Goal: Task Accomplishment & Management: Manage account settings

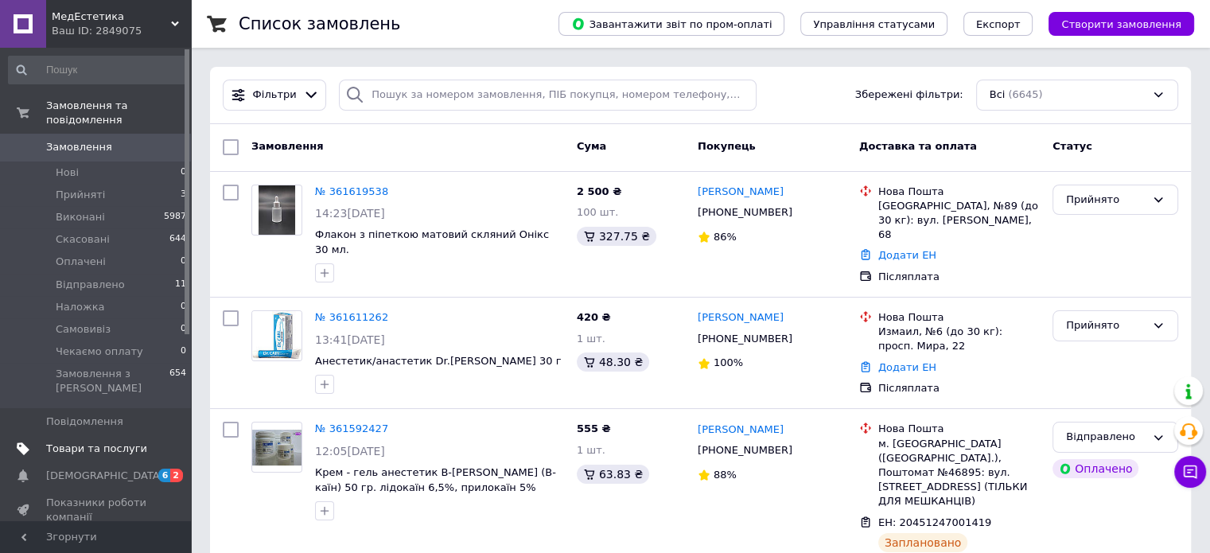
click at [78, 442] on span "Товари та послуги" at bounding box center [96, 449] width 101 height 14
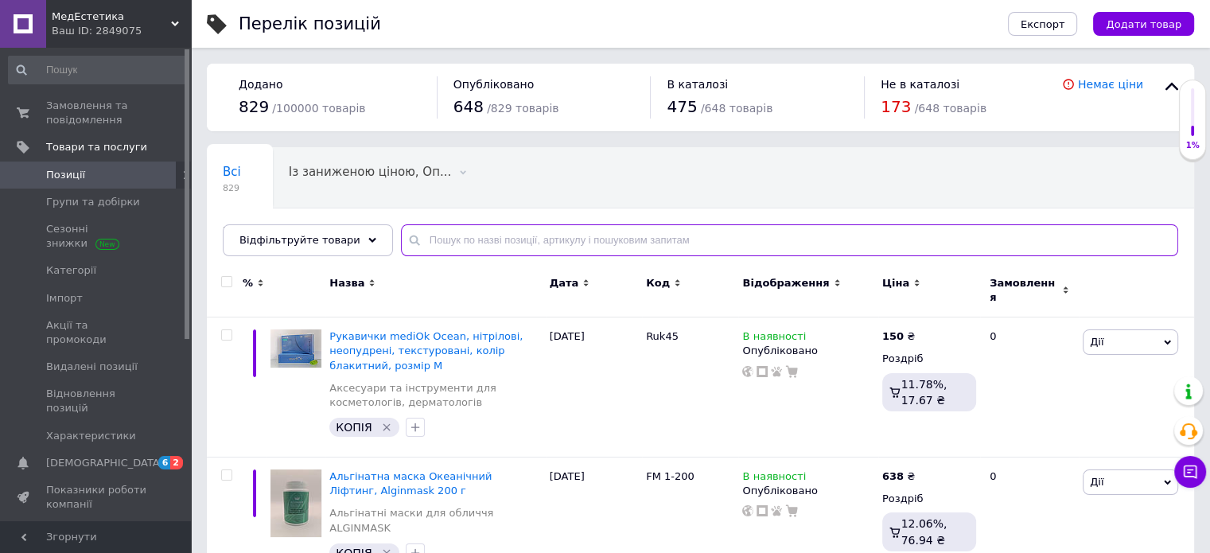
click at [442, 236] on input "text" at bounding box center [789, 240] width 777 height 32
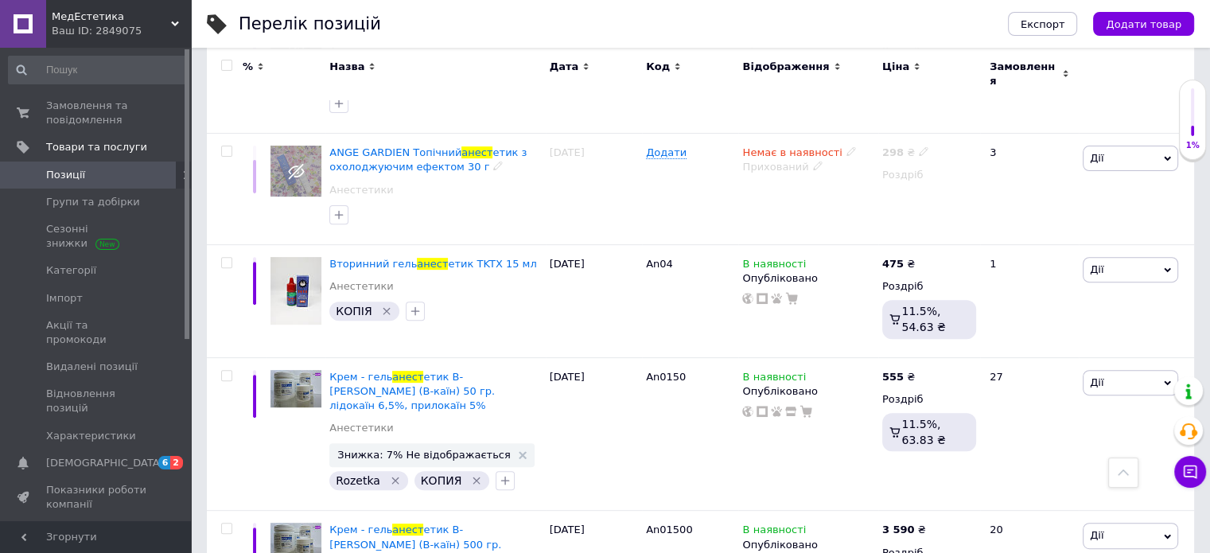
scroll to position [557, 0]
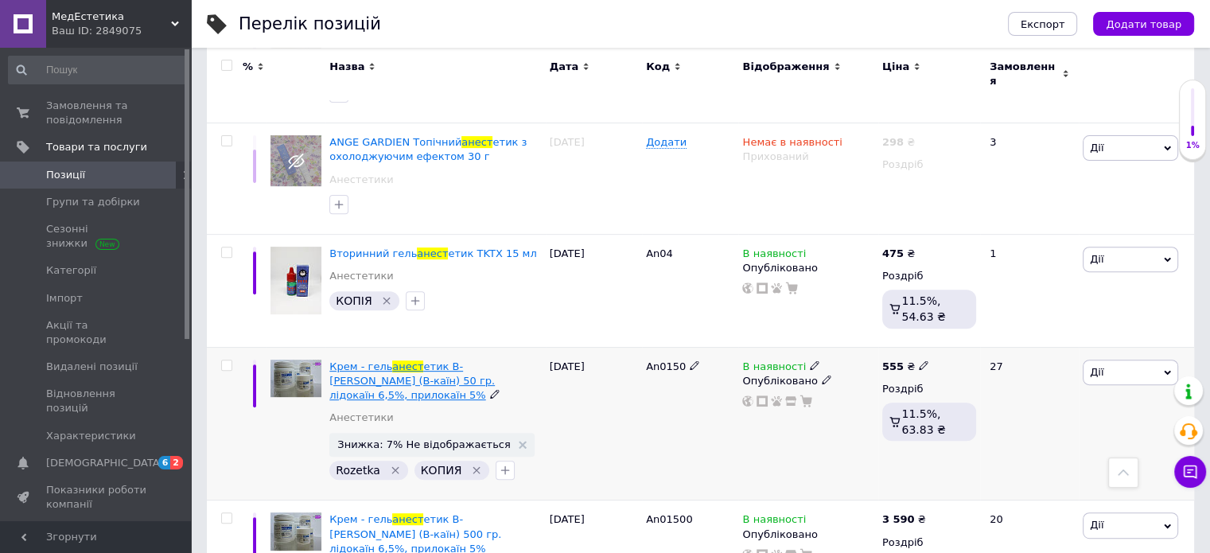
type input "анест"
click at [436, 360] on span "етик B-Caine (В-каїн) 50 гр. лідокаїн 6,5%, прилокаїн 5%" at bounding box center [412, 380] width 166 height 41
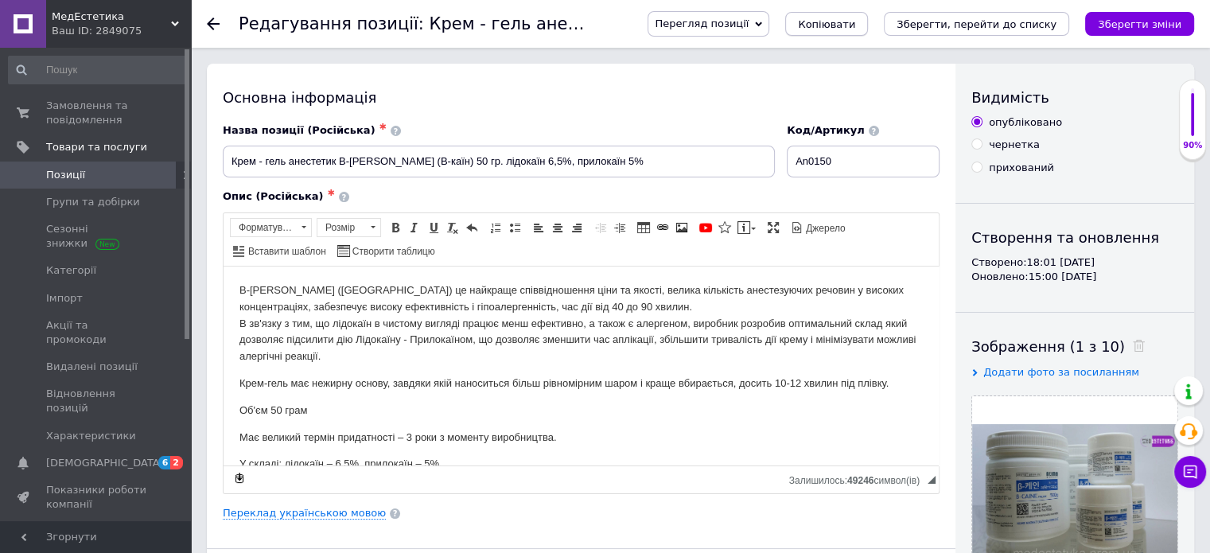
click at [855, 23] on span "Копіювати" at bounding box center [826, 24] width 57 height 12
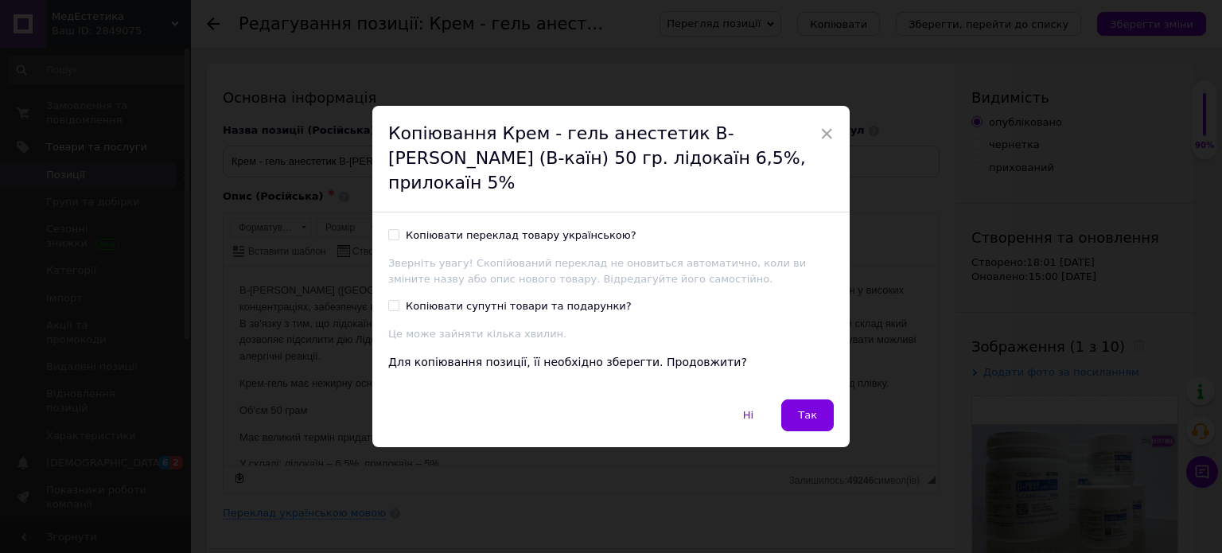
click at [389, 212] on div "Копіювати переклад товару українською? Зверніть увагу! Скопійований переклад не…" at bounding box center [610, 305] width 477 height 187
click at [391, 229] on input "Копіювати переклад товару українською?" at bounding box center [393, 234] width 10 height 10
checkbox input "true"
click at [388, 300] on input "Копіювати супутні товари та подарунки?" at bounding box center [393, 305] width 10 height 10
checkbox input "true"
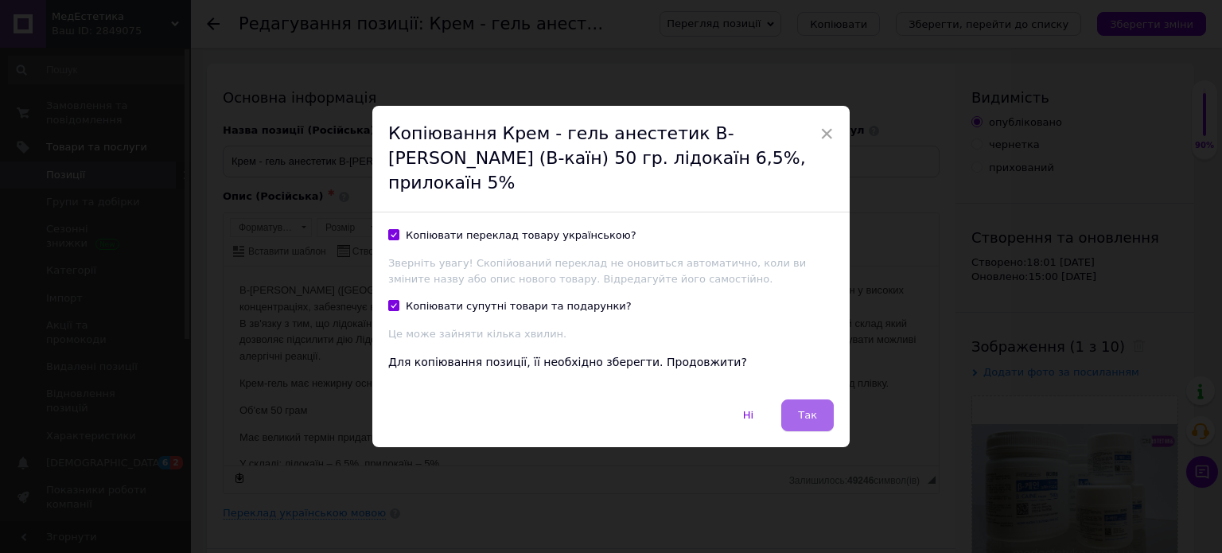
drag, startPoint x: 799, startPoint y: 403, endPoint x: 567, endPoint y: 145, distance: 347.1
click at [799, 409] on span "Так" at bounding box center [807, 415] width 19 height 12
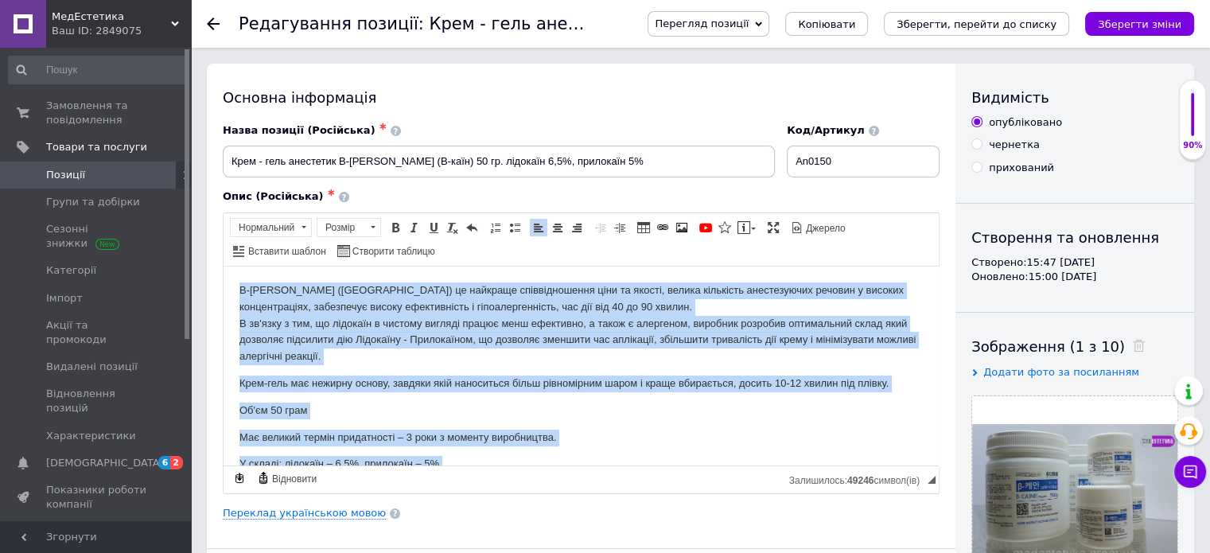
scroll to position [22, 0]
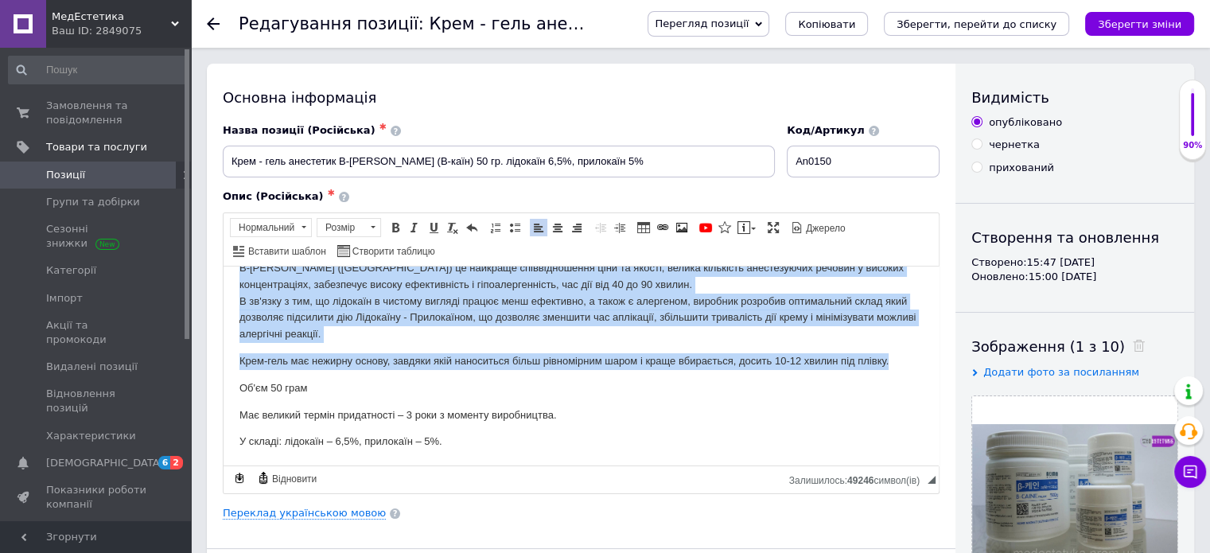
drag, startPoint x: 237, startPoint y: 284, endPoint x: 898, endPoint y: 353, distance: 664.8
click at [898, 353] on html "В-Caine (Південна Корея) це найкраще співвідношення ціни та якості, велика кіль…" at bounding box center [581, 355] width 715 height 222
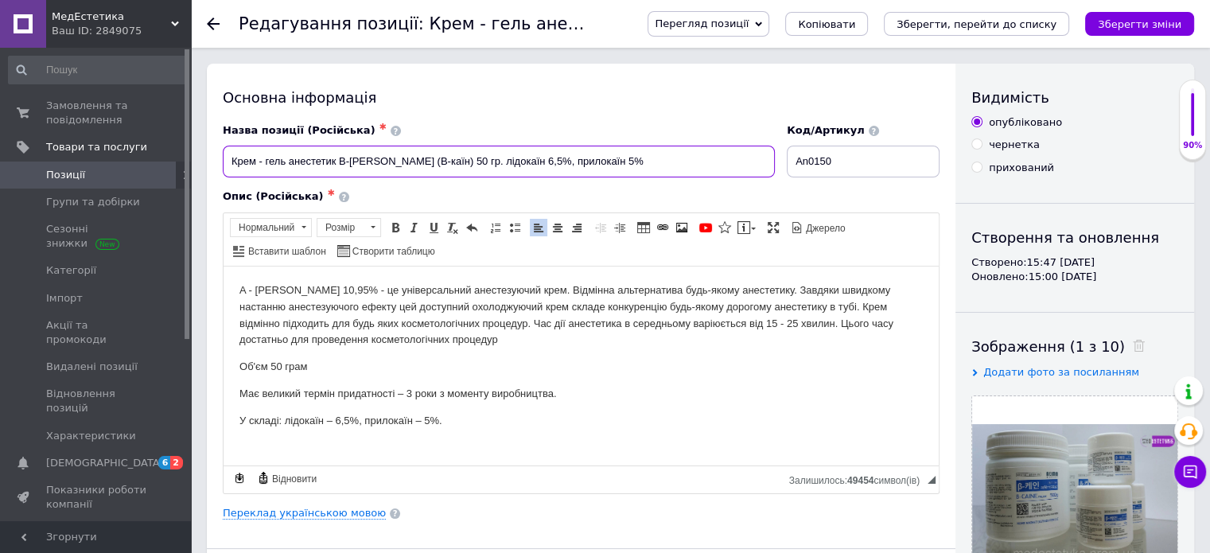
drag, startPoint x: 229, startPoint y: 166, endPoint x: 616, endPoint y: 158, distance: 386.8
click at [616, 158] on input "Крем - гель анестетик B-[PERSON_NAME] (В-каїн) 50 гр. лідокаїн 6,5%, прилокаїн …" at bounding box center [499, 162] width 552 height 32
type input "Крем анестетик A-Caine 10.95% ( лідокаїн - 5,95%, прилокаїн - 5% ), 50 г"
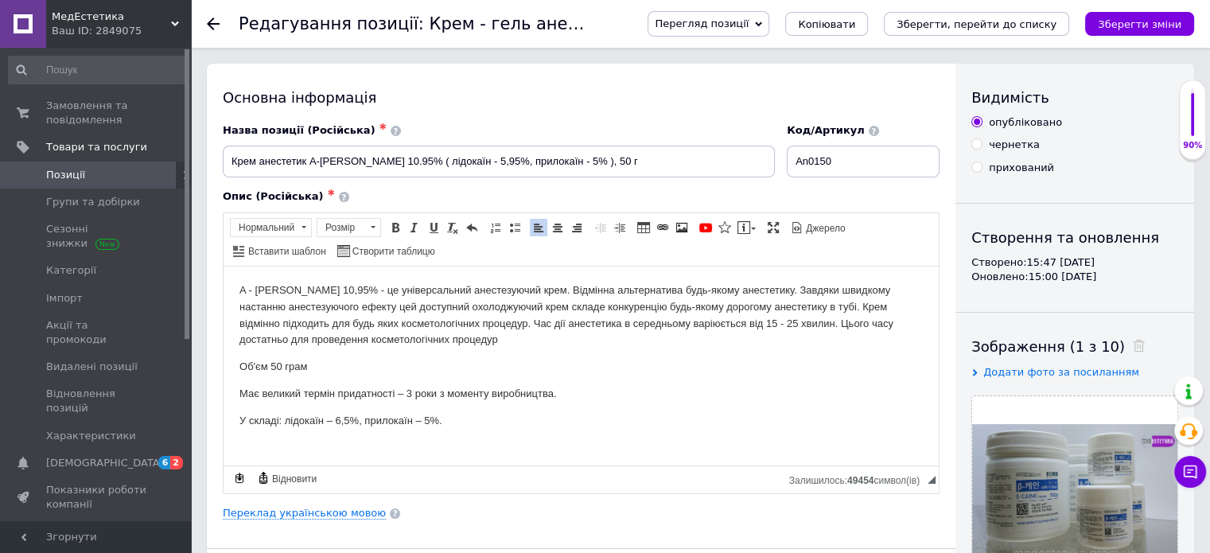
click at [349, 422] on p "У складі: лідокаїн – 6,5%, прилокаїн – 5%." at bounding box center [582, 420] width 684 height 17
click at [844, 158] on input "An0150" at bounding box center [863, 162] width 153 height 32
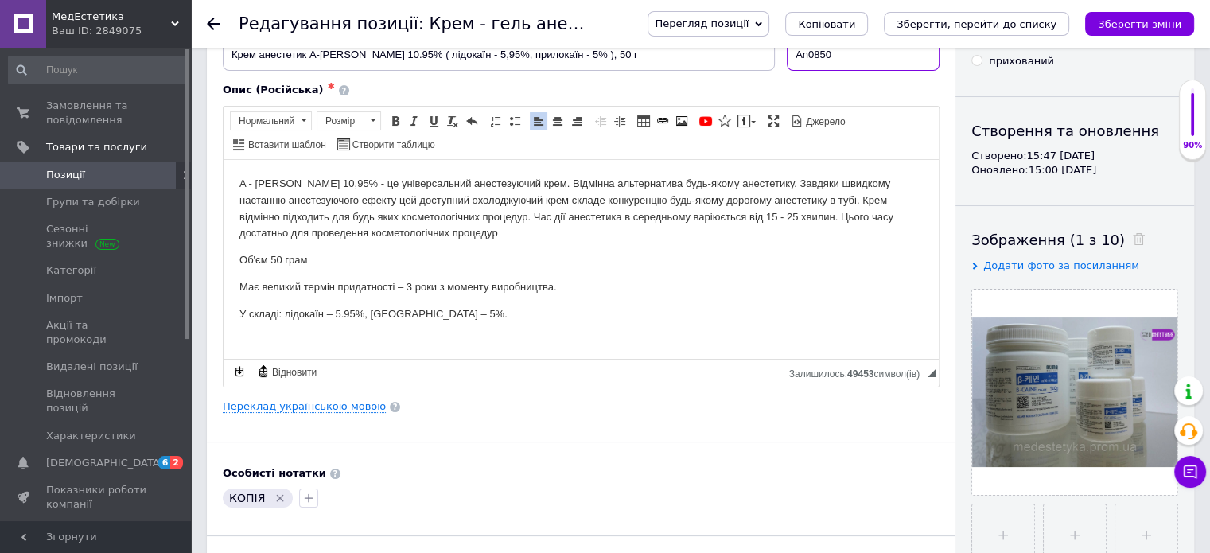
scroll to position [80, 0]
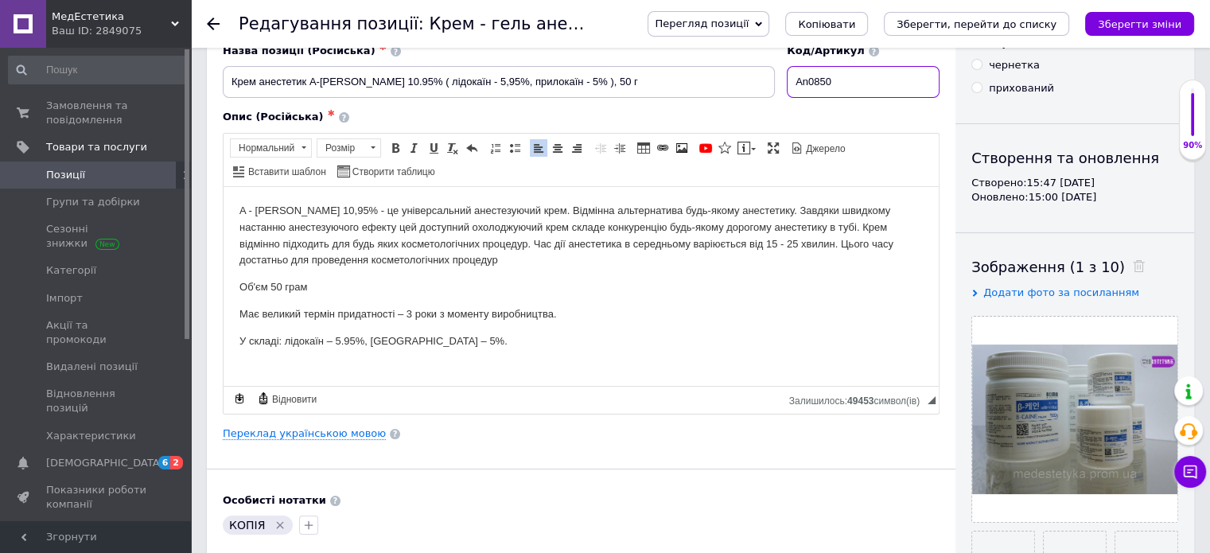
type input "An0850"
click at [432, 254] on p "A - CAIN 10,95% - це універсальний анестезуючий крем. Відмінна альтернатива буд…" at bounding box center [582, 235] width 684 height 66
click at [443, 261] on p "A - CAIN 10,95% - це універсальний анестезуючий крем. Відмінна альтернатива буд…" at bounding box center [582, 235] width 684 height 66
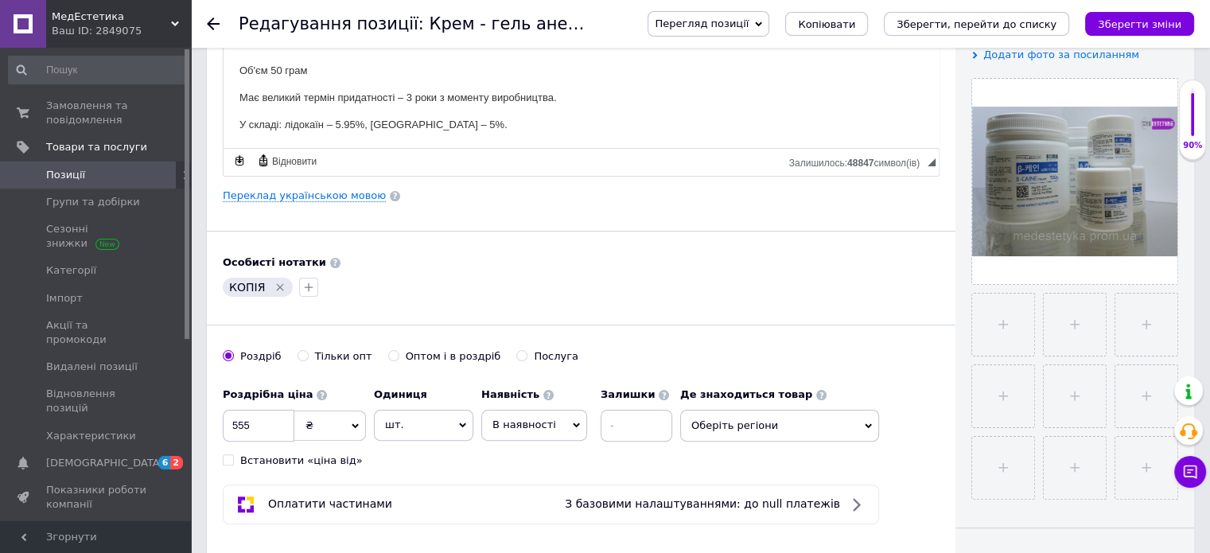
scroll to position [318, 0]
click at [481, 116] on p "У складі: лідокаїн – 5.95%, прилокаїн – 5%." at bounding box center [582, 124] width 684 height 17
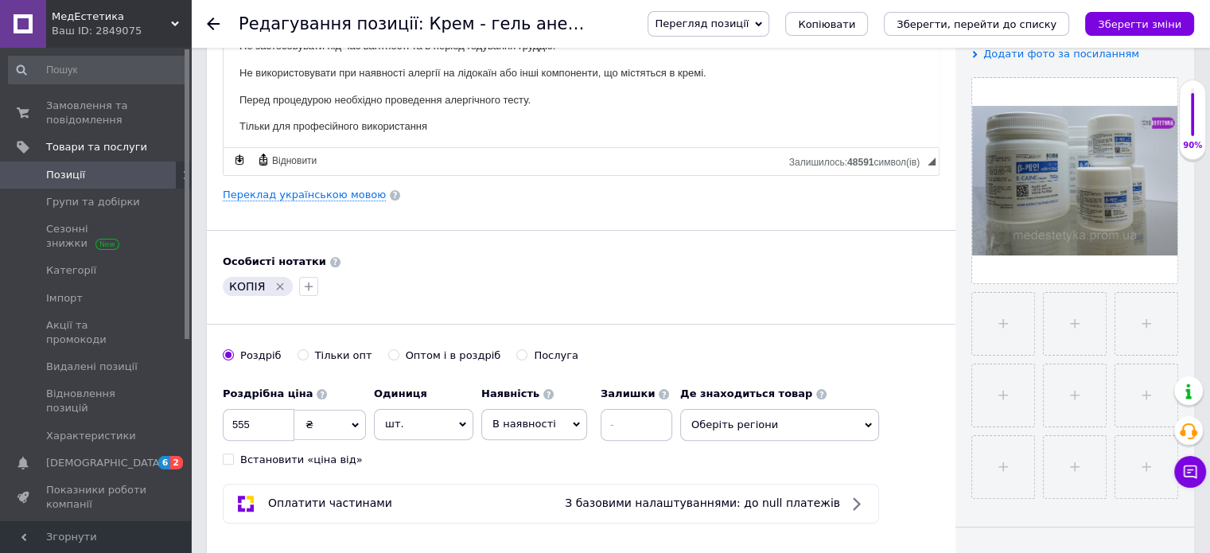
scroll to position [529, 0]
click at [472, 125] on p "Тільки для професійного використання." at bounding box center [582, 123] width 684 height 17
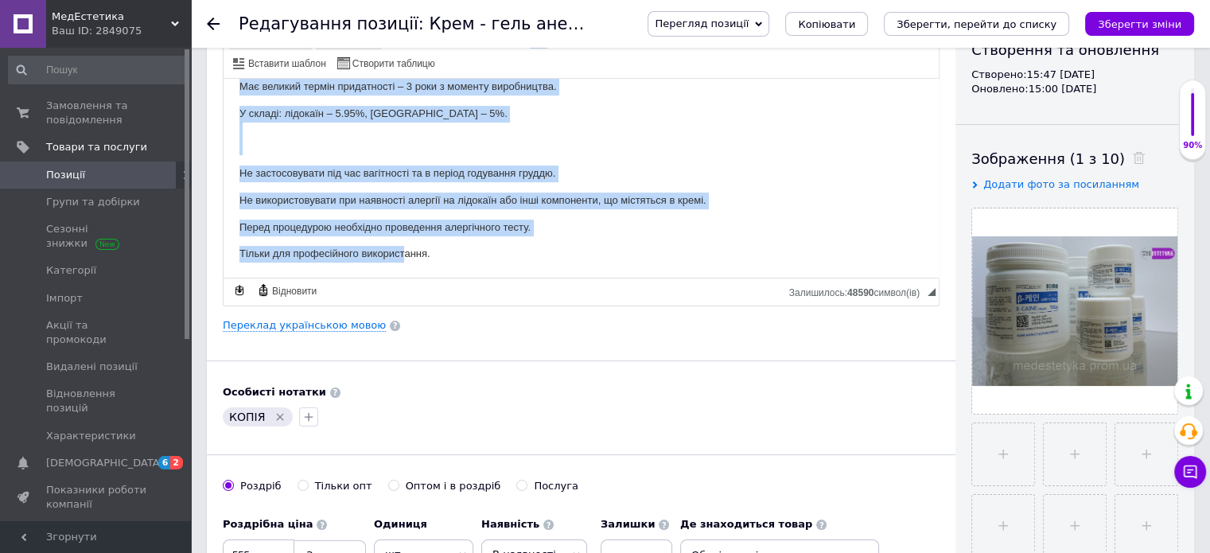
scroll to position [318, 0]
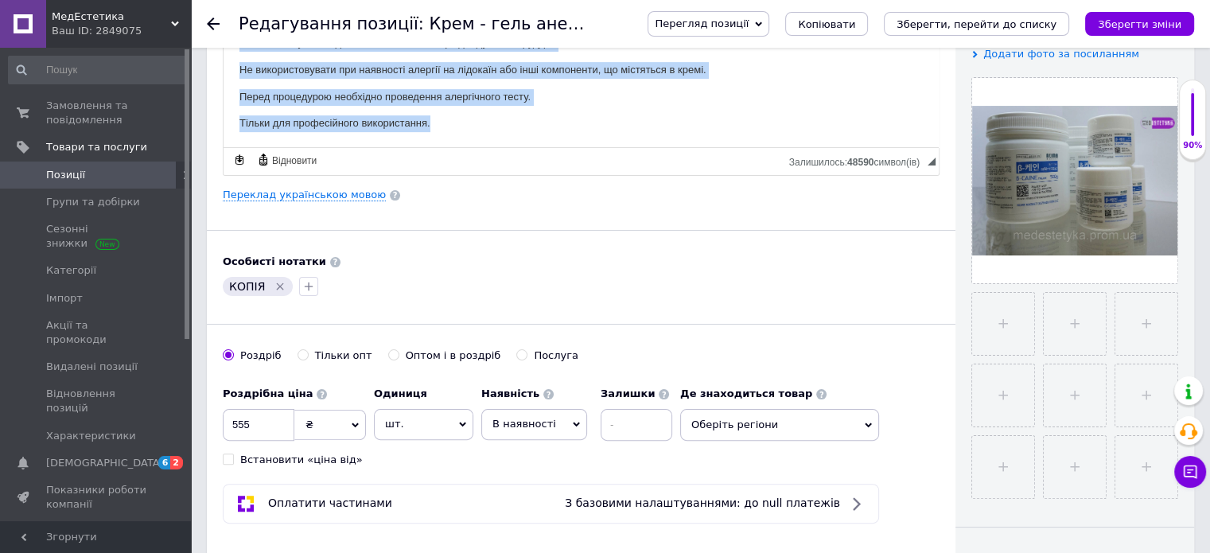
drag, startPoint x: 239, startPoint y: -31, endPoint x: 734, endPoint y: 98, distance: 511.5
copy body "A - CAIN 10,95% - це універсальний анестезуючий крем. Відмінна альтернатива буд…"
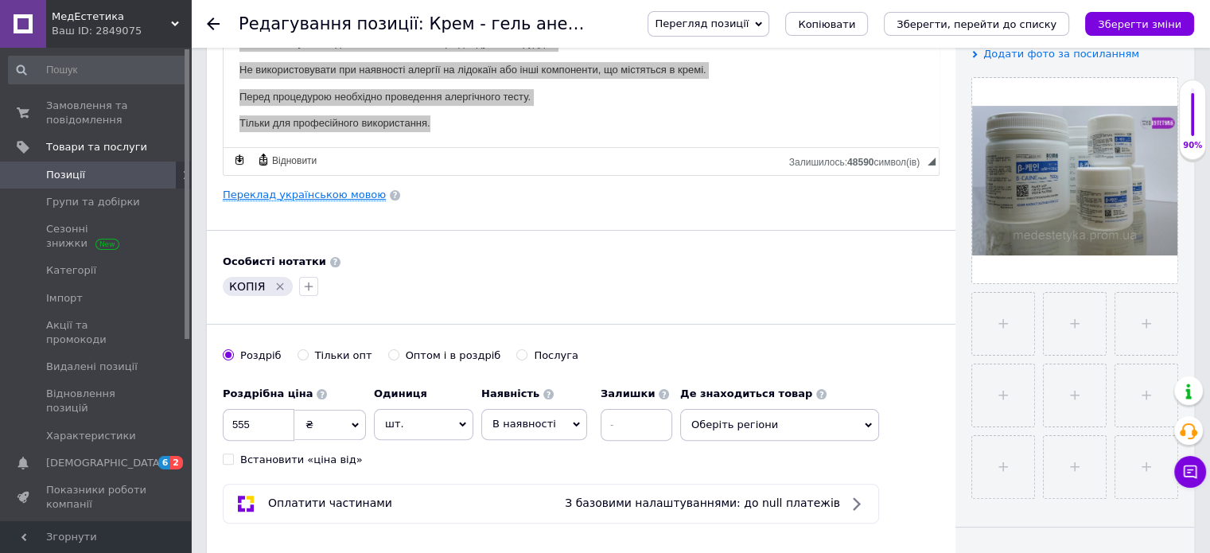
click at [290, 193] on link "Переклад українською мовою" at bounding box center [304, 195] width 163 height 13
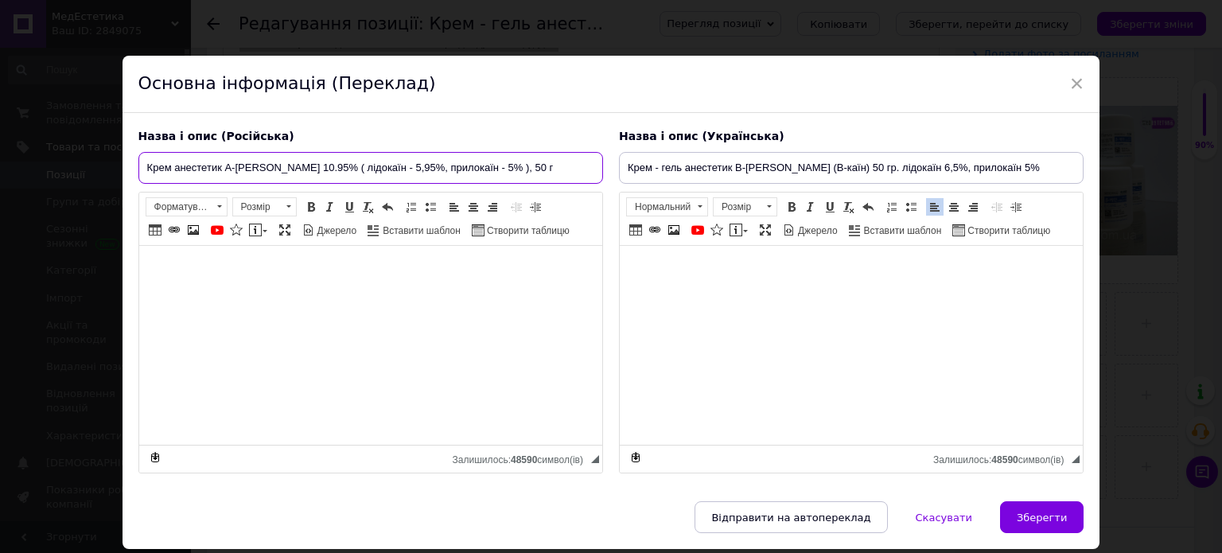
drag, startPoint x: 506, startPoint y: 168, endPoint x: 111, endPoint y: 193, distance: 395.5
click at [134, 187] on div "Назва і опис (Російська) Крем анестетик A-Caine 10.95% ( лідокаїн - 5,95%, прил…" at bounding box center [371, 301] width 481 height 361
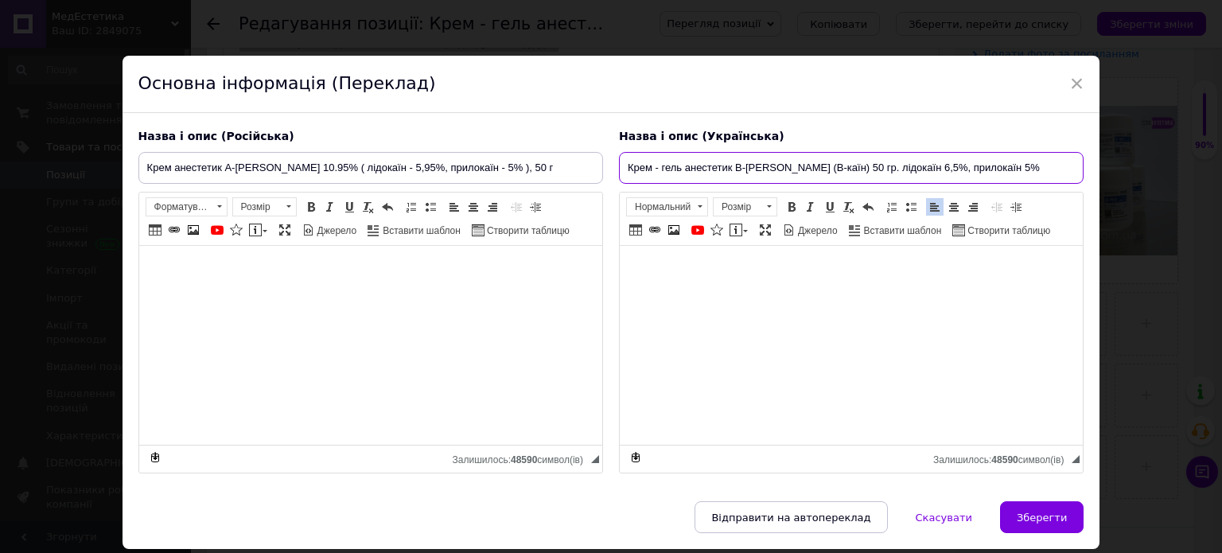
drag, startPoint x: 925, startPoint y: 160, endPoint x: 602, endPoint y: 164, distance: 323.1
click at [608, 158] on div "Назва і опис (Російська) Крем анестетик A-Caine 10.95% ( лідокаїн - 5,95%, прил…" at bounding box center [612, 301] width 962 height 361
paste input "анестетик A-Caine 10.95% ( лідокаїн - 5,95%, прилокаїн - 5% ), 50 г"
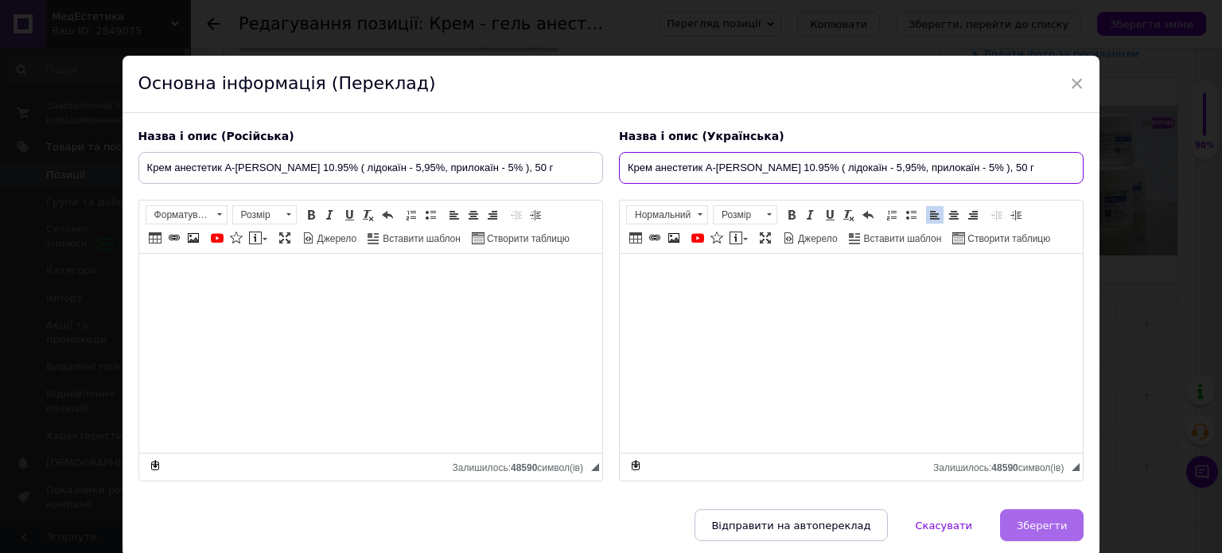
type input "Крем анестетик A-Caine 10.95% ( лідокаїн - 5,95%, прилокаїн - 5% ), 50 г"
click at [1031, 520] on span "Зберегти" at bounding box center [1042, 526] width 50 height 12
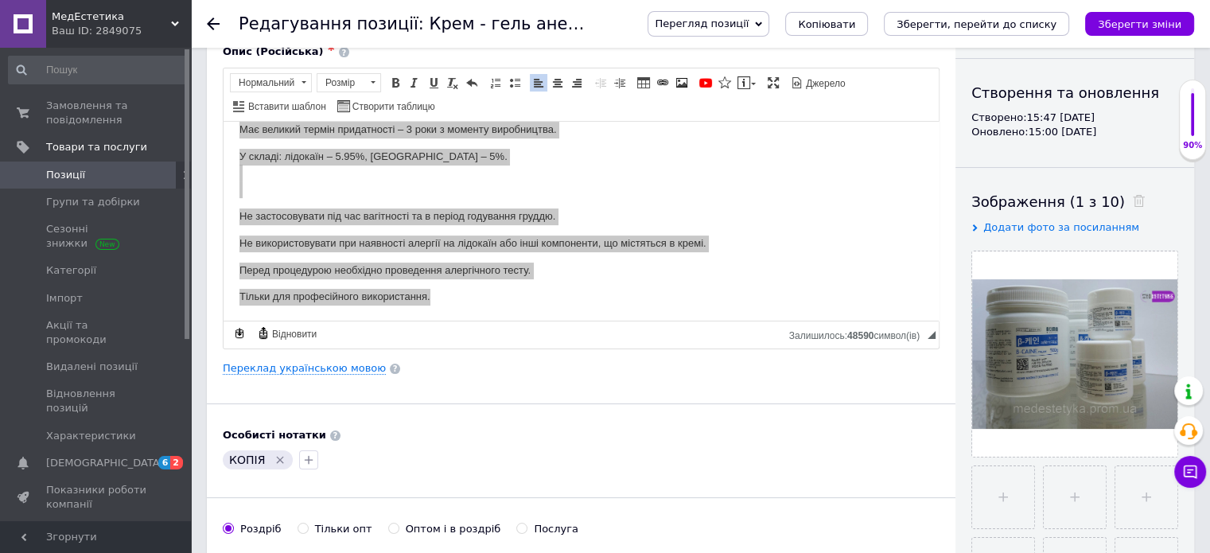
scroll to position [80, 0]
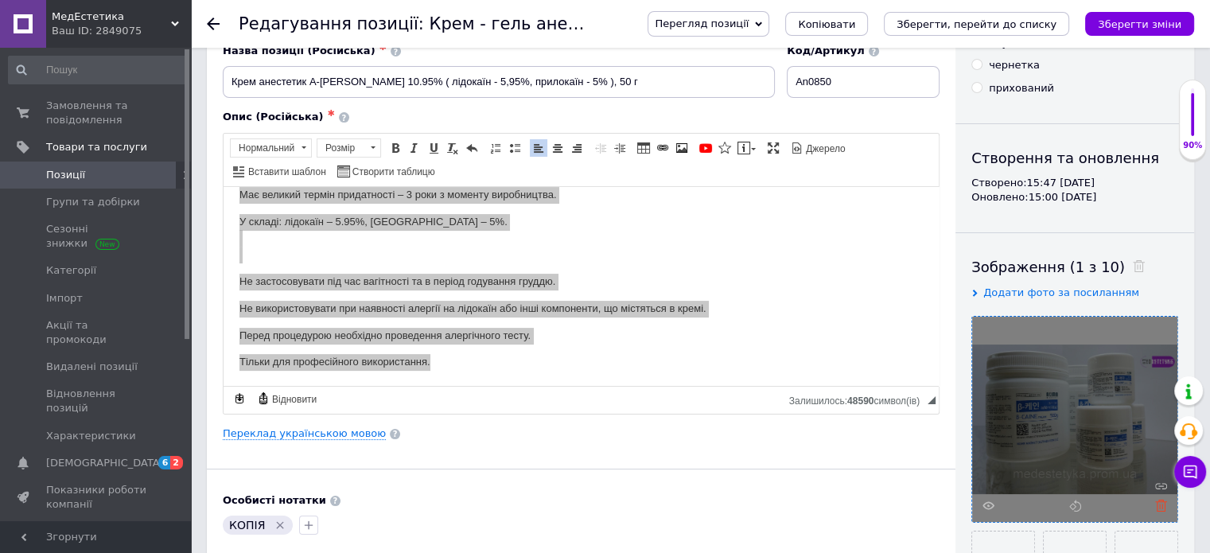
click at [1161, 505] on icon at bounding box center [1161, 506] width 12 height 12
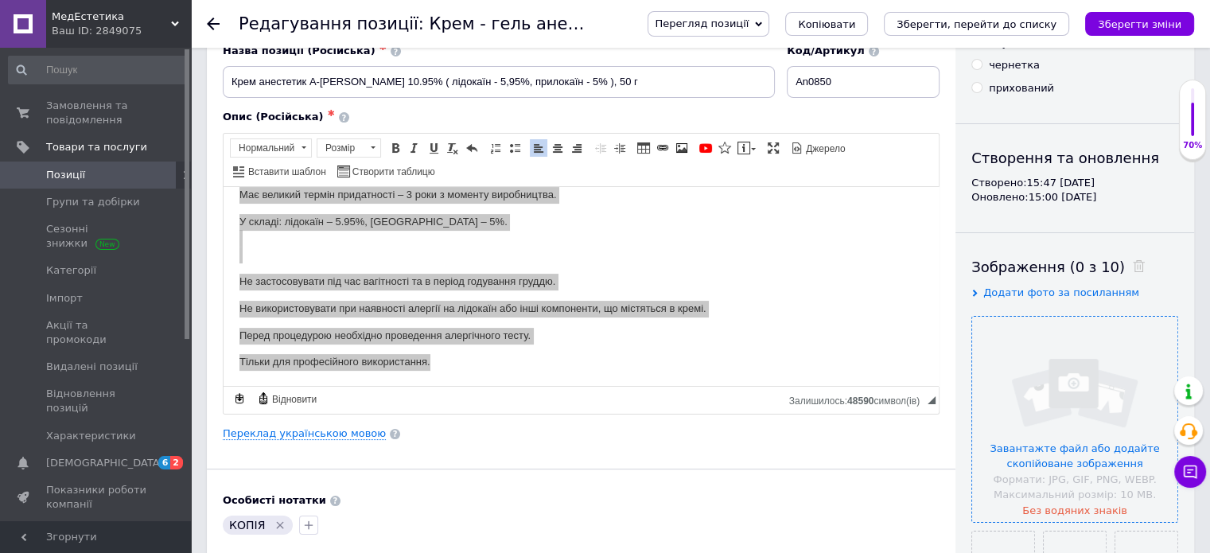
click at [1062, 426] on input "file" at bounding box center [1074, 419] width 205 height 205
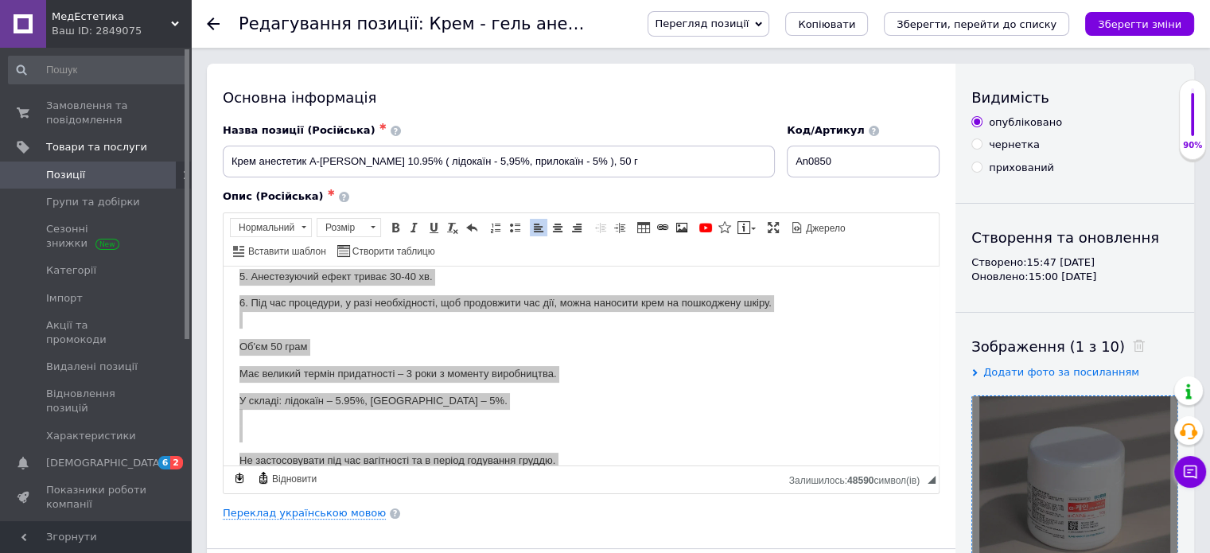
scroll to position [211, 0]
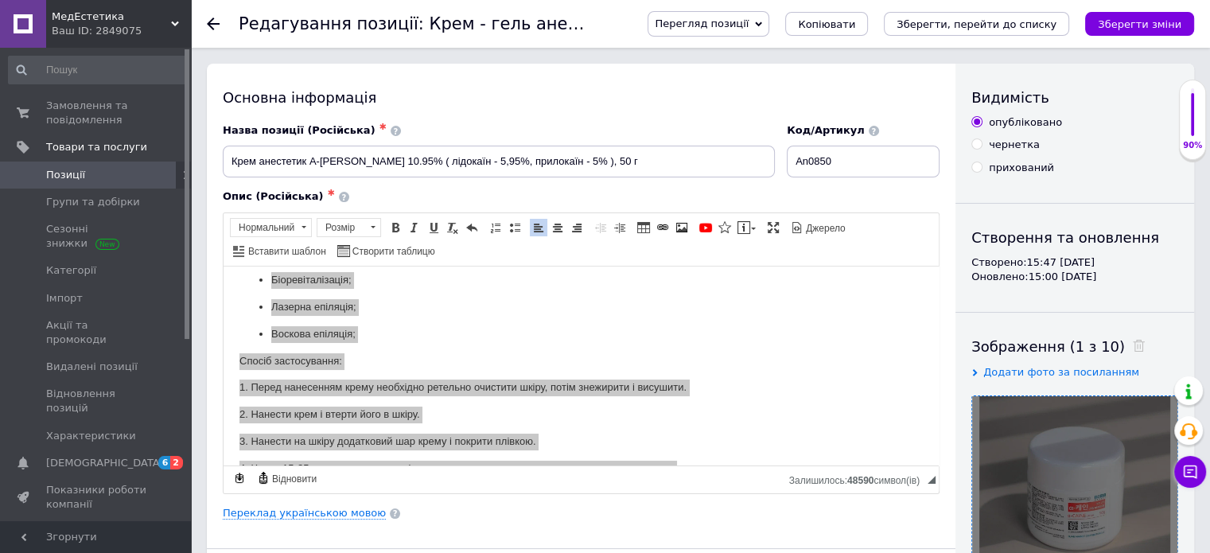
click at [979, 165] on input "прихований" at bounding box center [977, 167] width 10 height 10
radio input "true"
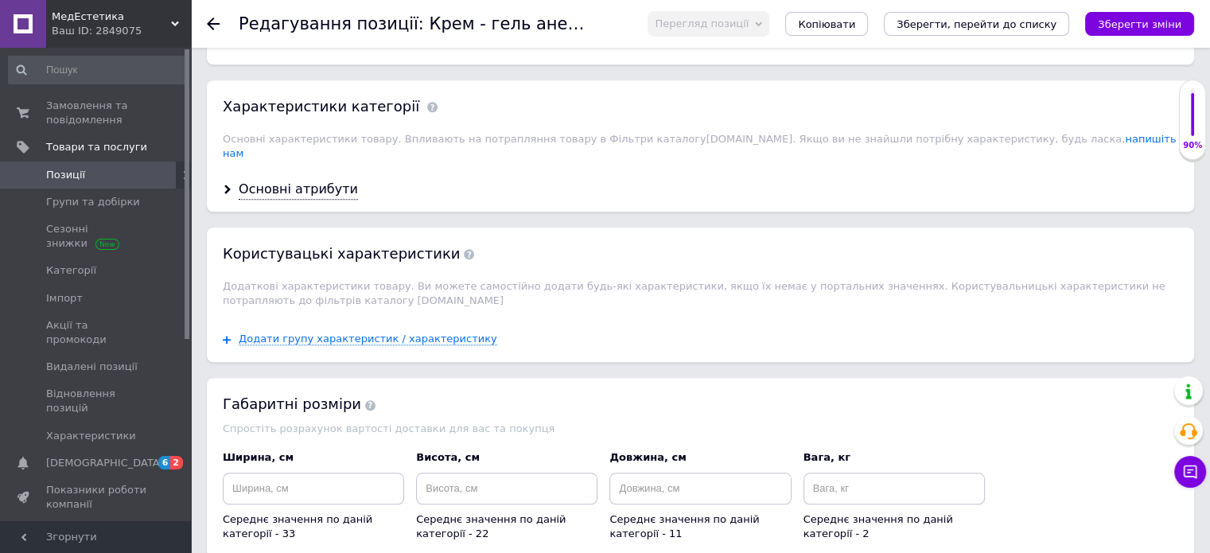
scroll to position [1353, 0]
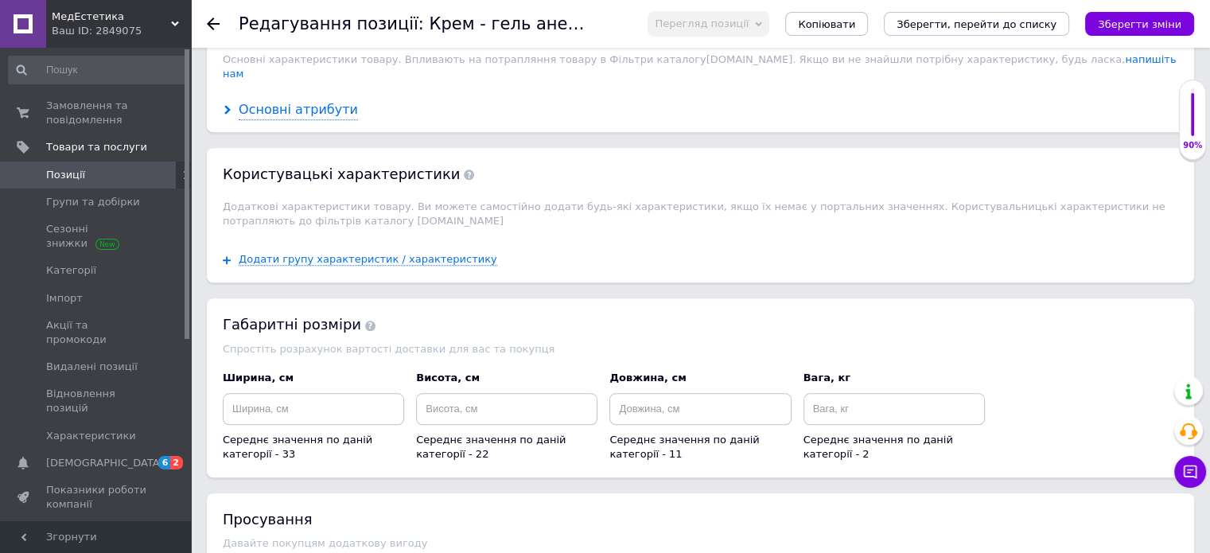
click at [261, 101] on div "Основні атрибути" at bounding box center [298, 110] width 119 height 18
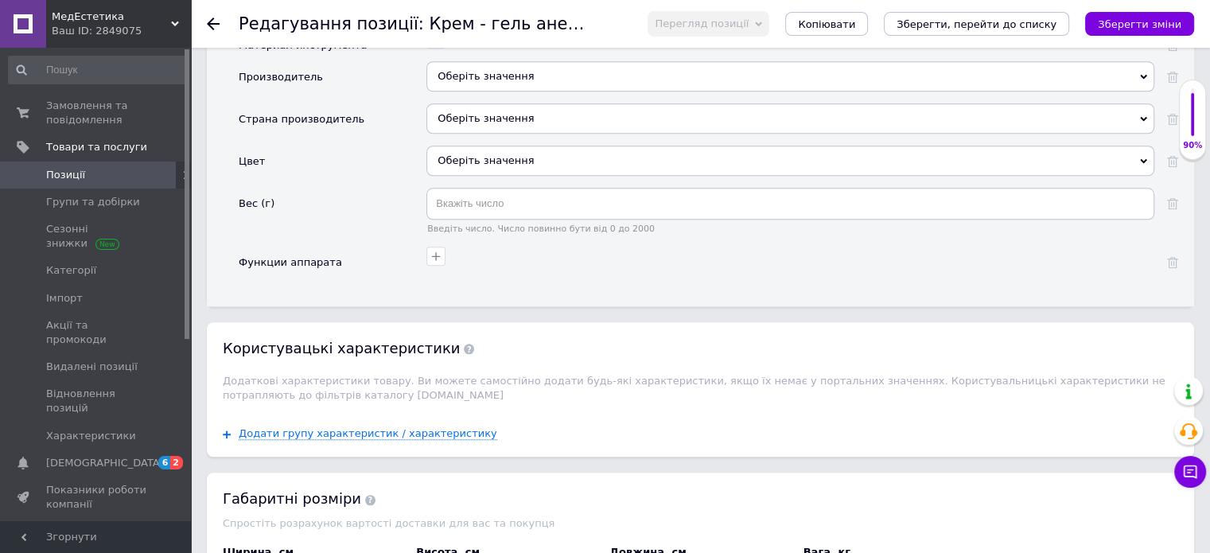
scroll to position [1592, 0]
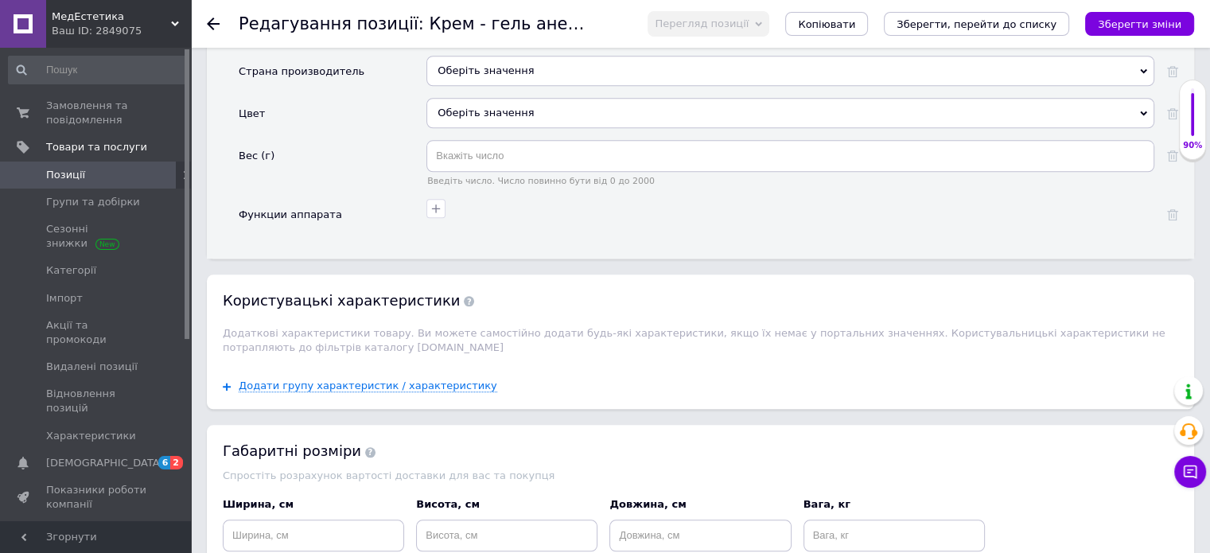
click at [283, 292] on span "Користувацькi характеристики" at bounding box center [348, 300] width 251 height 17
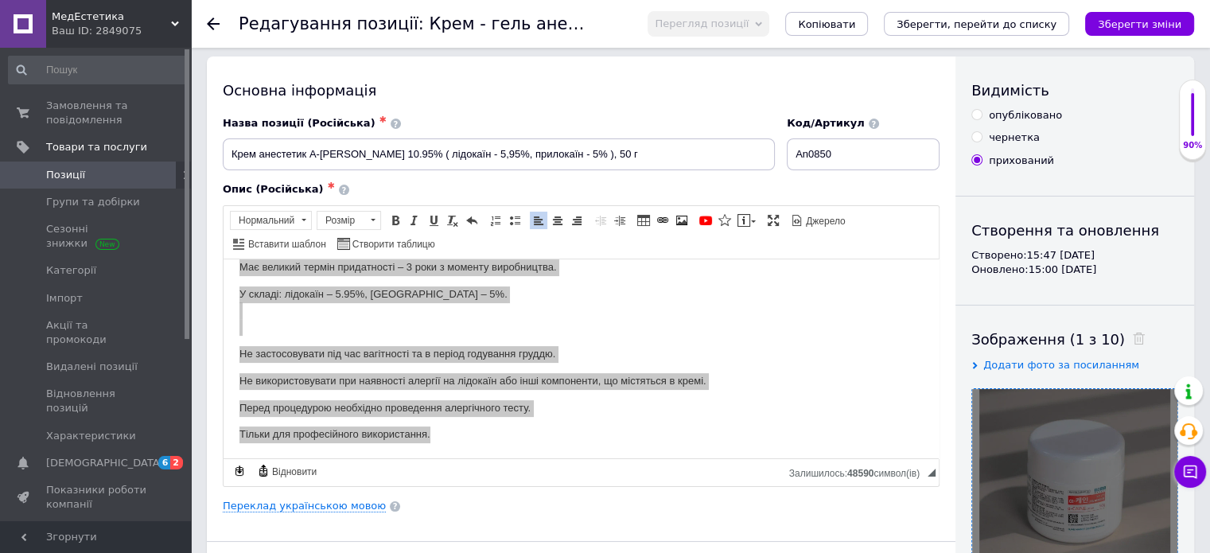
scroll to position [0, 0]
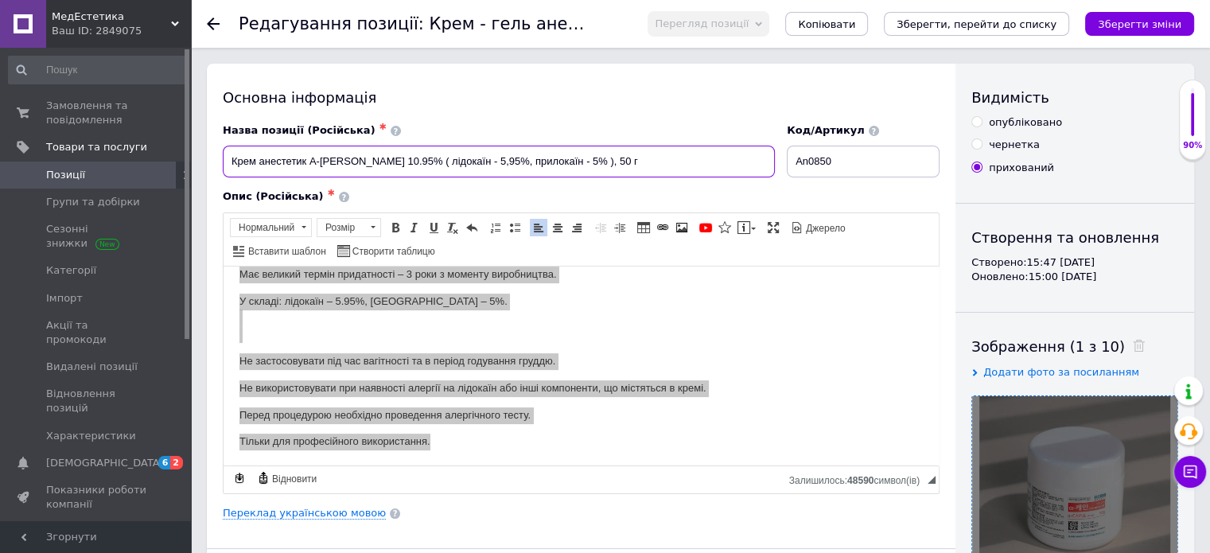
drag, startPoint x: 607, startPoint y: 165, endPoint x: 194, endPoint y: 171, distance: 413.1
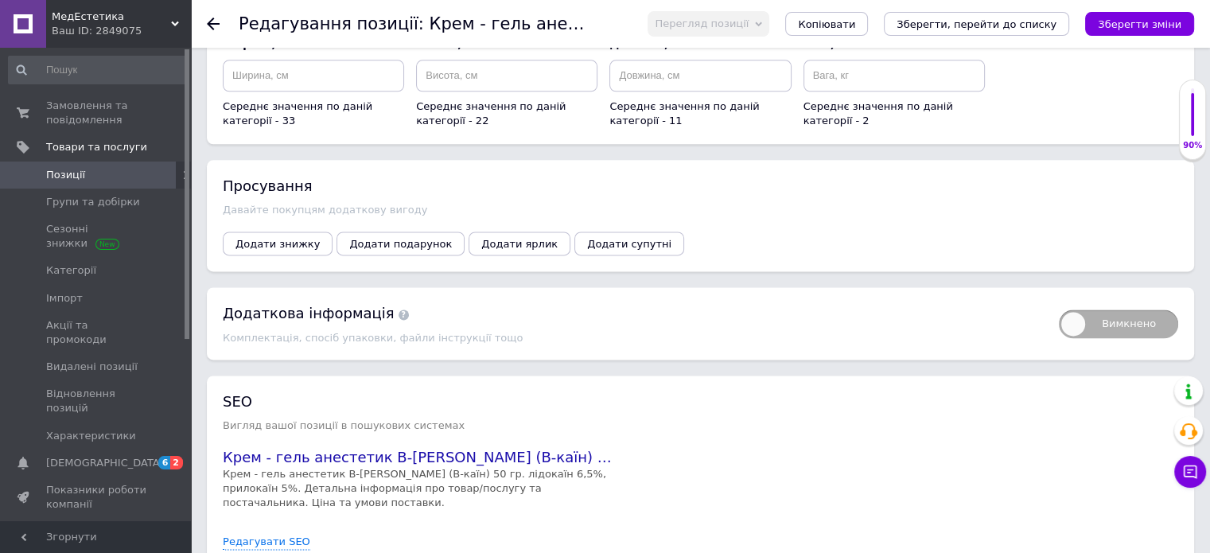
scroll to position [2109, 0]
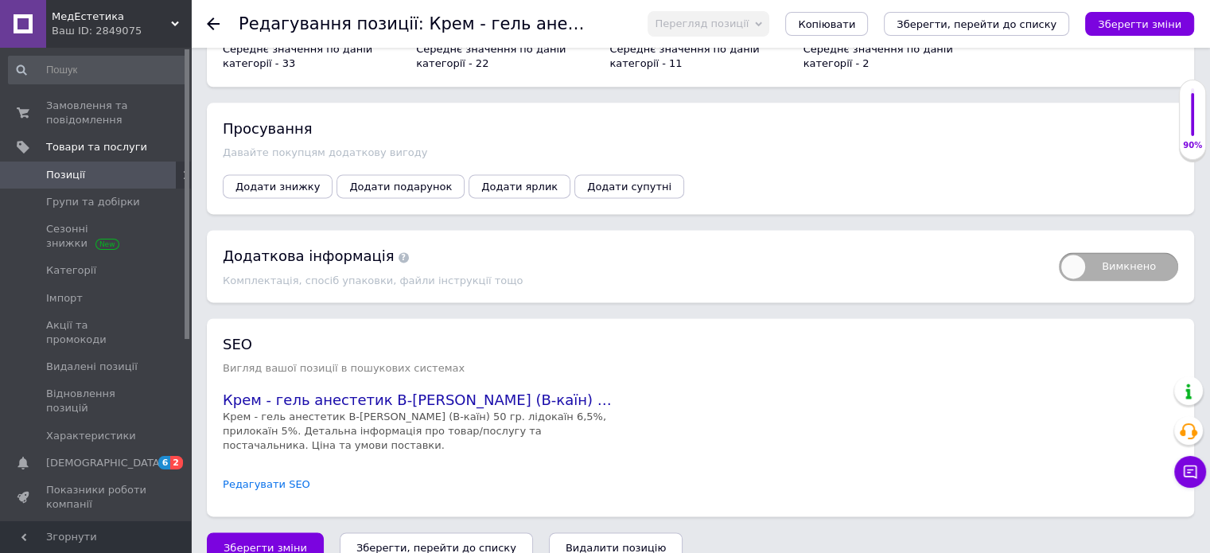
click at [277, 477] on link "Редагувати SEO" at bounding box center [267, 484] width 88 height 15
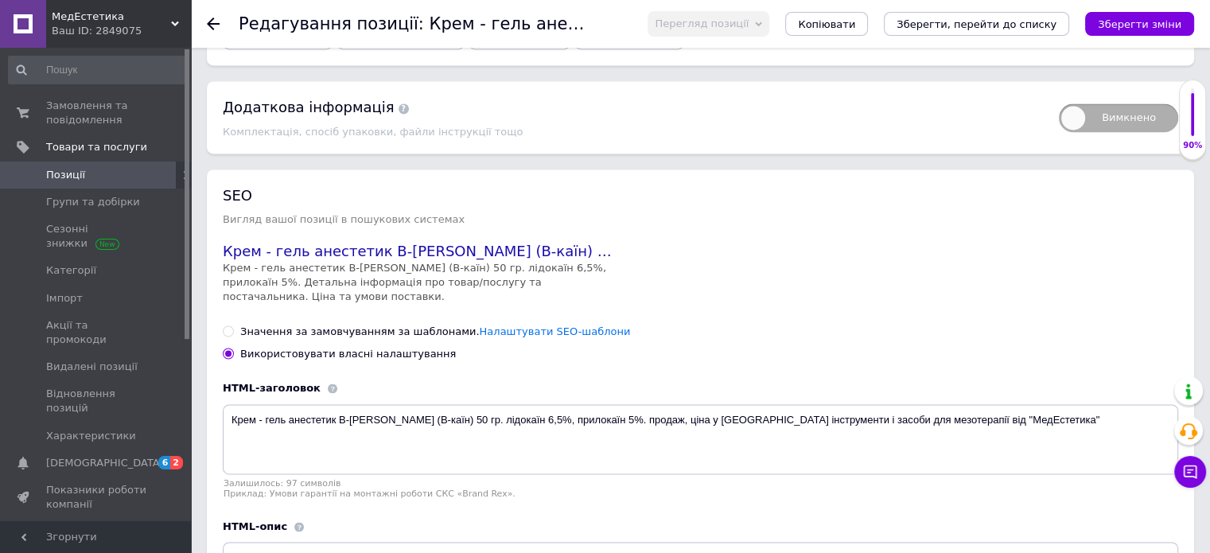
scroll to position [2268, 0]
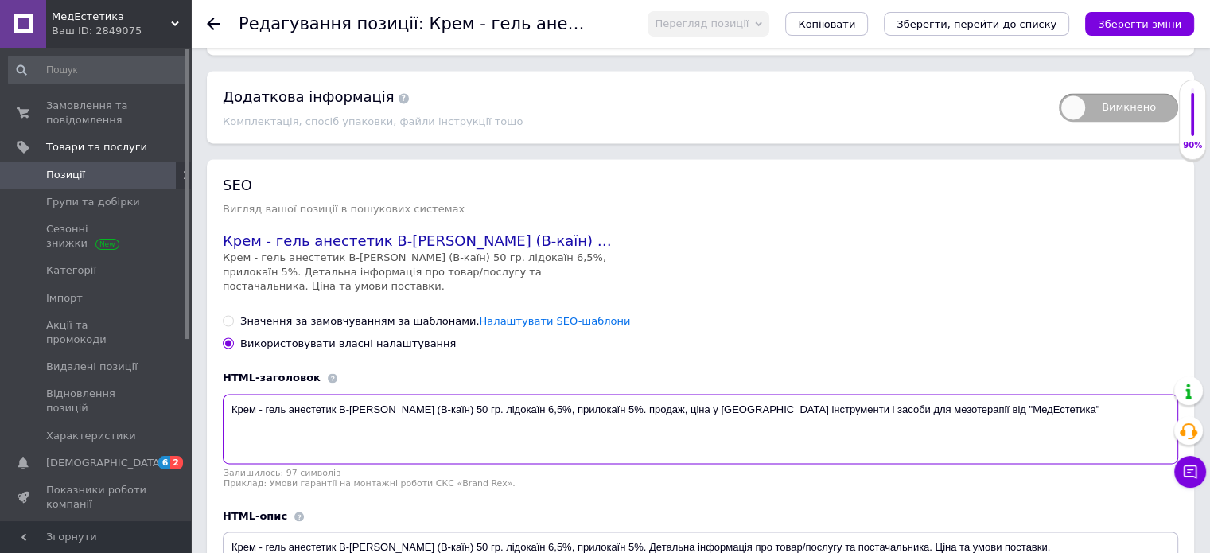
drag, startPoint x: 440, startPoint y: 382, endPoint x: 216, endPoint y: 388, distance: 223.7
click at [216, 388] on div "SEO Вигляд вашої позиції в пошукових системах Крем - гель анестетик B-Caine (В-…" at bounding box center [701, 418] width 988 height 518
paste textarea "анестетик A-Caine 10.95% ( лідокаїн - 5,95%, прилокаїн - 5% ), 50 г"
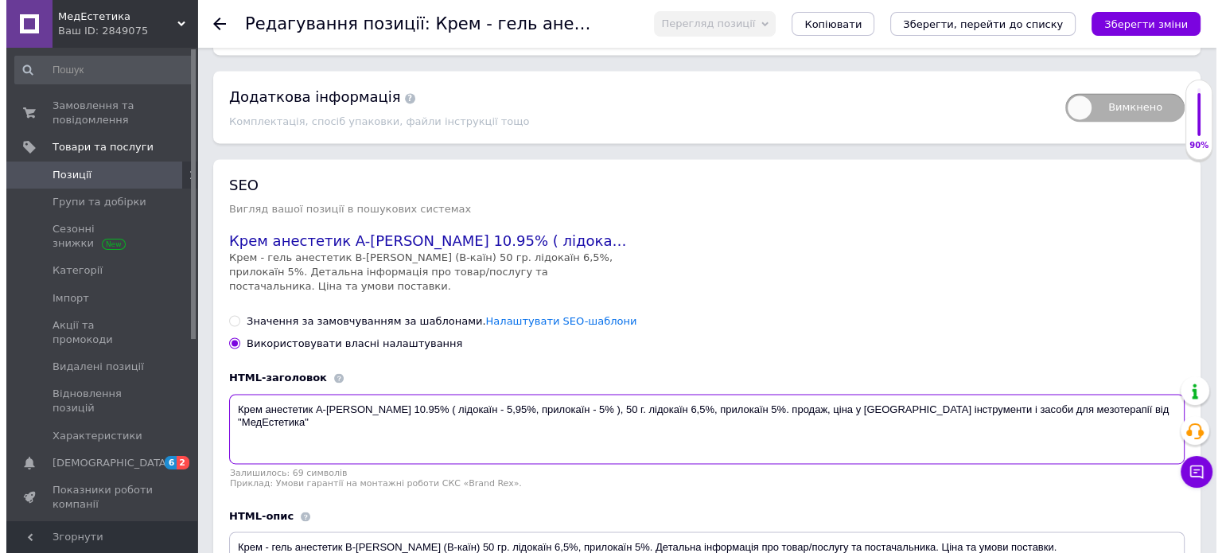
scroll to position [2427, 0]
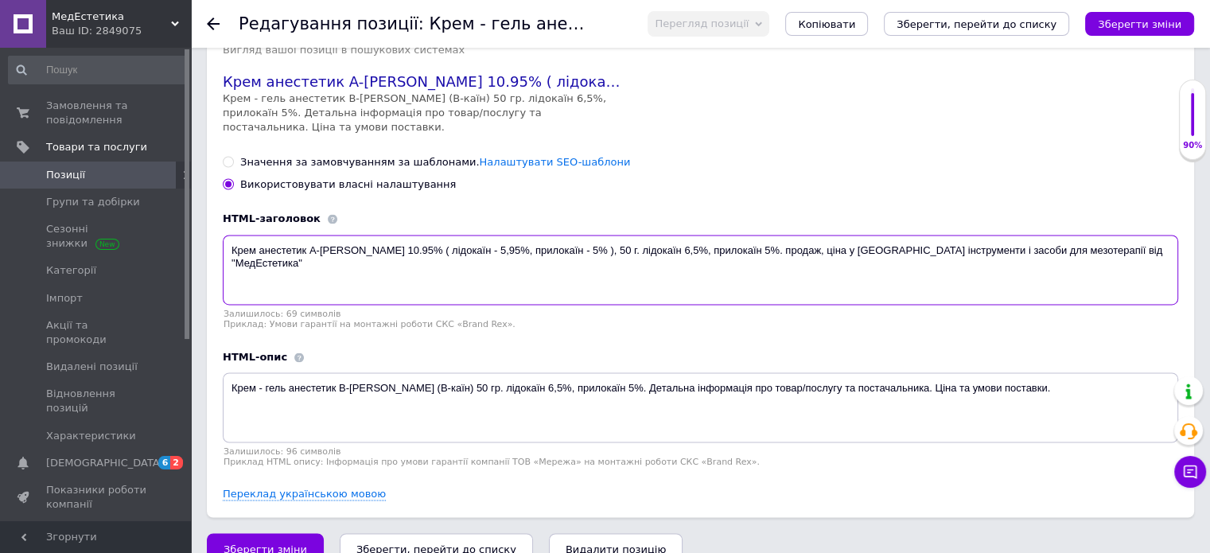
type textarea "Крем анестетик A-Caine 10.95% ( лідокаїн - 5,95%, прилокаїн - 5% ), 50 г. лідок…"
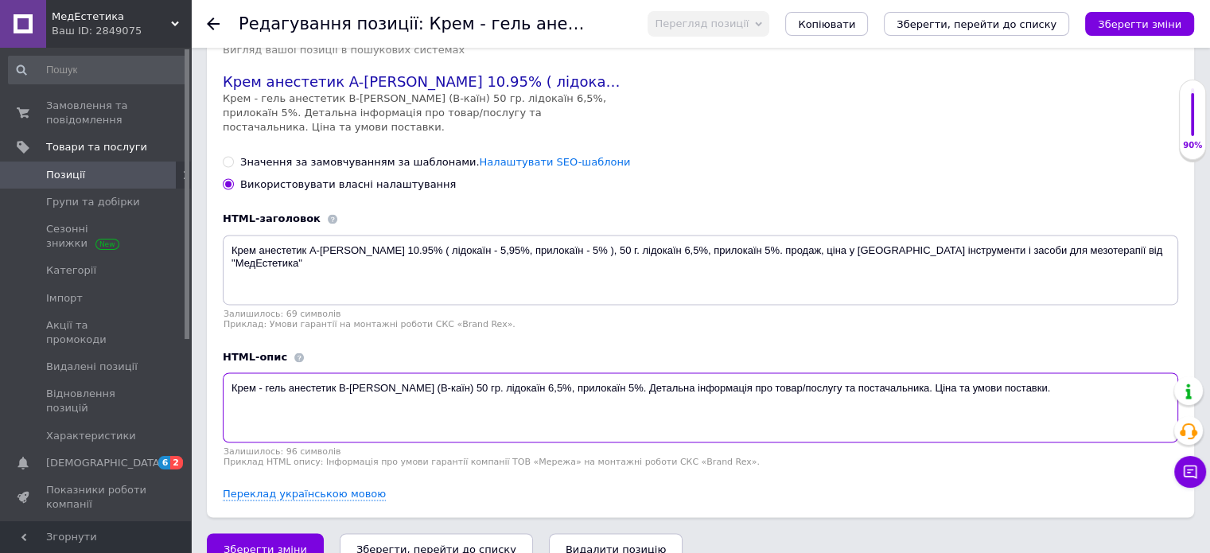
drag, startPoint x: 439, startPoint y: 365, endPoint x: 403, endPoint y: 364, distance: 35.8
click at [403, 372] on textarea "Крем - гель анестетик B-Caine (В-каїн) 50 гр. лідокаїн 6,5%, прилокаїн 5%. Дета…" at bounding box center [701, 407] width 956 height 70
drag, startPoint x: 441, startPoint y: 367, endPoint x: 204, endPoint y: 359, distance: 237.3
click at [208, 359] on div "SEO Вигляд вашої позиції в пошукових системах Крем анестетик A-Caine 10.95% ( л…" at bounding box center [701, 259] width 988 height 518
paste textarea "анестетик A-Caine 10.95% ( лідокаїн - 5,95%, прилокаїн - 5% ), 50 г"
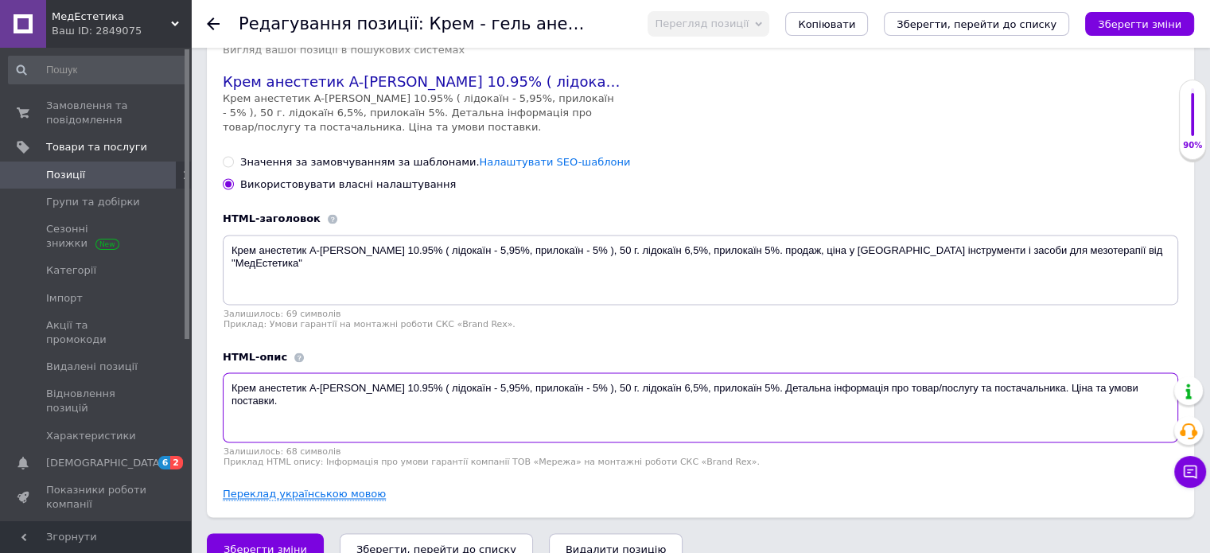
type textarea "Крем анестетик A-Caine 10.95% ( лідокаїн - 5,95%, прилокаїн - 5% ), 50 г. лідок…"
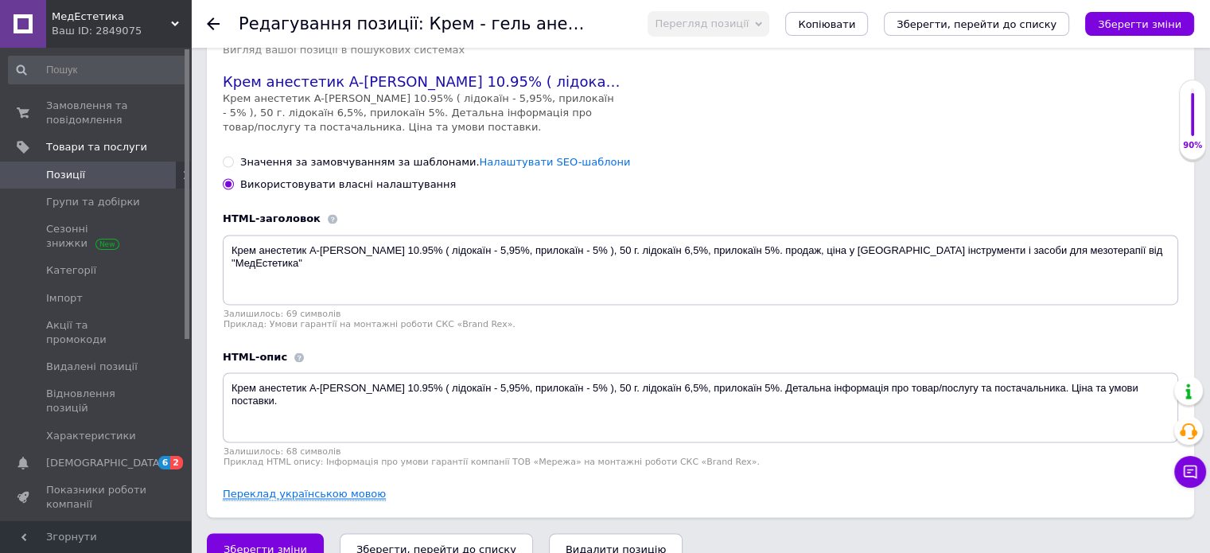
click at [303, 488] on link "Переклад українською мовою" at bounding box center [304, 494] width 163 height 13
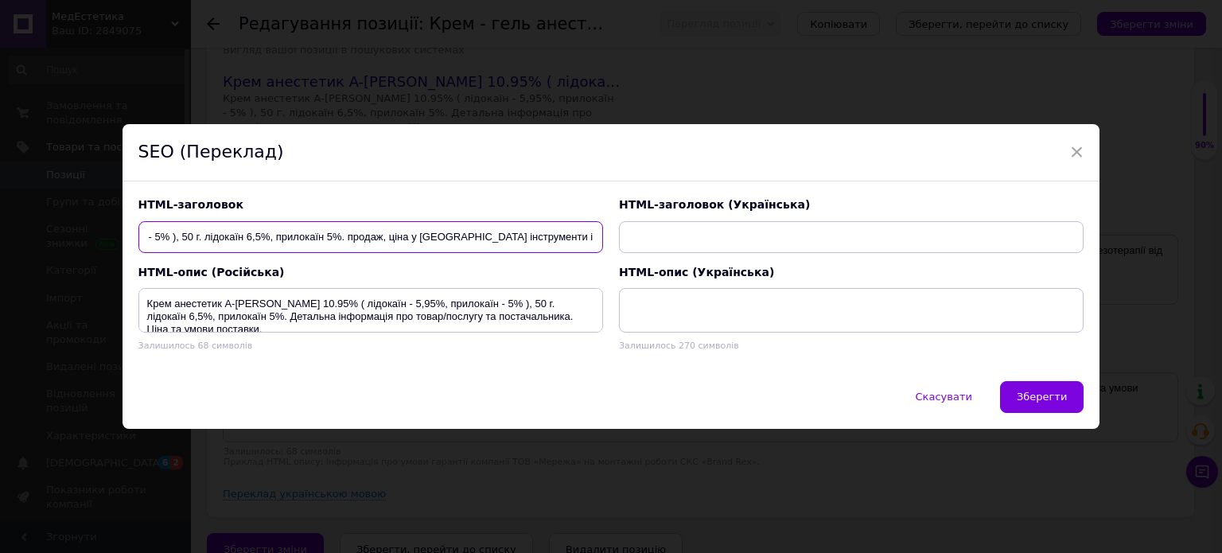
scroll to position [0, 434]
drag, startPoint x: 144, startPoint y: 235, endPoint x: 766, endPoint y: 255, distance: 622.6
click at [766, 255] on div "HTML-заголовок Крем анестетик A-Caine 10.95% ( лідокаїн - 5,95%, прилокаїн - 5%…" at bounding box center [612, 225] width 962 height 72
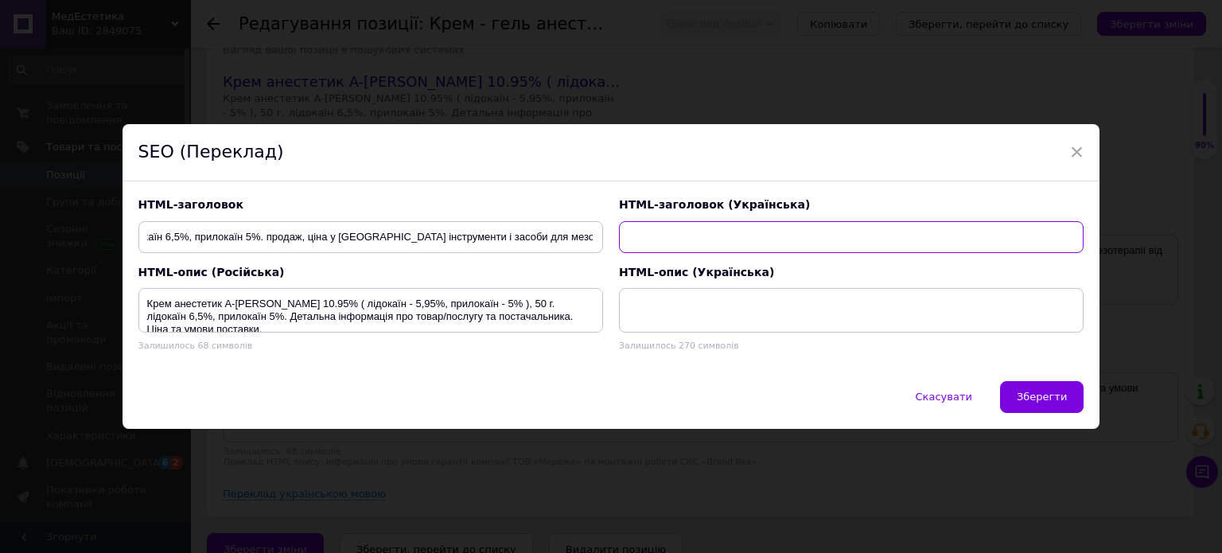
click at [632, 238] on input "text" at bounding box center [851, 237] width 465 height 32
paste input "Крем анестетик A-Caine 10.95% ( лідокаїн - 5,95%, прилокаїн - 5% ), 50 г. лідок…"
type input "Крем анестетик A-Caine 10.95% ( лідокаїн - 5,95%, прилокаїн - 5% ), 50 г. лідок…"
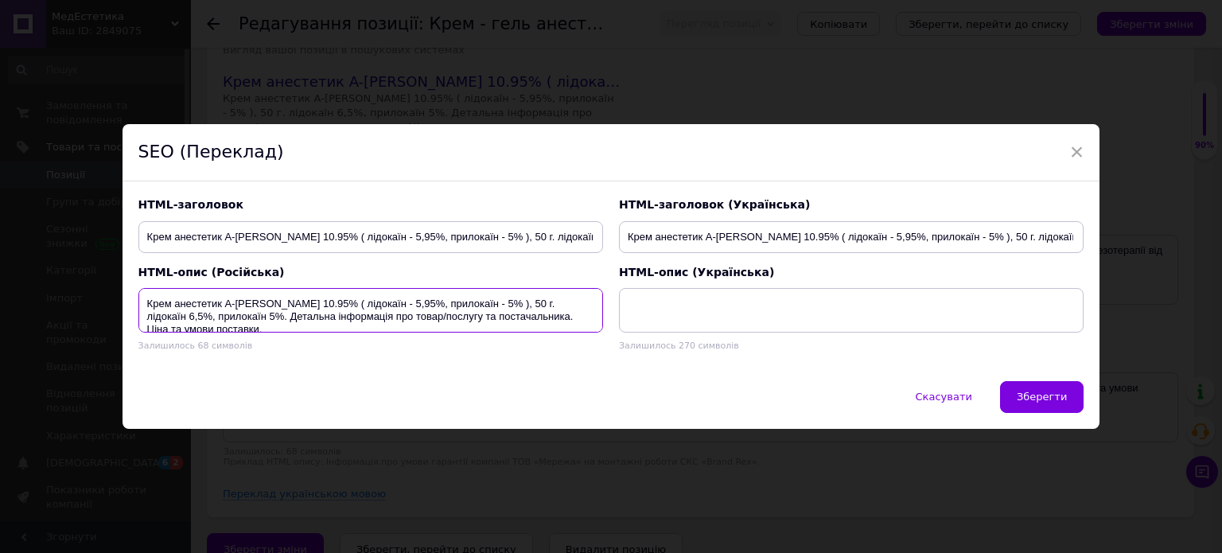
scroll to position [13, 0]
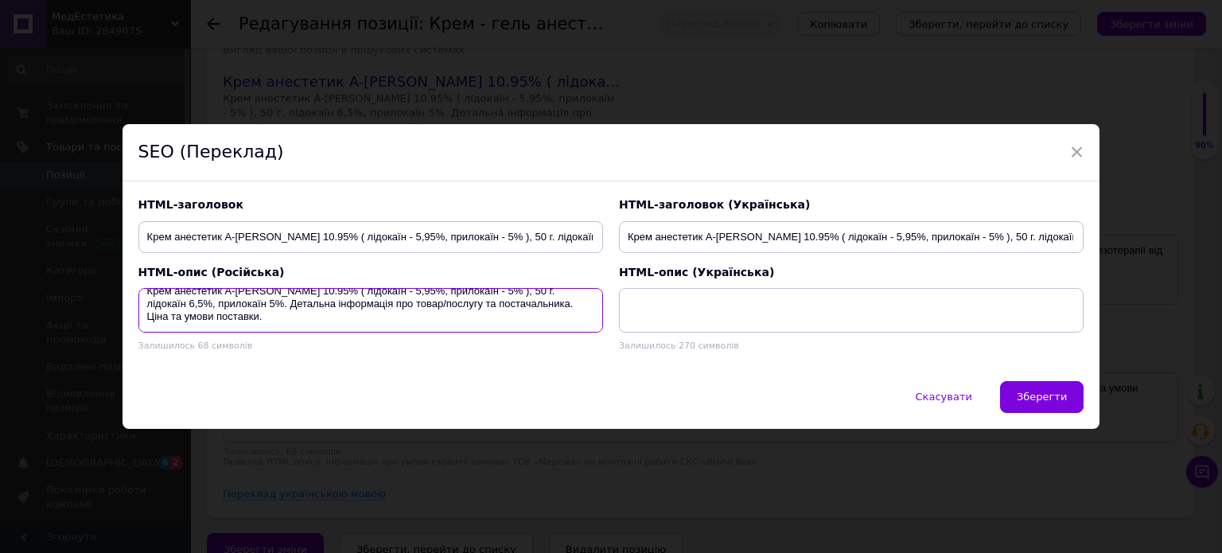
drag, startPoint x: 141, startPoint y: 304, endPoint x: 274, endPoint y: 360, distance: 144.1
click at [274, 360] on div "HTML-заголовок Крем анестетик A-Caine 10.95% ( лідокаїн - 5,95%, прилокаїн - 5%…" at bounding box center [612, 280] width 978 height 199
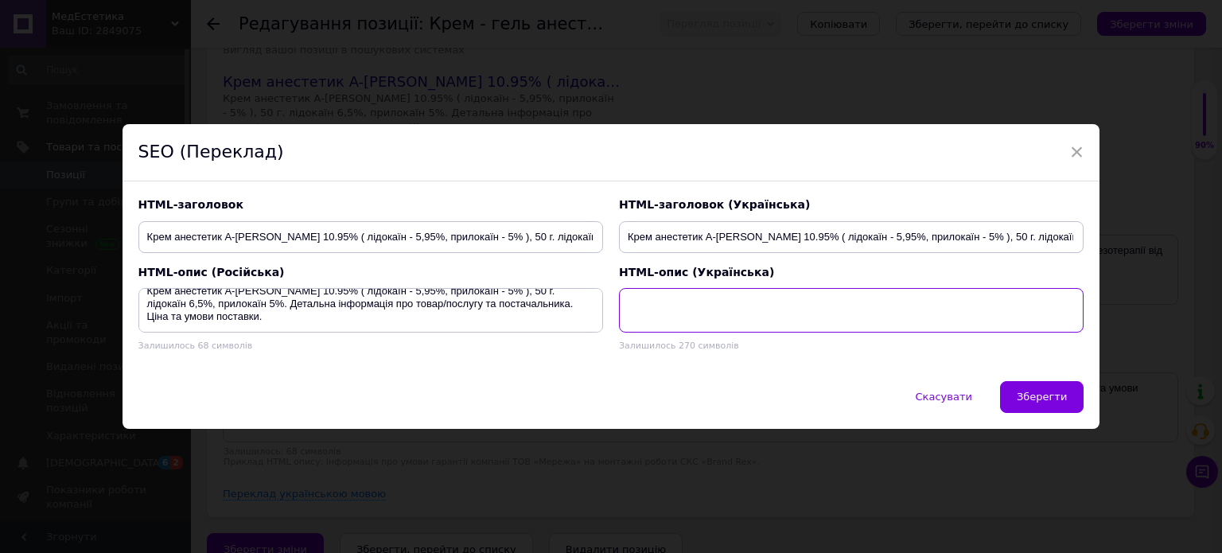
click at [674, 314] on textarea at bounding box center [851, 310] width 465 height 45
paste textarea "Крем анестетик A-Caine 10.95% ( лідокаїн - 5,95%, прилокаїн - 5% ), 50 г. лідок…"
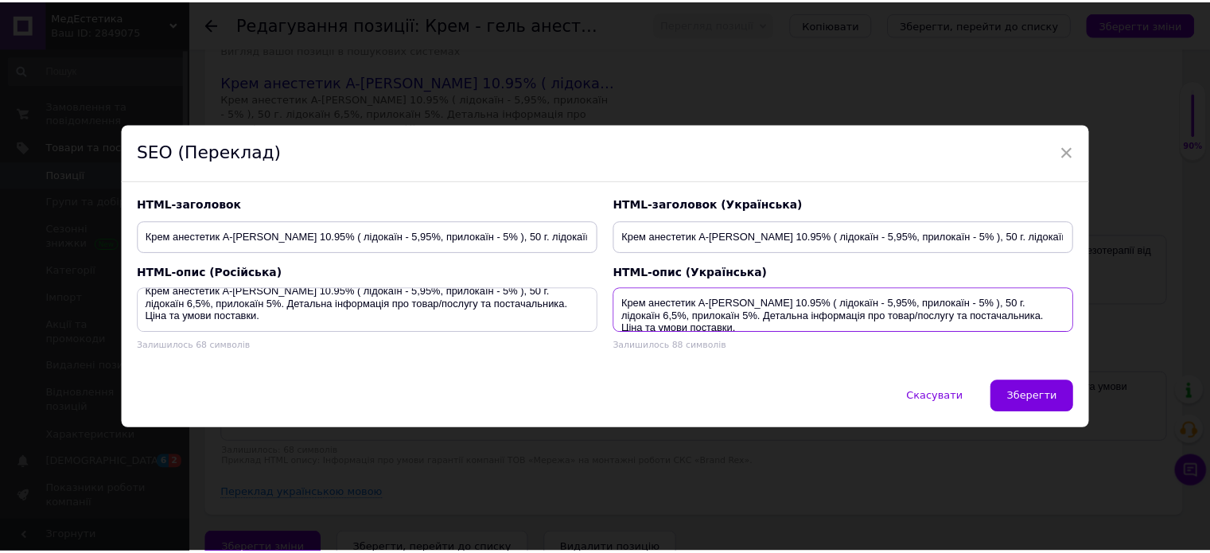
scroll to position [3, 0]
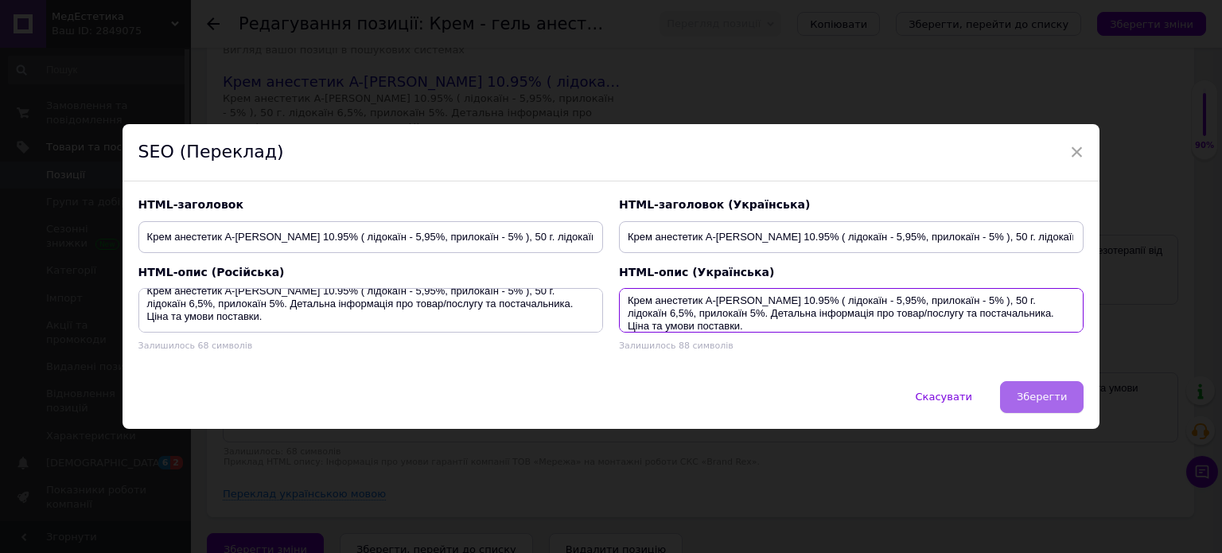
type textarea "Крем анестетик A-Caine 10.95% ( лідокаїн - 5,95%, прилокаїн - 5% ), 50 г. лідок…"
click at [1031, 397] on span "Зберегти" at bounding box center [1042, 397] width 50 height 12
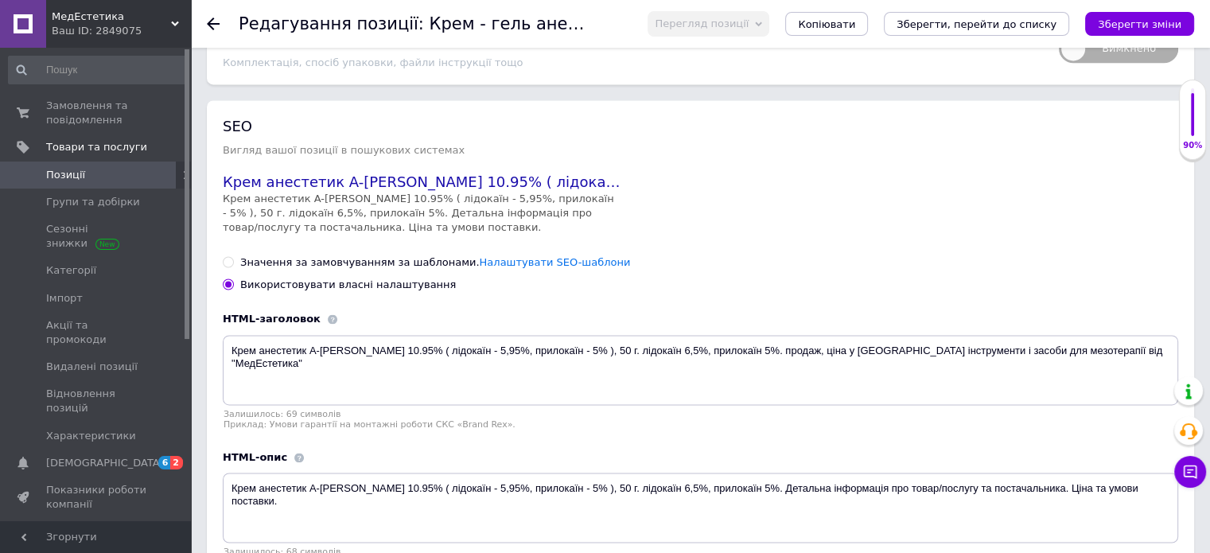
scroll to position [2029, 0]
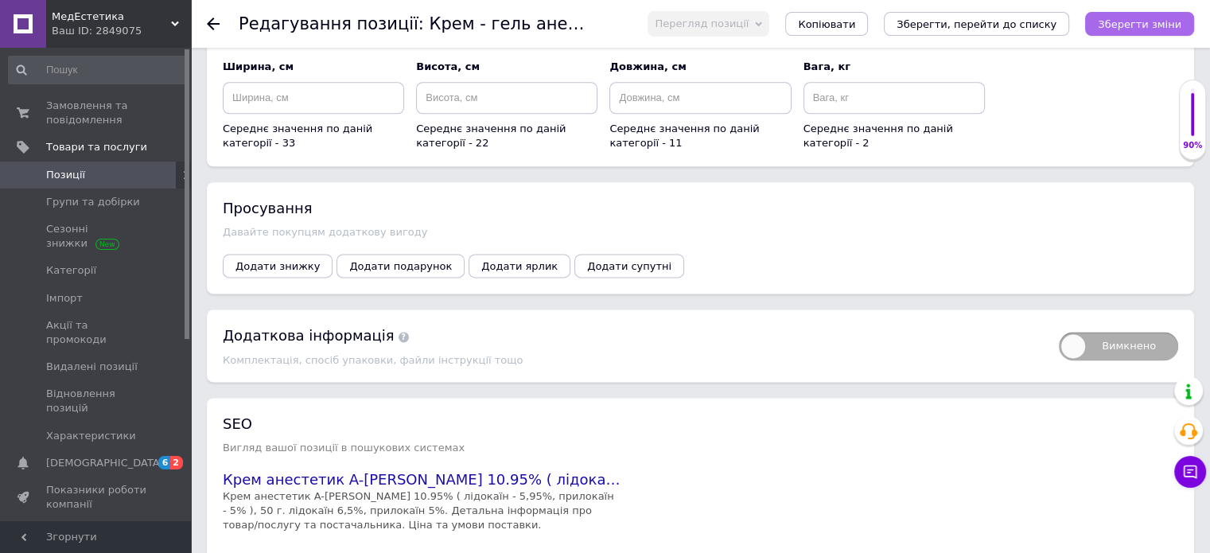
click at [1120, 18] on icon "Зберегти зміни" at bounding box center [1140, 24] width 84 height 12
click at [215, 24] on use at bounding box center [213, 24] width 13 height 13
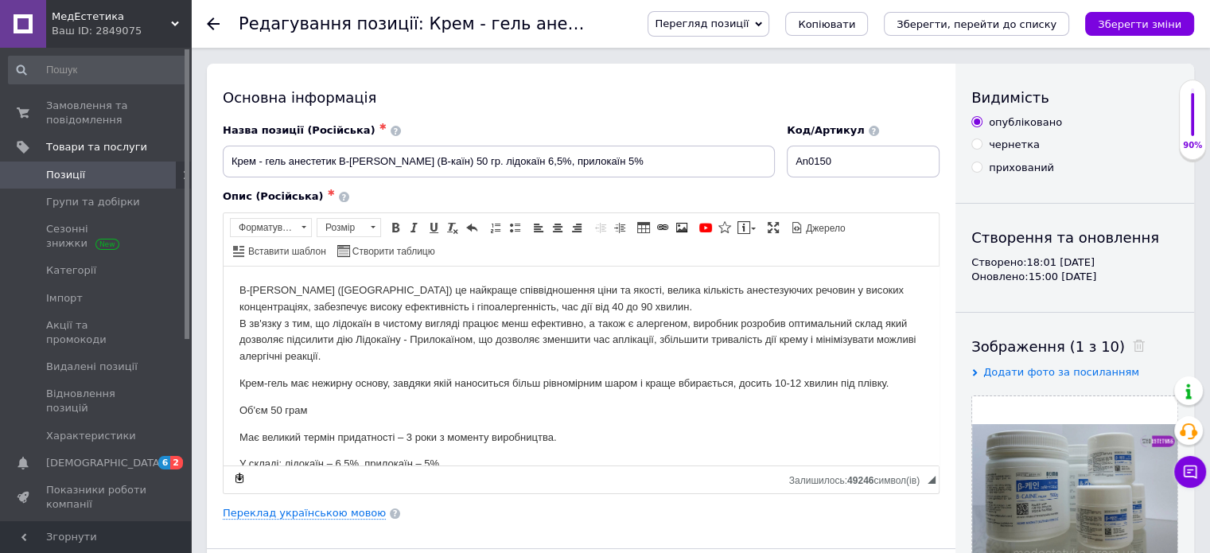
click at [208, 25] on use at bounding box center [213, 24] width 13 height 13
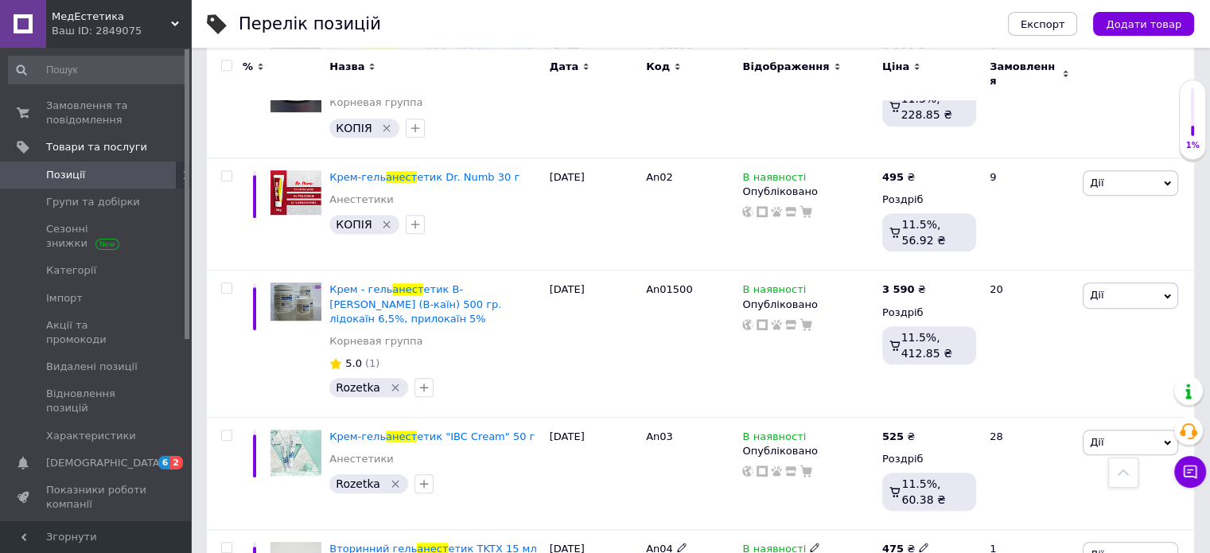
scroll to position [925, 0]
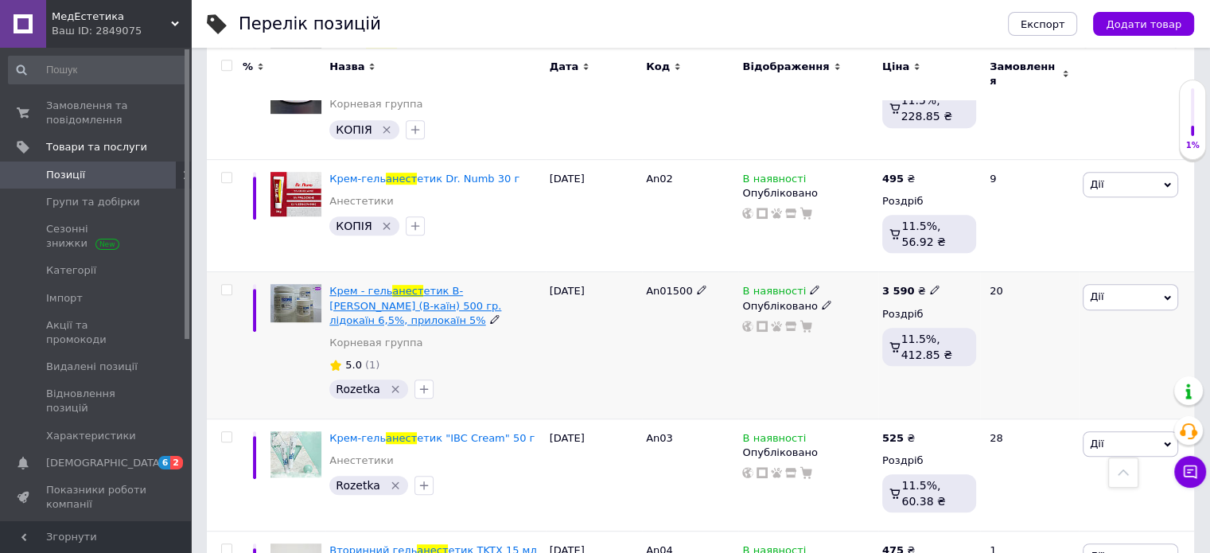
click at [423, 285] on span "етик B-Caine (В-каїн) 500 гр. лідокаїн 6,5%, прилокаїн 5%" at bounding box center [415, 305] width 172 height 41
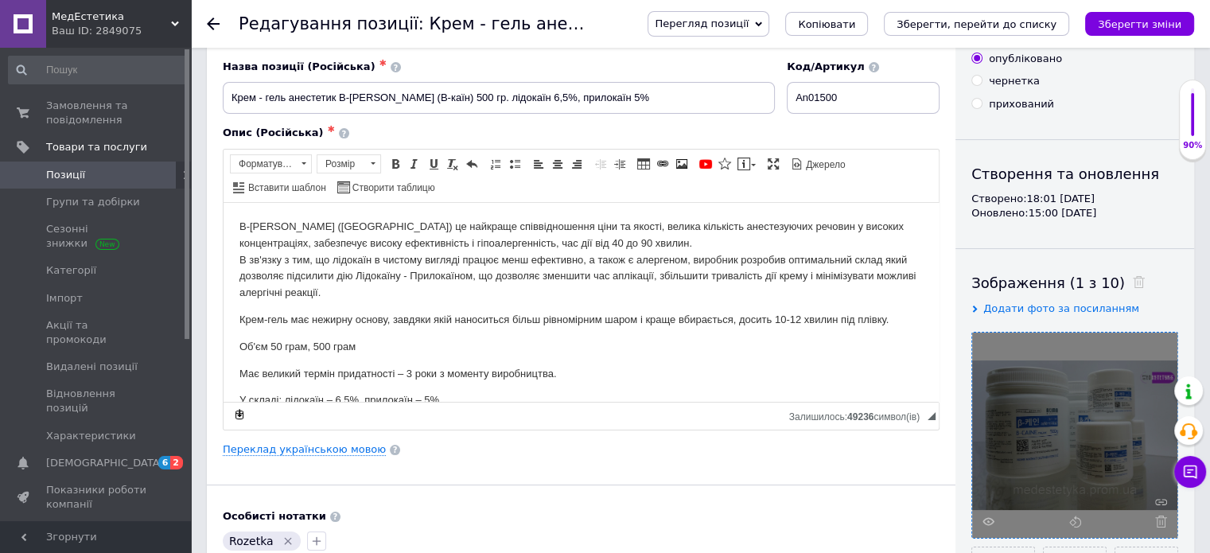
scroll to position [239, 0]
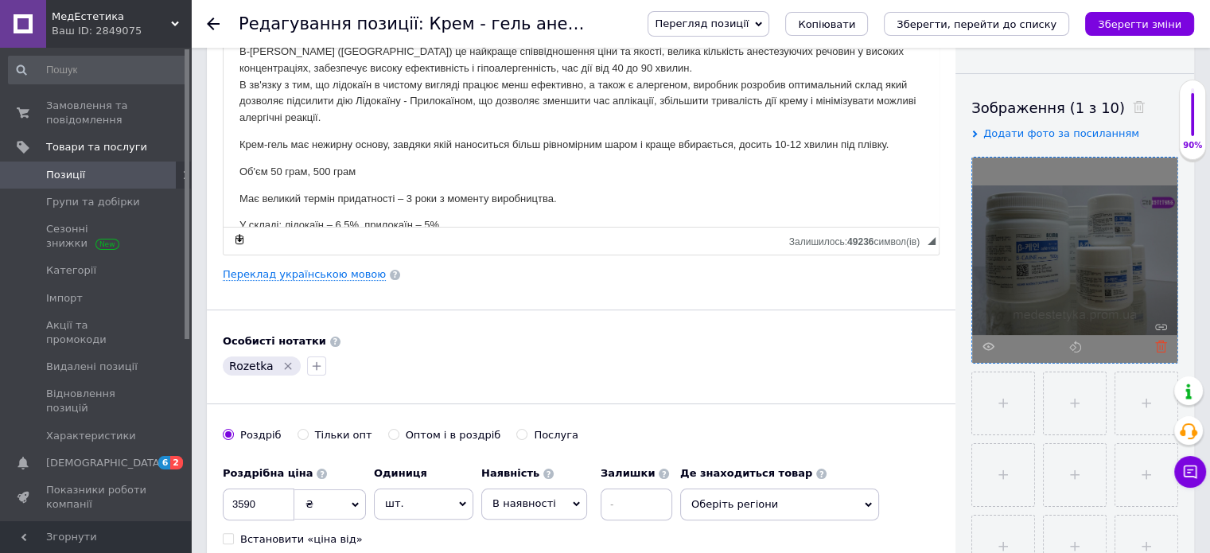
click at [1160, 342] on use at bounding box center [1161, 347] width 12 height 12
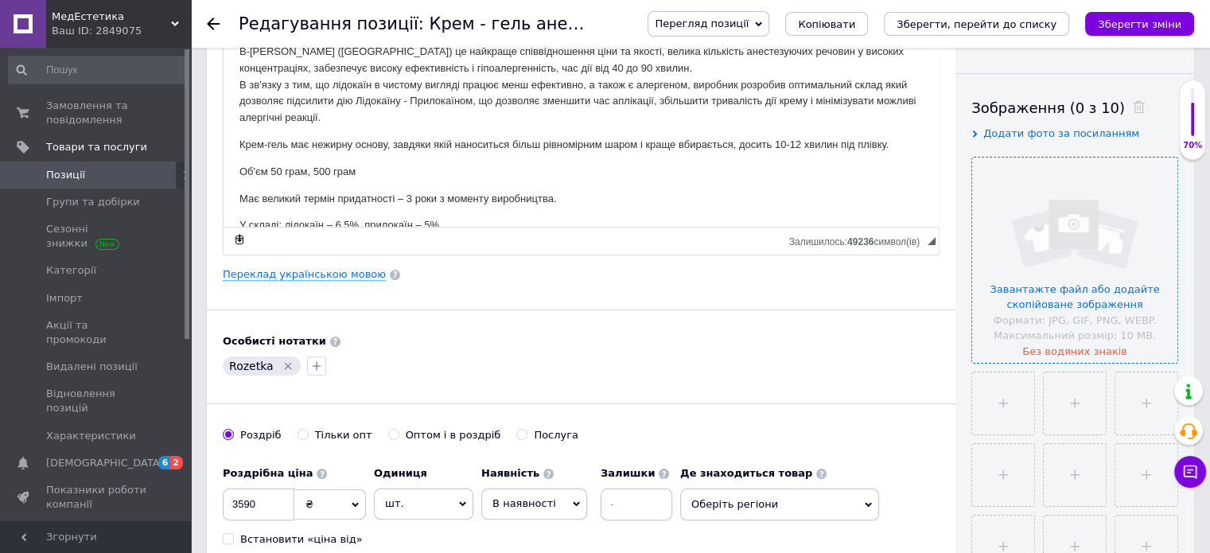
click at [1033, 302] on input "file" at bounding box center [1074, 260] width 205 height 205
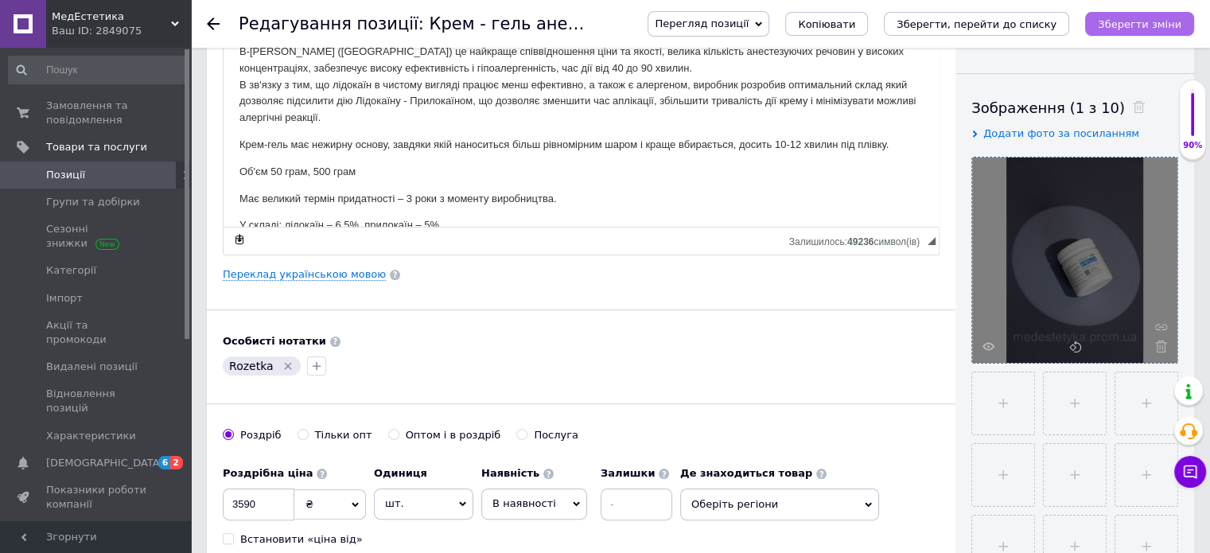
click at [1112, 18] on icon "Зберегти зміни" at bounding box center [1140, 24] width 84 height 12
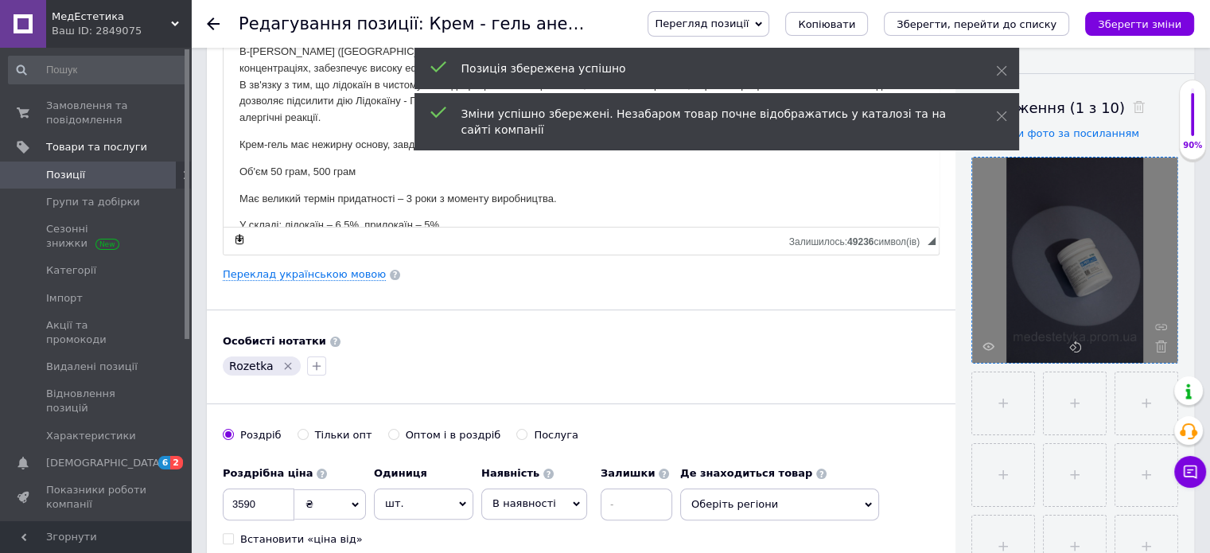
click at [209, 19] on icon at bounding box center [213, 24] width 13 height 13
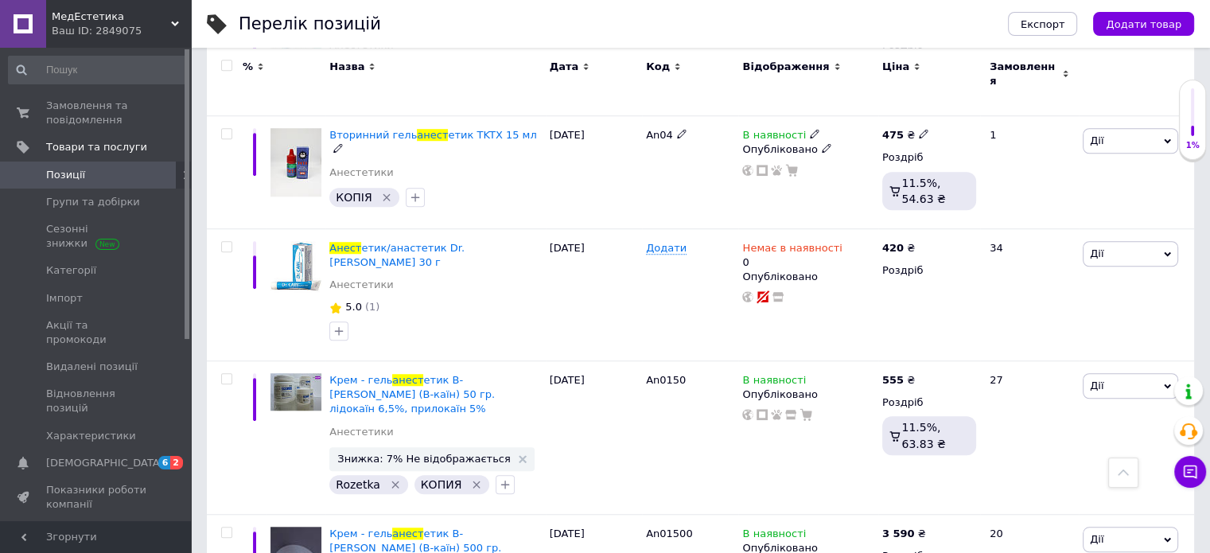
scroll to position [1273, 0]
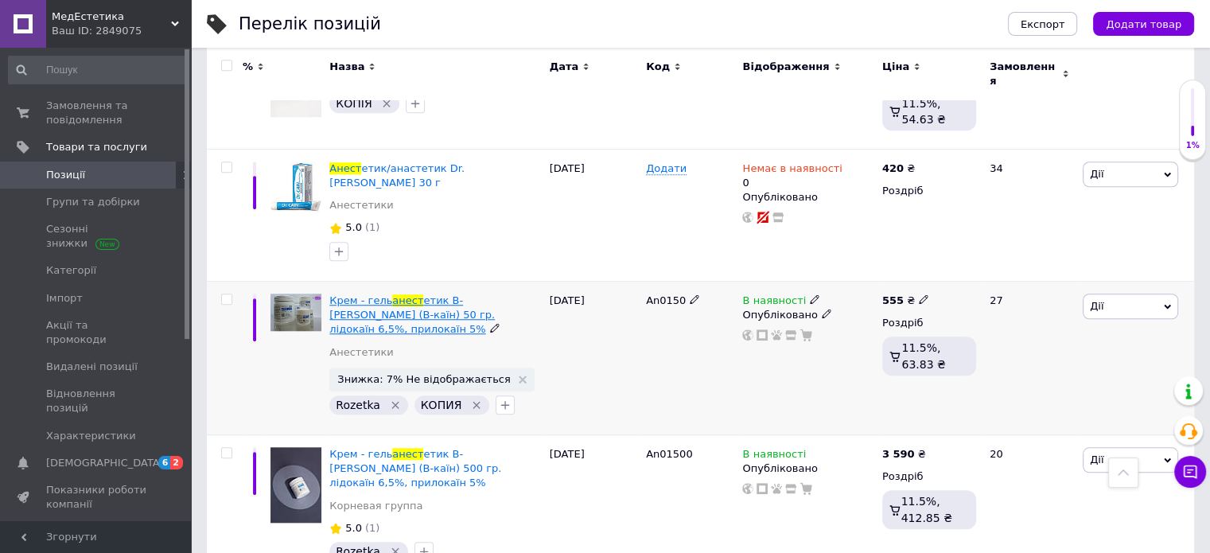
click at [438, 294] on span "етик B-Caine (В-каїн) 50 гр. лідокаїн 6,5%, прилокаїн 5%" at bounding box center [412, 314] width 166 height 41
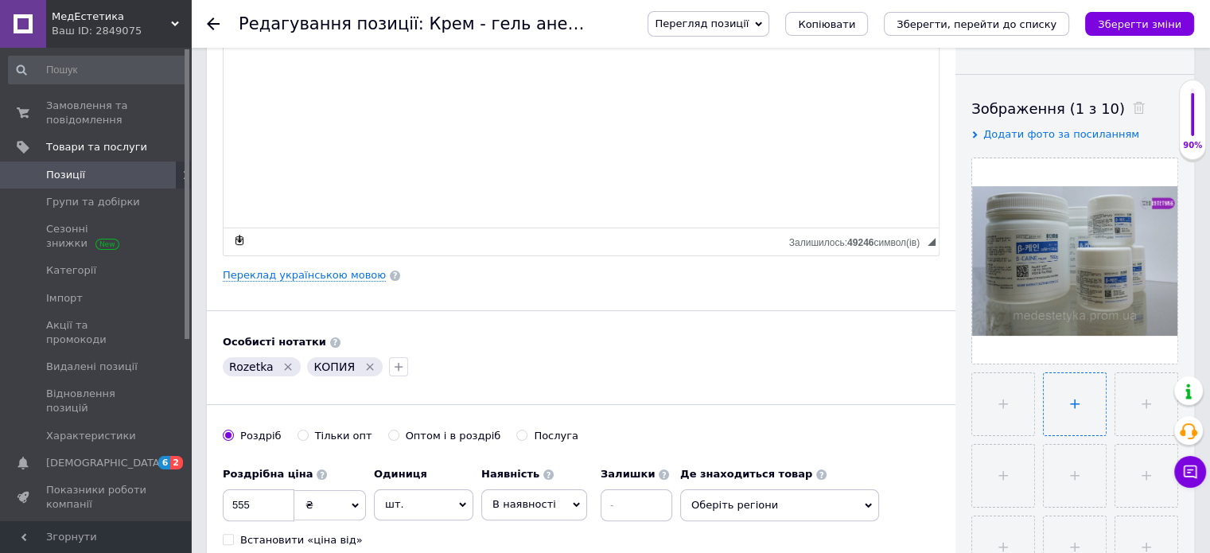
scroll to position [239, 0]
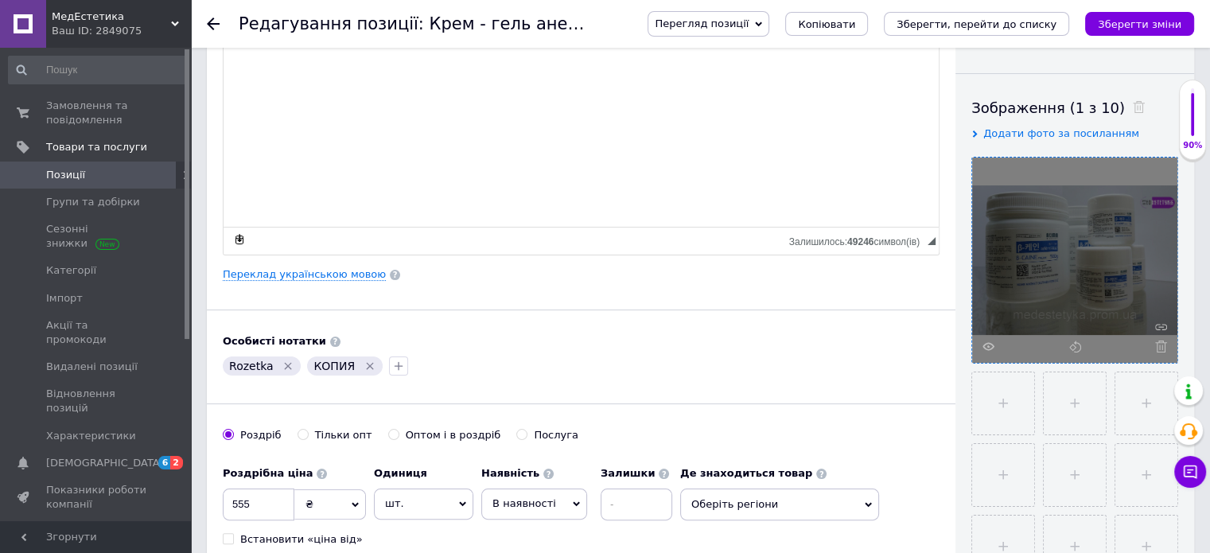
click at [1169, 340] on div at bounding box center [1074, 260] width 205 height 205
click at [1162, 339] on div at bounding box center [1074, 260] width 205 height 205
click at [1159, 344] on icon at bounding box center [1161, 347] width 12 height 12
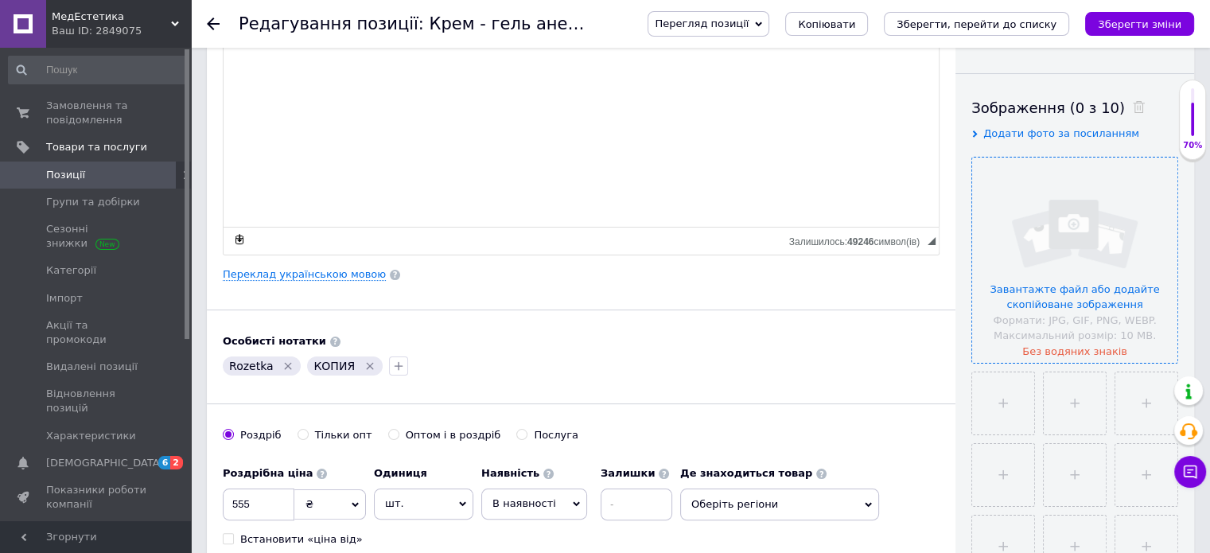
click at [1066, 266] on input "file" at bounding box center [1074, 260] width 205 height 205
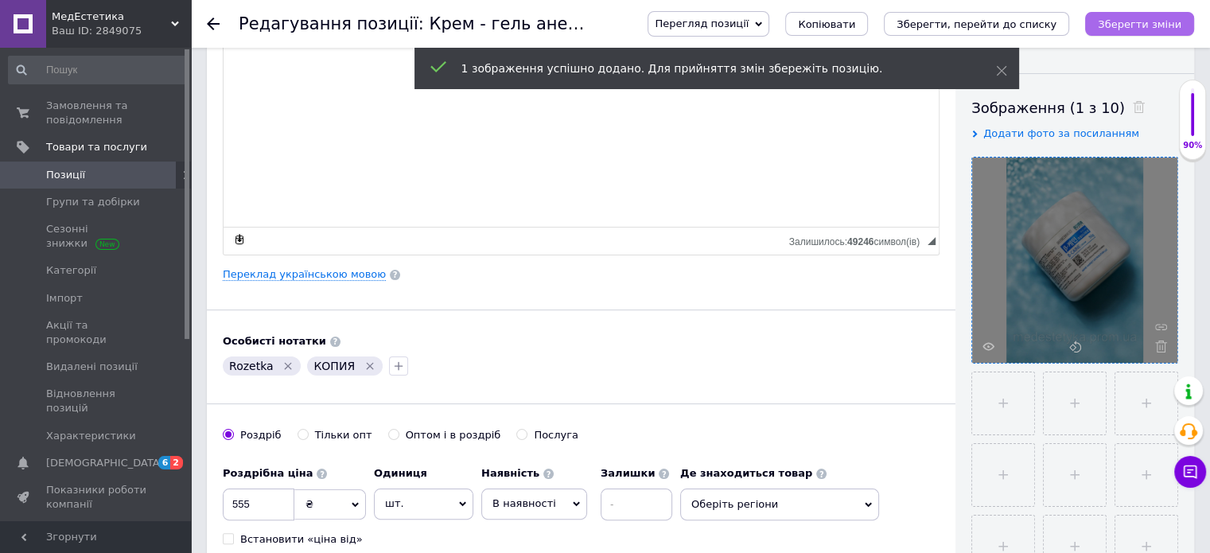
click at [1162, 34] on button "Зберегти зміни" at bounding box center [1139, 24] width 109 height 24
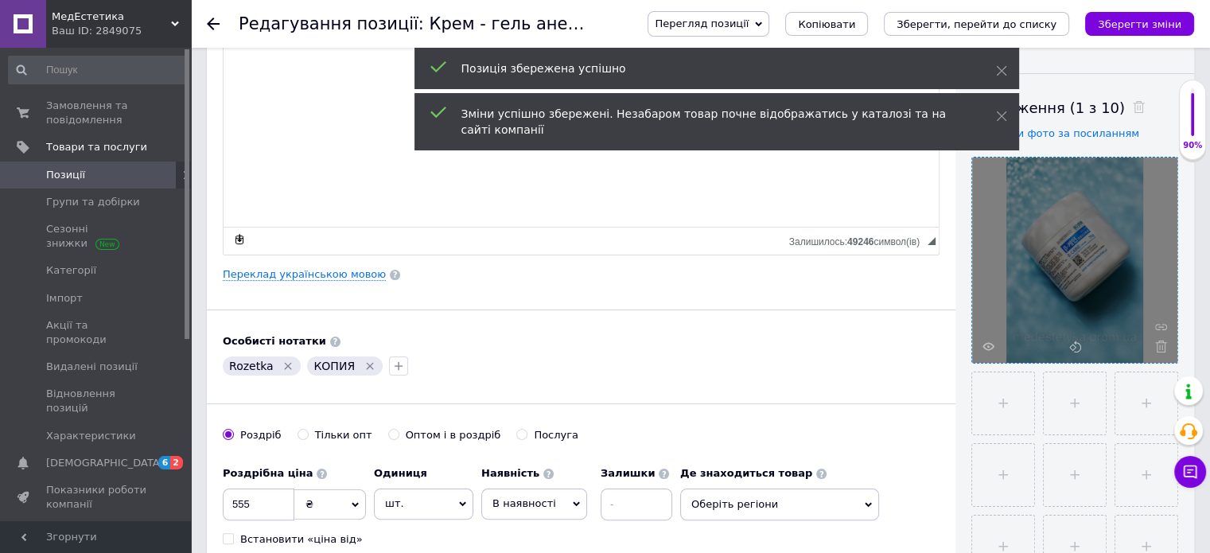
click at [216, 23] on use at bounding box center [213, 24] width 13 height 13
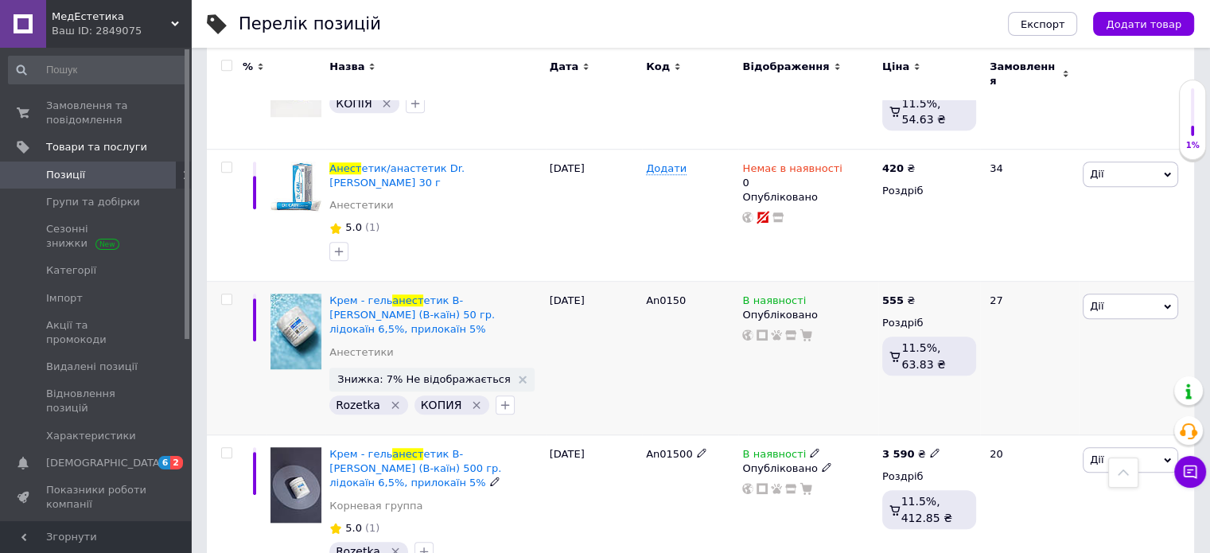
scroll to position [1323, 0]
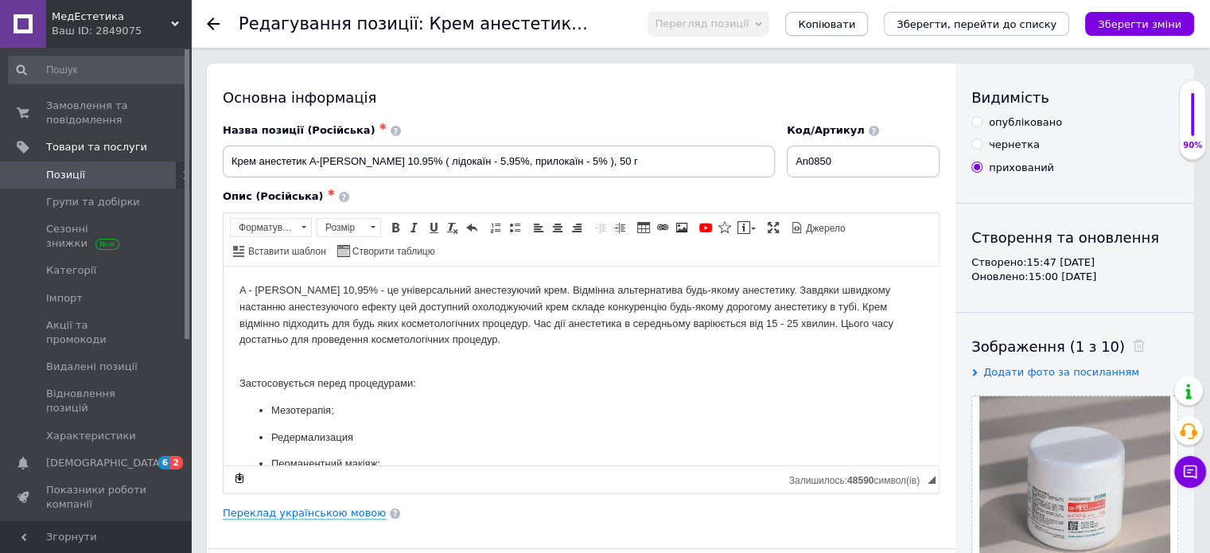
click at [868, 31] on button "Копіювати" at bounding box center [826, 24] width 83 height 24
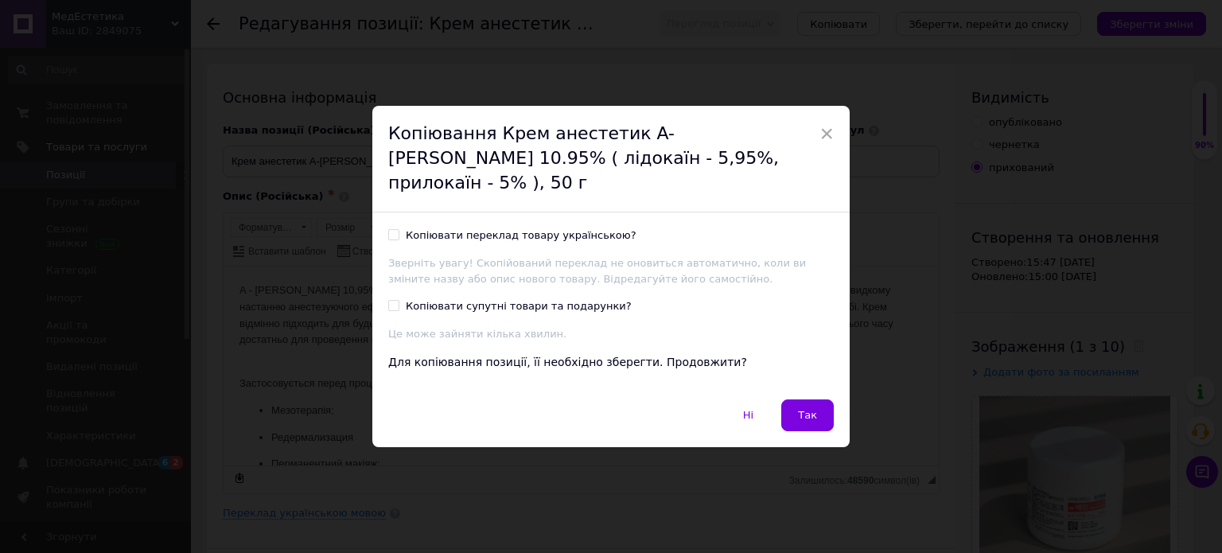
click at [388, 229] on input "Копіювати переклад товару українською?" at bounding box center [393, 234] width 10 height 10
checkbox input "true"
drag, startPoint x: 388, startPoint y: 294, endPoint x: 452, endPoint y: 331, distance: 74.1
click at [388, 300] on input "Копіювати супутні товари та подарунки?" at bounding box center [393, 305] width 10 height 10
checkbox input "true"
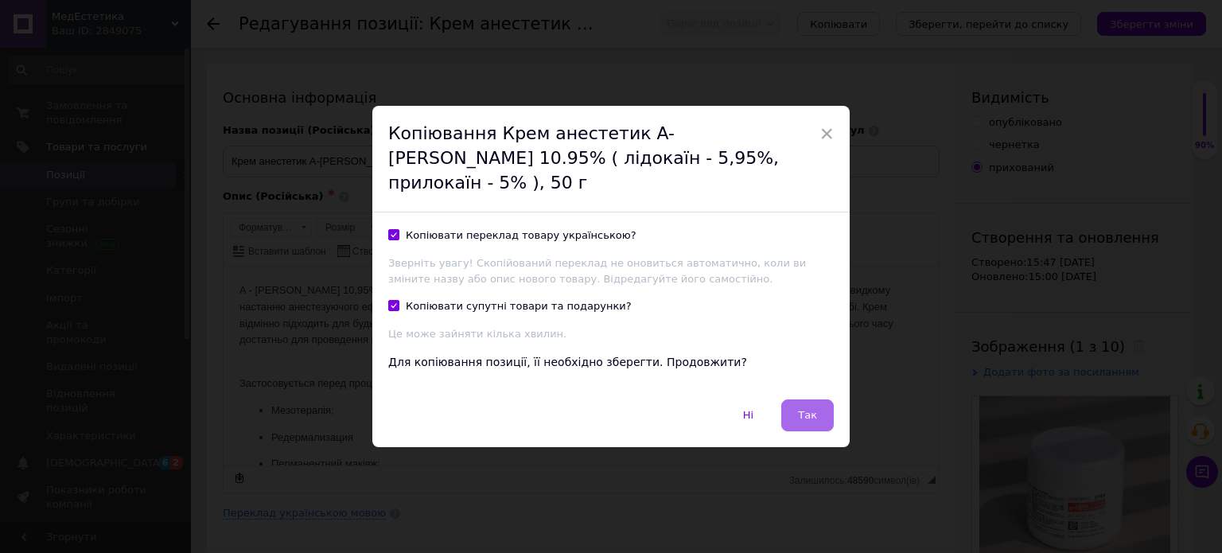
drag, startPoint x: 799, startPoint y: 392, endPoint x: 576, endPoint y: 126, distance: 347.4
click at [799, 399] on button "Так" at bounding box center [807, 415] width 53 height 32
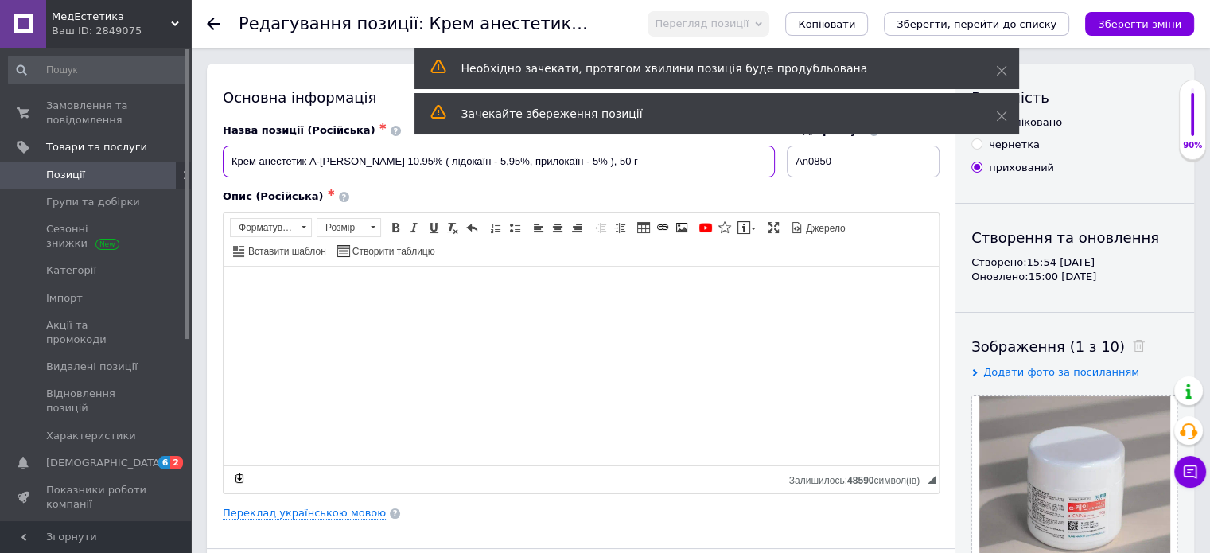
click at [572, 157] on input "Крем анестетик A-Caine 10.95% ( лідокаїн - 5,95%, прилокаїн - 5% ), 50 г" at bounding box center [499, 162] width 552 height 32
type input "Крем анестетик A-Caine 10.95% ( лідокаїн - 5,95%, прилокаїн - 5% ), 500 г"
click at [844, 158] on input "An0850" at bounding box center [863, 162] width 153 height 32
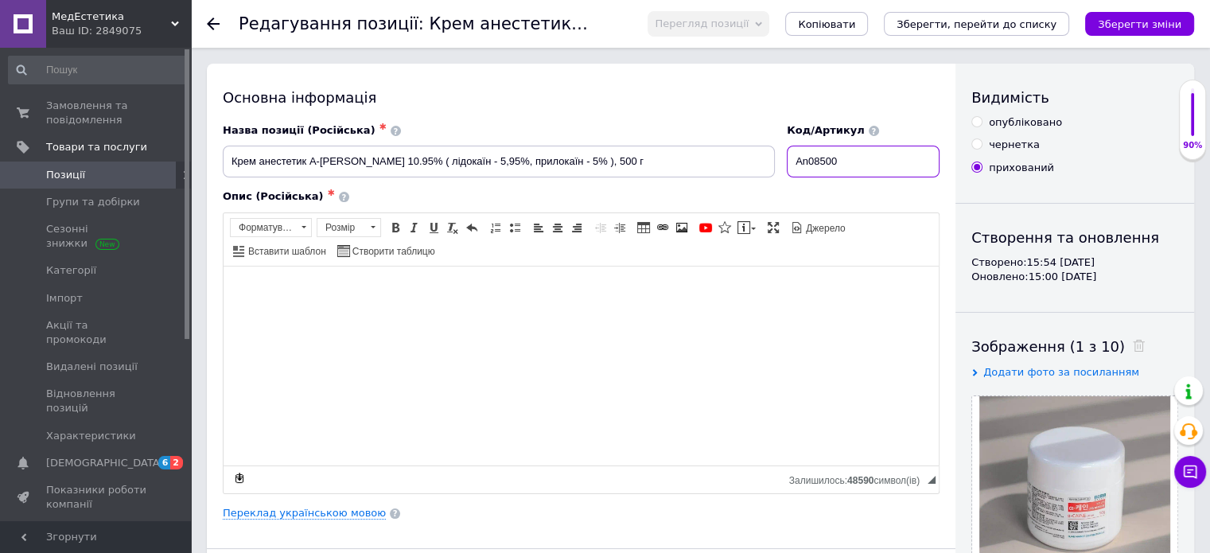
type input "An08500"
click at [302, 512] on link "Переклад українською мовою" at bounding box center [304, 513] width 163 height 13
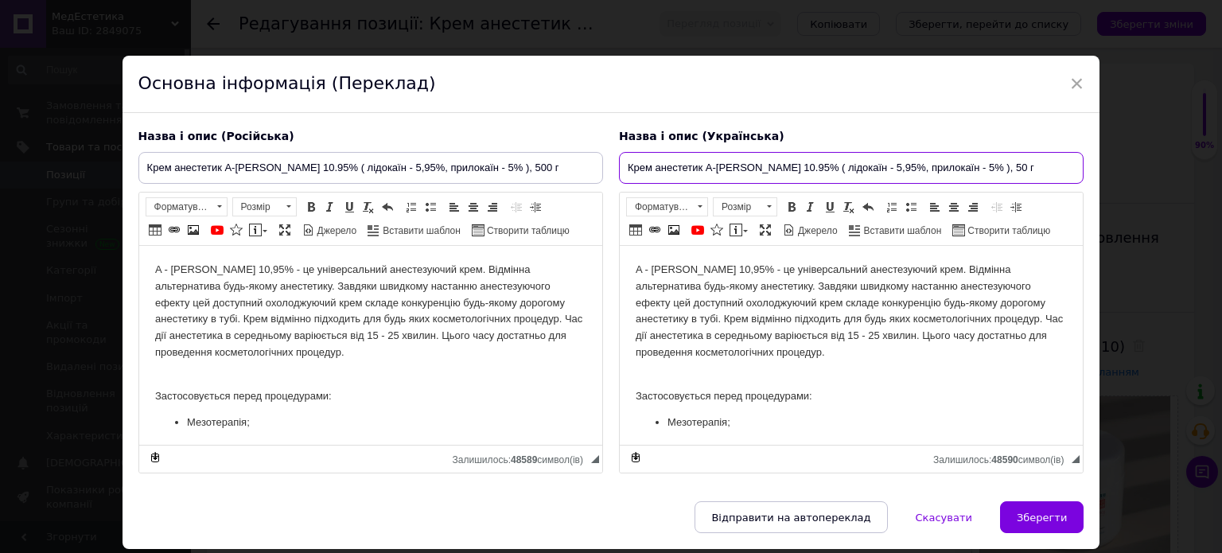
click at [968, 170] on input "Крем анестетик A-Caine 10.95% ( лідокаїн - 5,95%, прилокаїн - 5% ), 50 г" at bounding box center [851, 168] width 465 height 32
type input "Крем анестетик A-Caine 10.95% ( лідокаїн - 5,95%, прилокаїн - 5% ), 500 г"
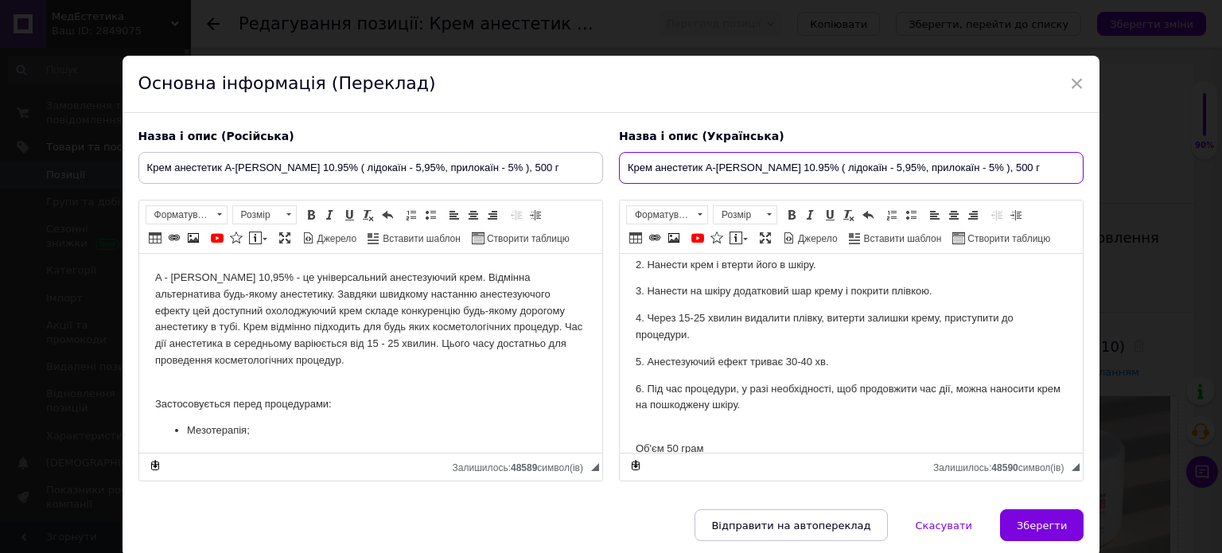
scroll to position [477, 0]
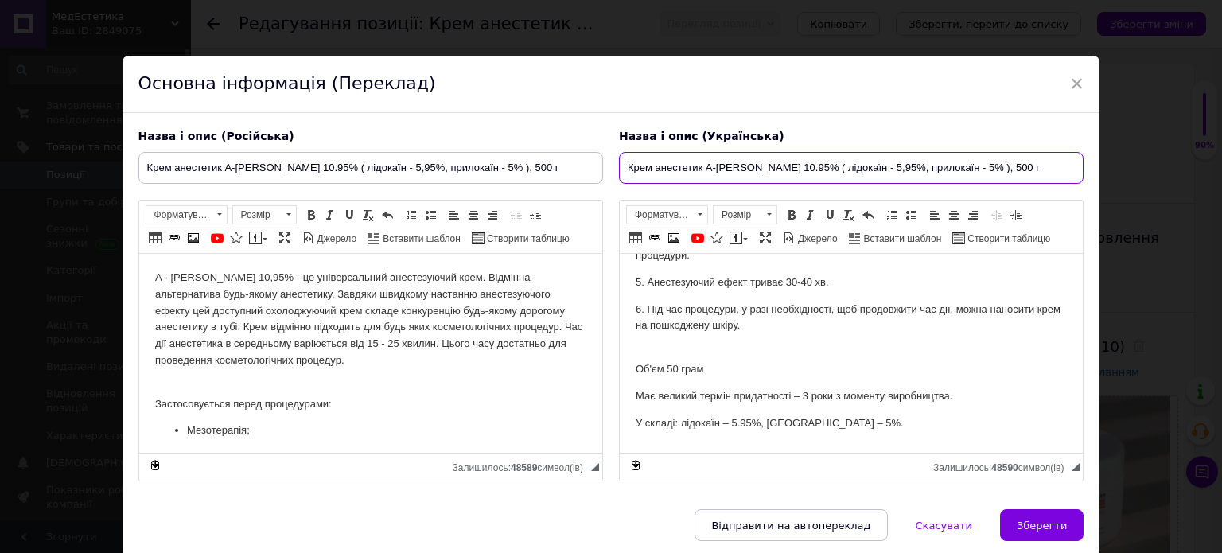
type input "Крем анестетик A-Caine 10.95% ( лідокаїн - 5,95%, прилокаїн - 5% ), 500 г"
click at [677, 368] on p "Об'єм 50 грам" at bounding box center [850, 369] width 431 height 17
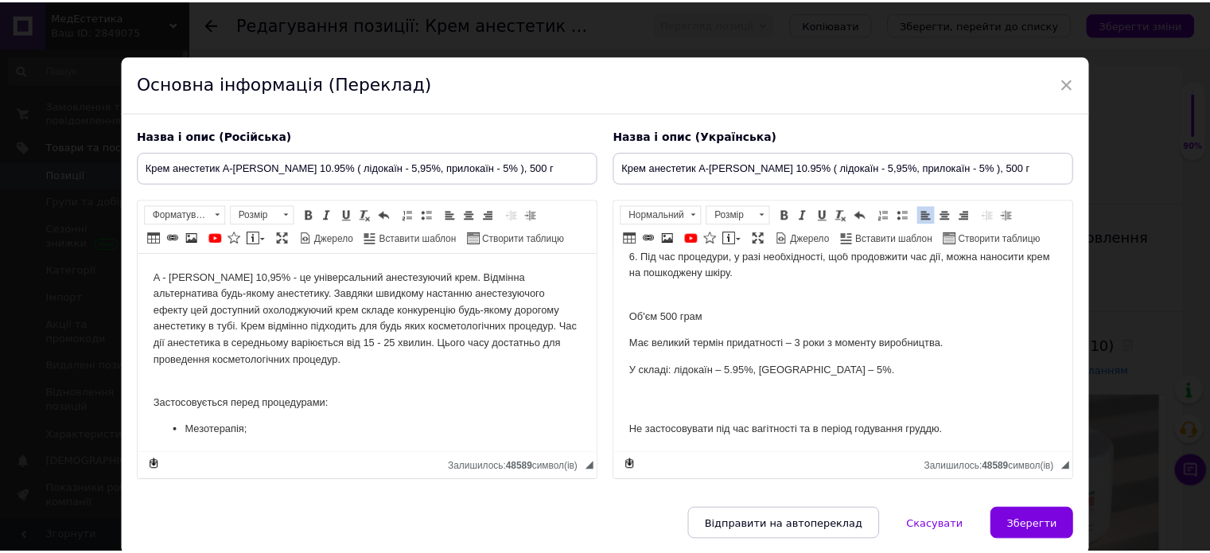
scroll to position [629, 0]
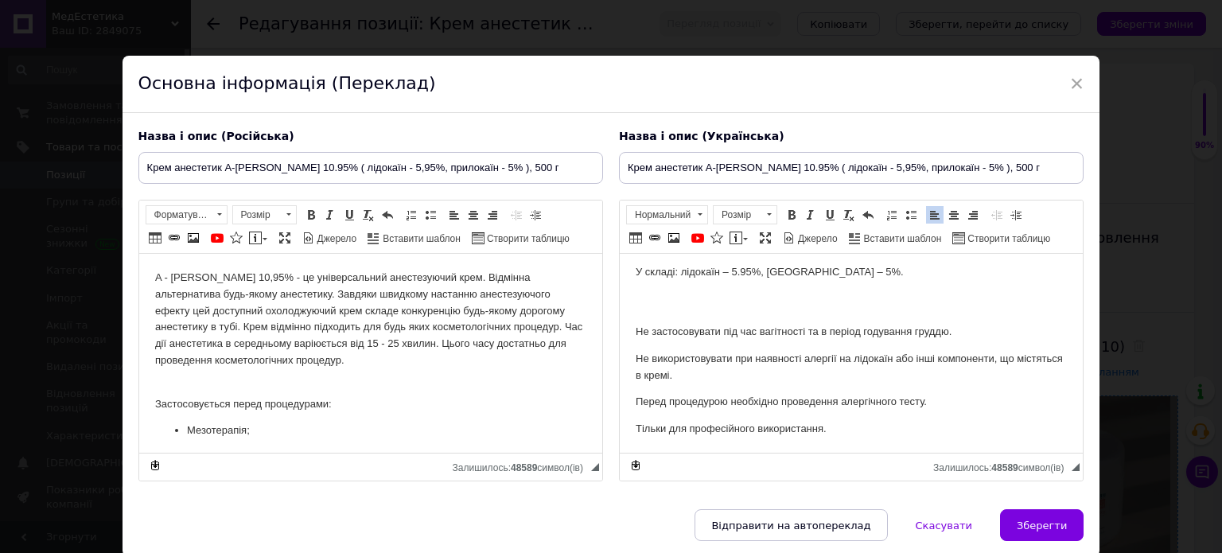
click at [1066, 531] on button "Зберегти" at bounding box center [1042, 525] width 84 height 32
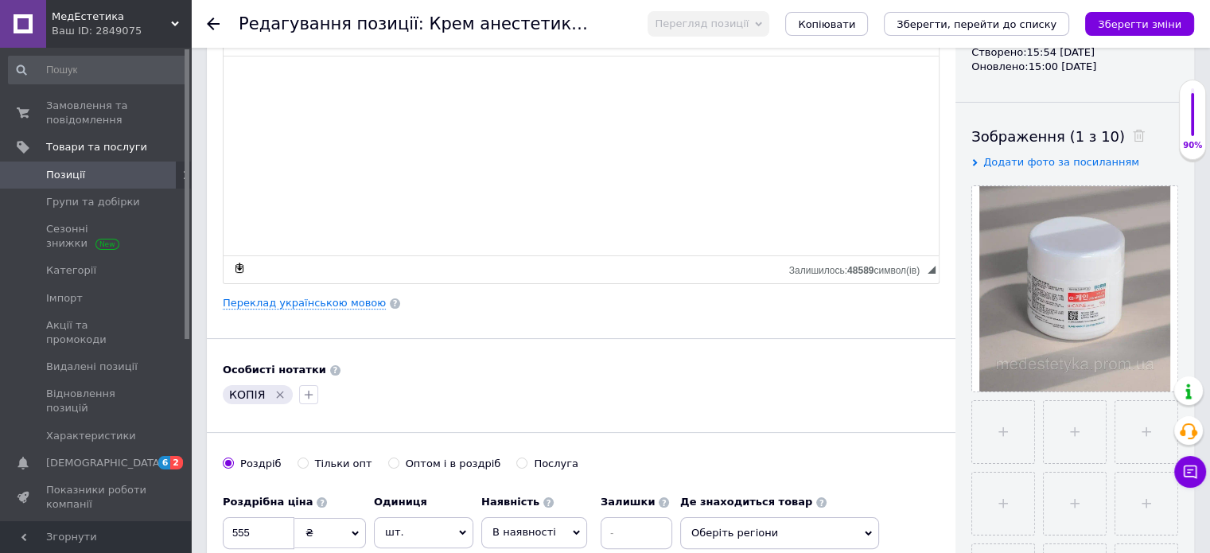
scroll to position [239, 0]
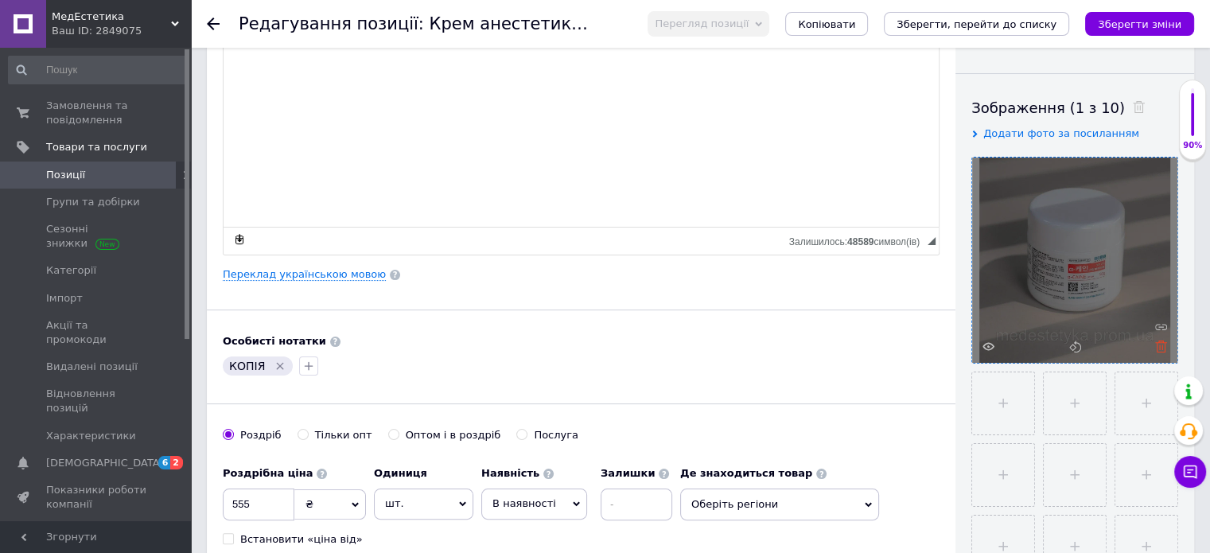
click at [1159, 341] on use at bounding box center [1161, 347] width 12 height 12
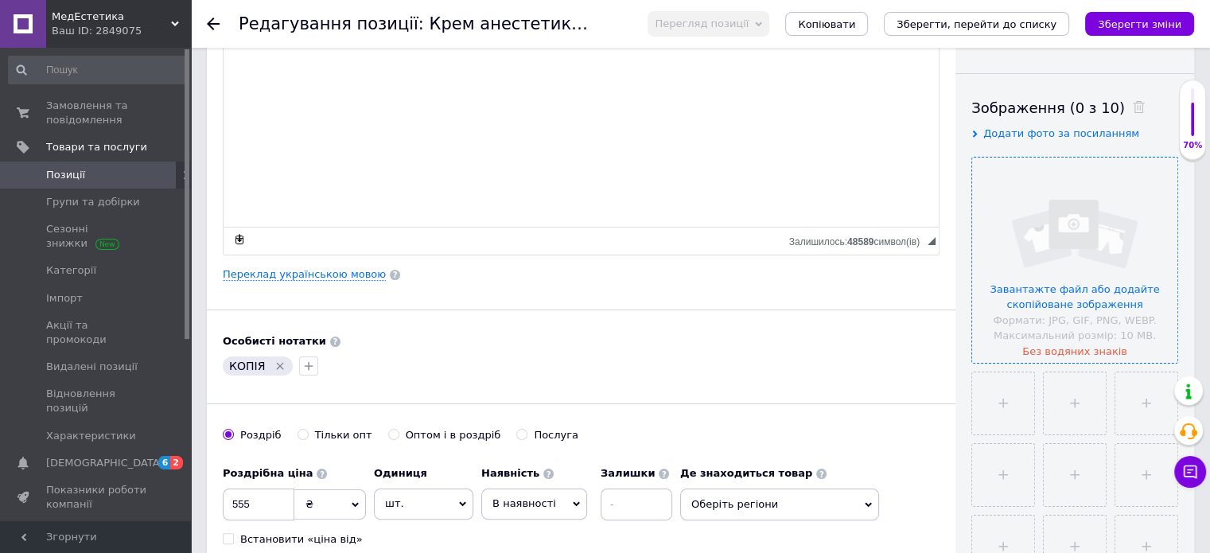
click at [1059, 296] on input "file" at bounding box center [1074, 260] width 205 height 205
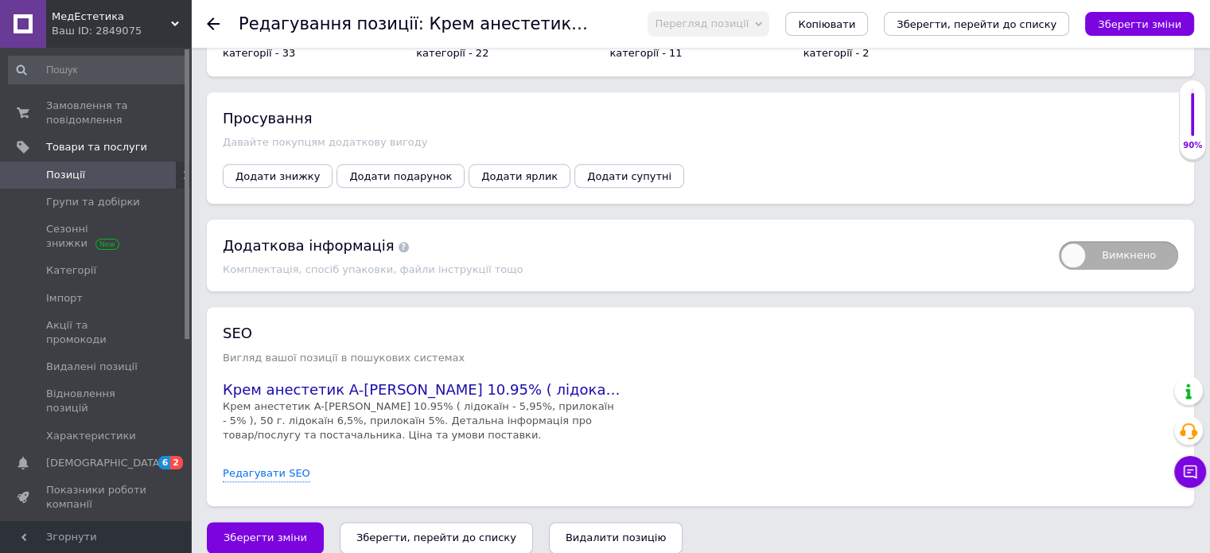
scroll to position [1760, 0]
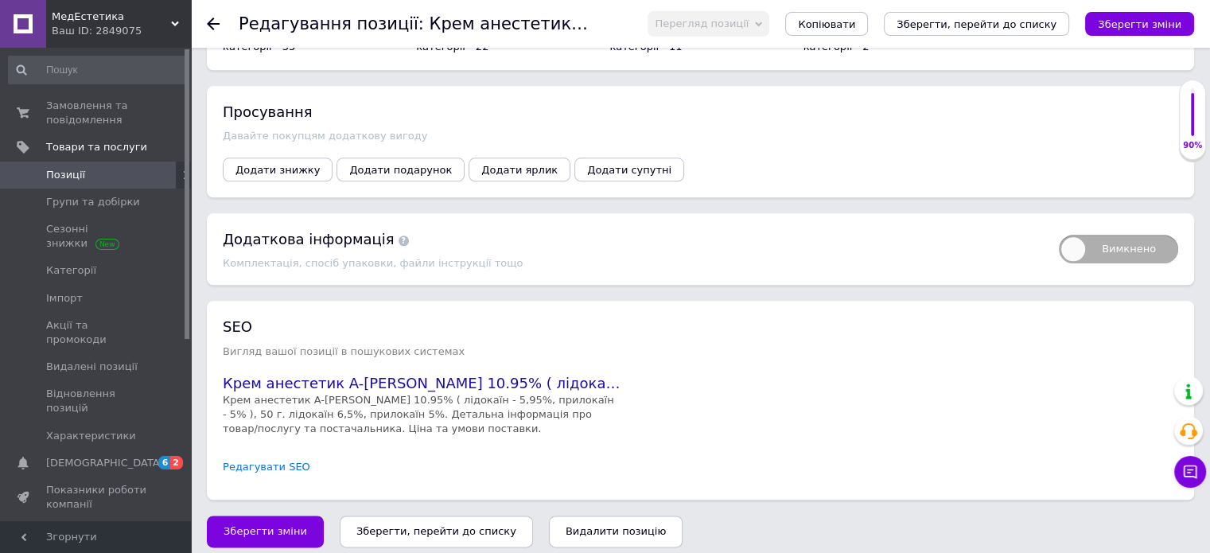
click at [267, 461] on link "Редагувати SEO" at bounding box center [267, 467] width 88 height 15
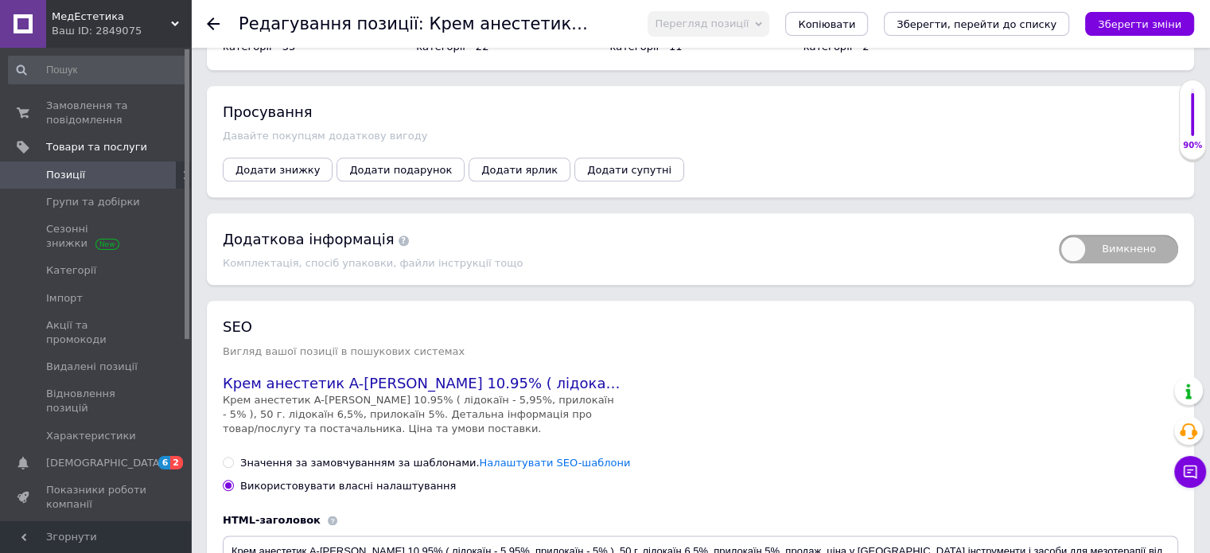
scroll to position [1919, 0]
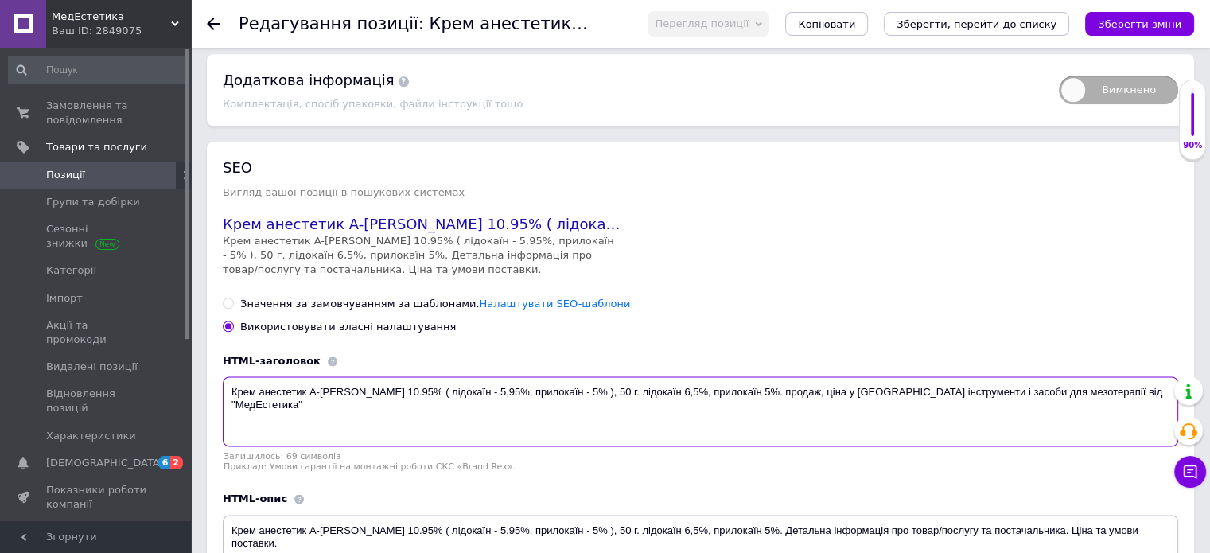
click at [573, 388] on textarea "Крем анестетик A-Caine 10.95% ( лідокаїн - 5,95%, прилокаїн - 5% ), 50 г. лідок…" at bounding box center [701, 411] width 956 height 70
type textarea "Крем анестетик A-Caine 10.95% ( лідокаїн - 5,95%, прилокаїн - 5% ), 500 г. лідо…"
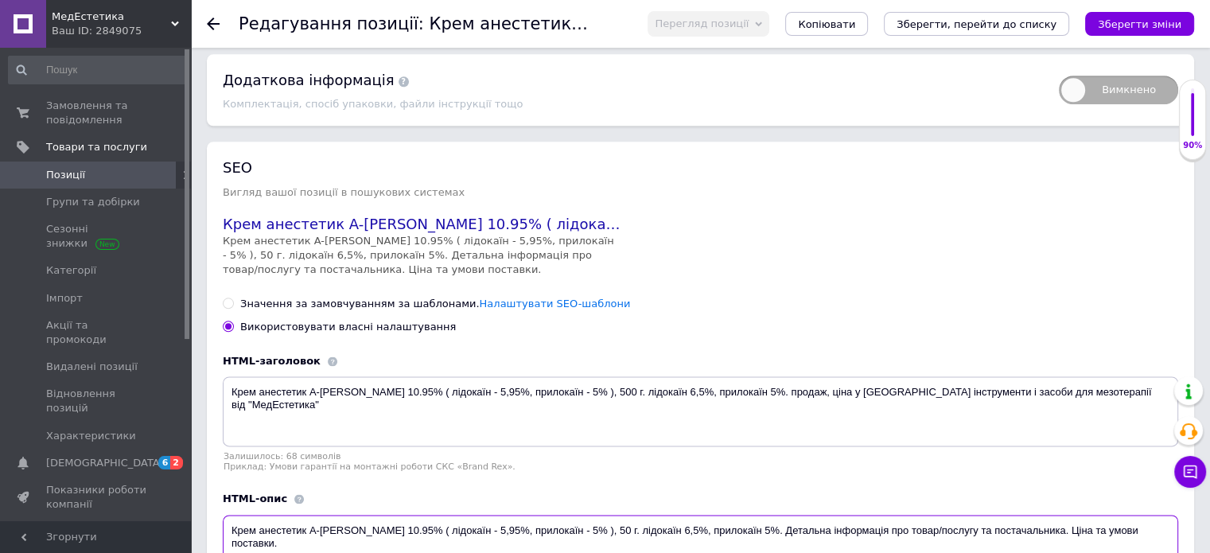
click at [572, 524] on textarea "Крем анестетик A-Caine 10.95% ( лідокаїн - 5,95%, прилокаїн - 5% ), 50 г. лідок…" at bounding box center [701, 550] width 956 height 70
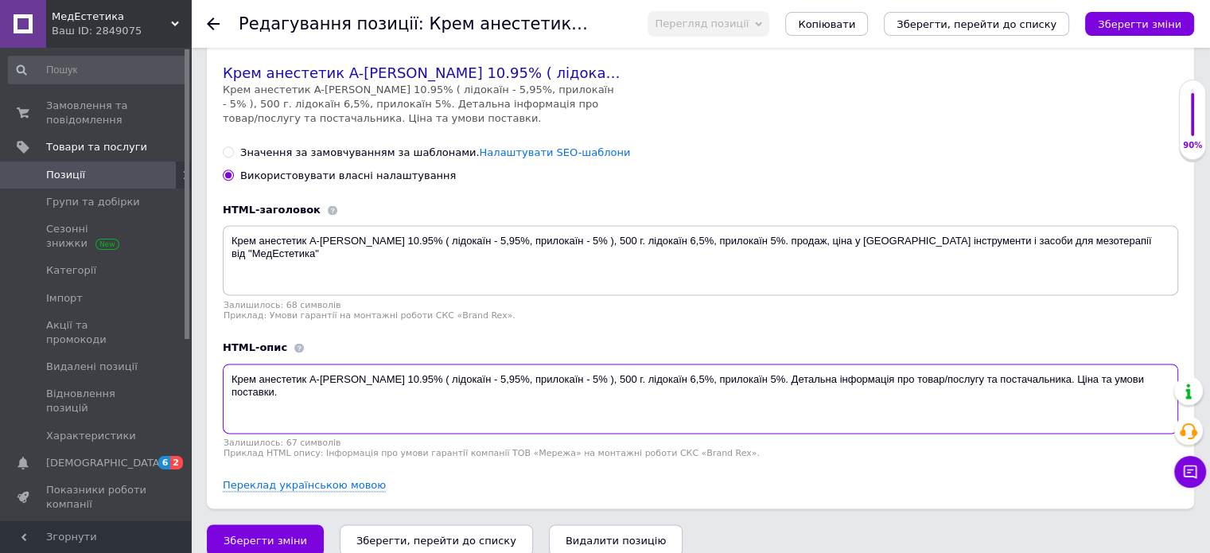
scroll to position [2079, 0]
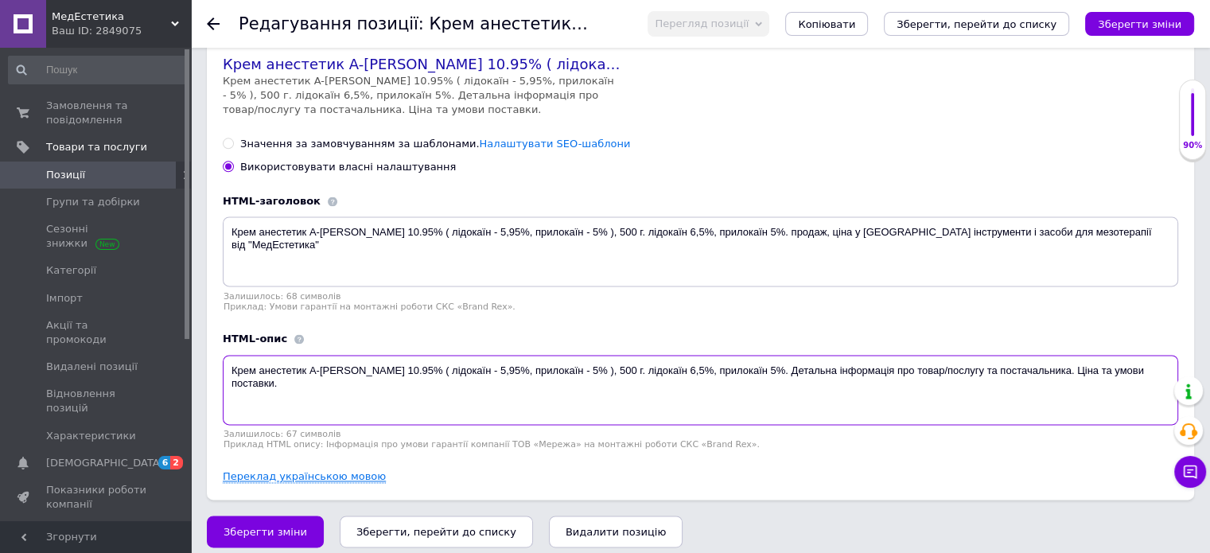
type textarea "Крем анестетик A-Caine 10.95% ( лідокаїн - 5,95%, прилокаїн - 5% ), 500 г. лідо…"
click at [297, 470] on link "Переклад українською мовою" at bounding box center [304, 476] width 163 height 13
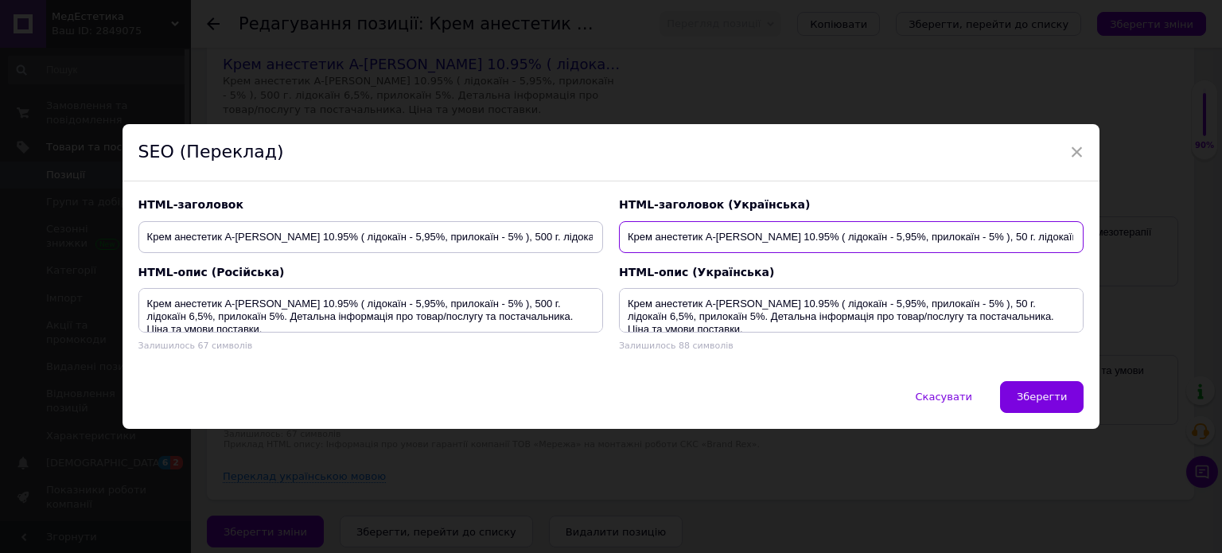
click at [966, 237] on input "Крем анестетик A-Caine 10.95% ( лідокаїн - 5,95%, прилокаїн - 5% ), 50 г. лідок…" at bounding box center [851, 237] width 465 height 32
type input "Крем анестетик A-Caine 10.95% ( лідокаїн - 5,95%, прилокаїн - 5% ), 500 г. лідо…"
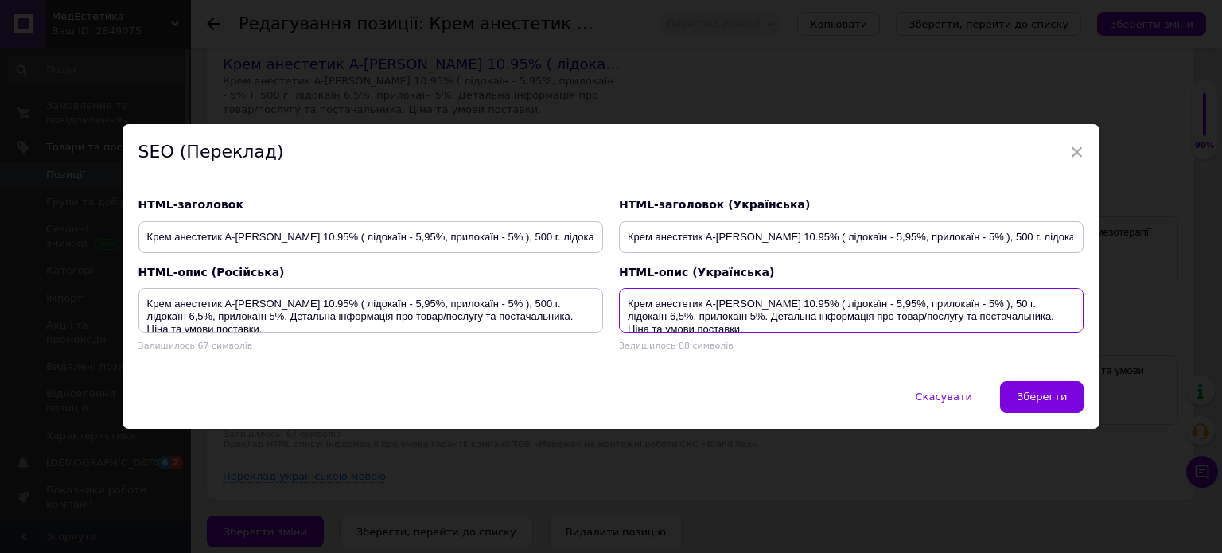
click at [966, 300] on textarea "Крем анестетик A-Caine 10.95% ( лідокаїн - 5,95%, прилокаїн - 5% ), 50 г. лідок…" at bounding box center [851, 310] width 465 height 45
type textarea "Крем анестетик A-Caine 10.95% ( лідокаїн - 5,95%, прилокаїн - 5% ), 500 г. лідо…"
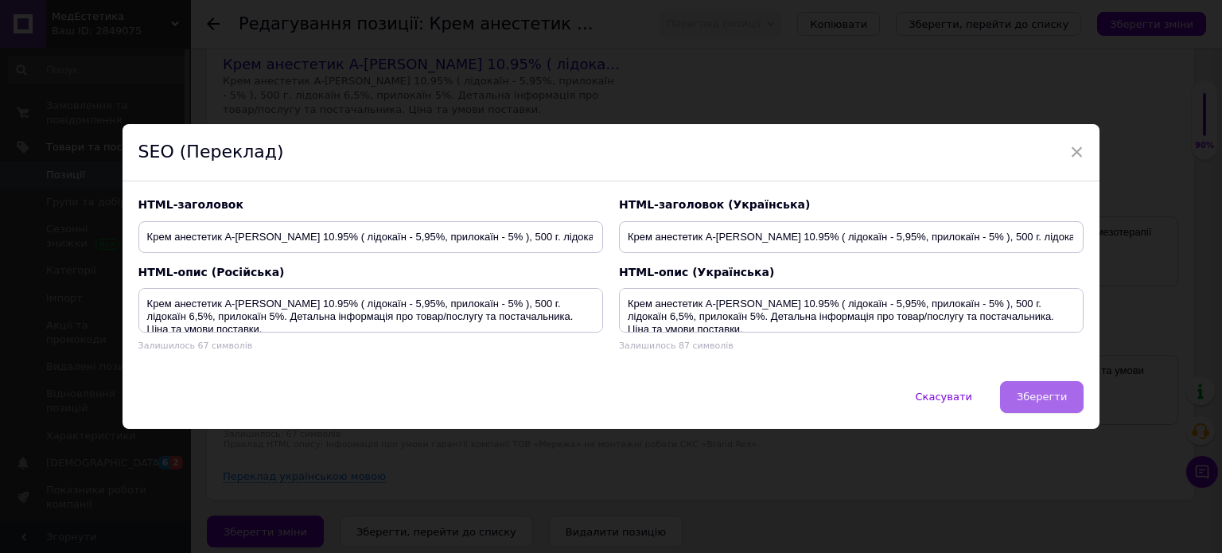
click at [1026, 391] on span "Зберегти" at bounding box center [1042, 397] width 50 height 12
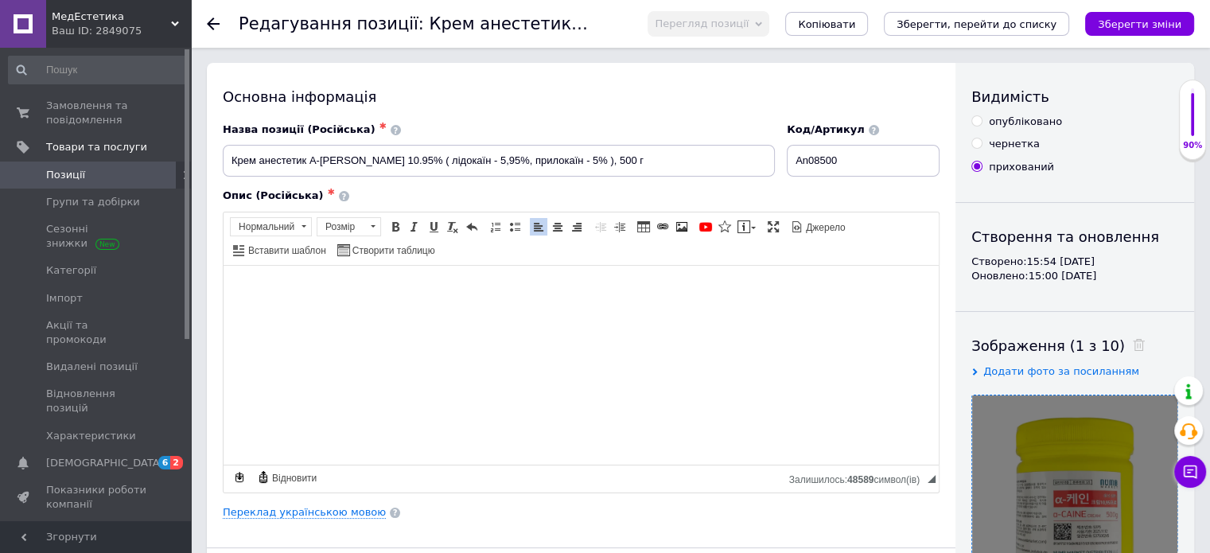
scroll to position [0, 0]
click at [1135, 25] on icon "Зберегти зміни" at bounding box center [1140, 24] width 84 height 12
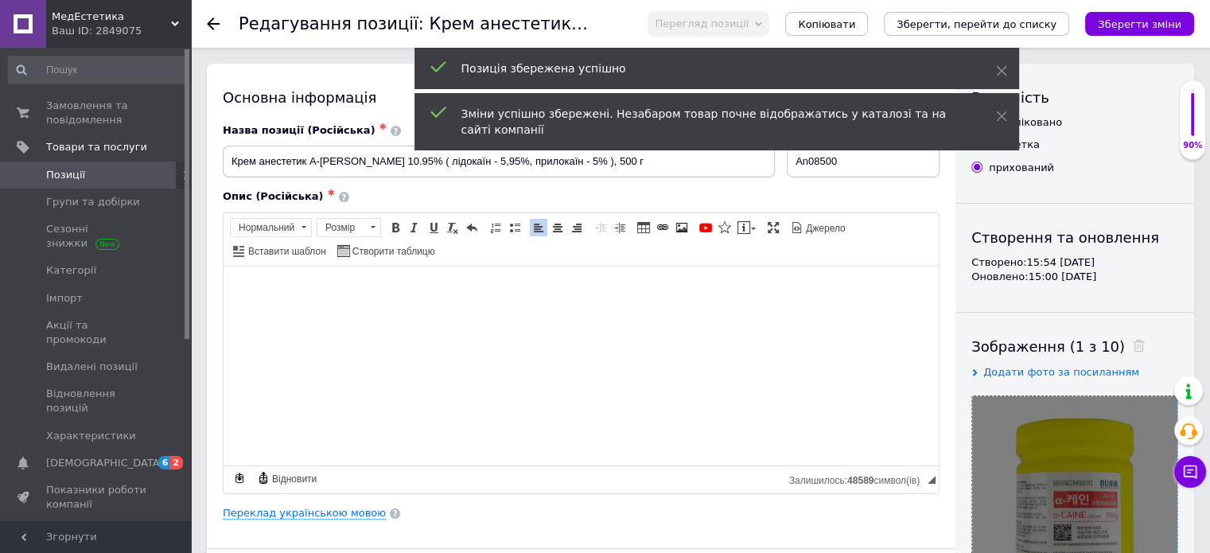
click at [209, 18] on icon at bounding box center [213, 24] width 13 height 13
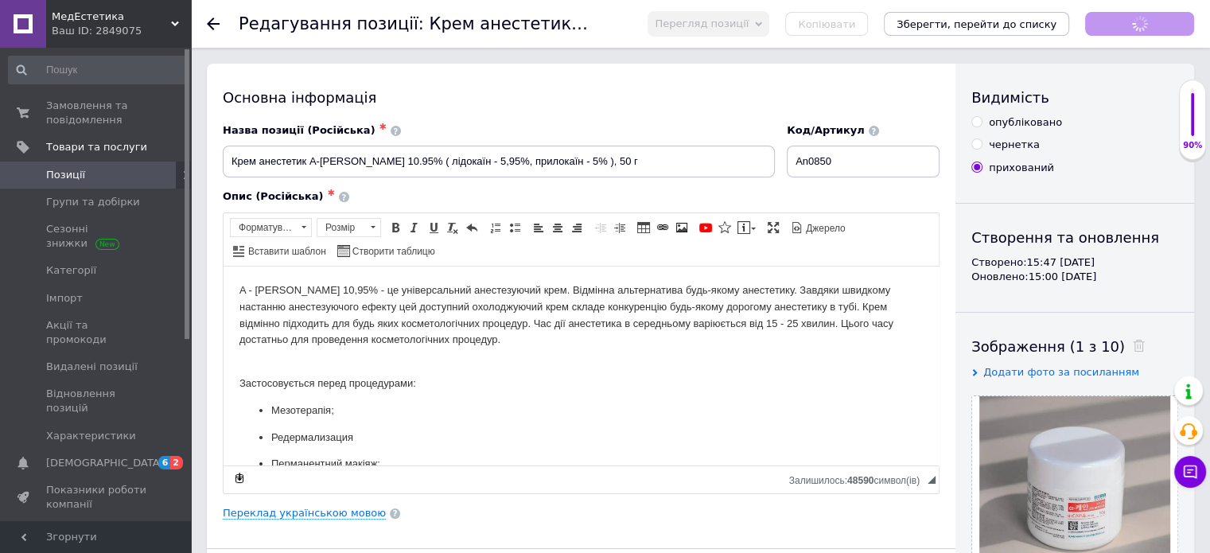
click at [208, 21] on icon at bounding box center [213, 24] width 13 height 13
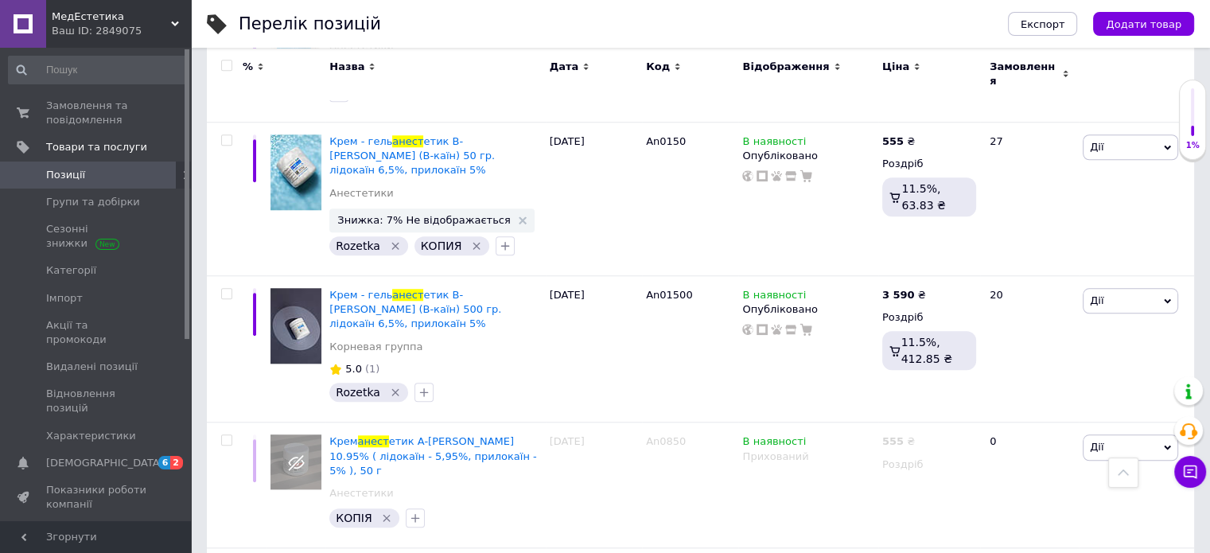
scroll to position [1433, 0]
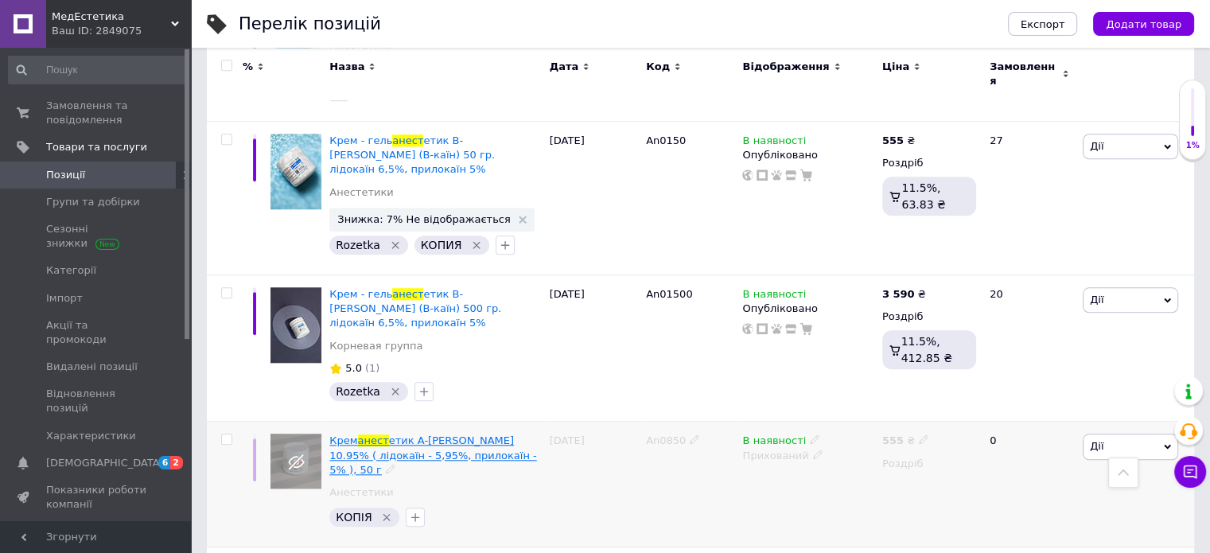
click at [427, 434] on span "етик A-Caine 10.95% ( лідокаїн - 5,95%, прилокаїн - 5% ), 50 г" at bounding box center [432, 454] width 207 height 41
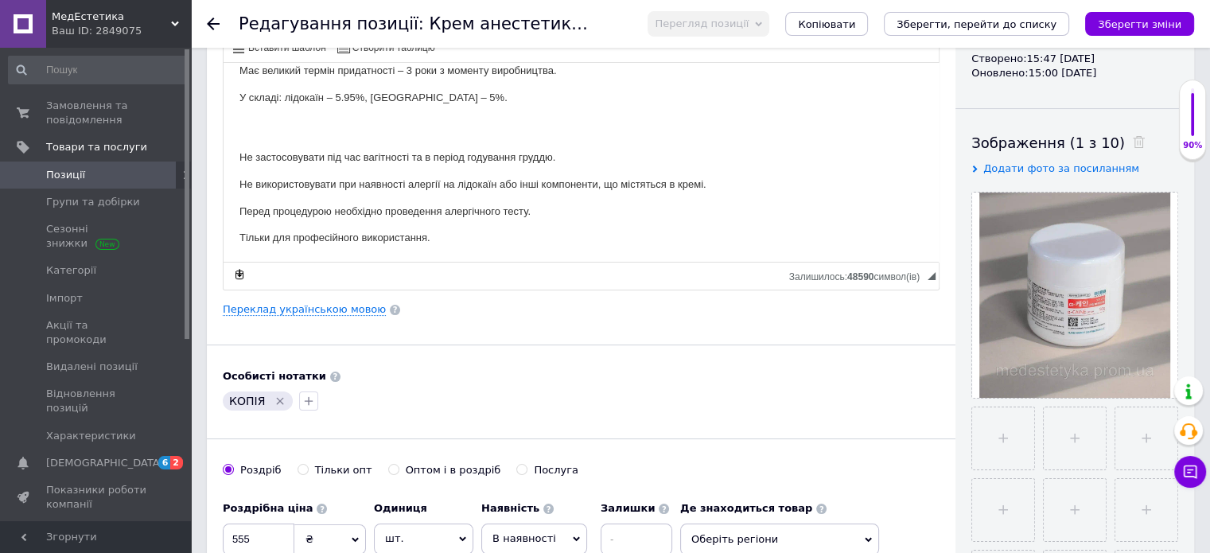
scroll to position [318, 0]
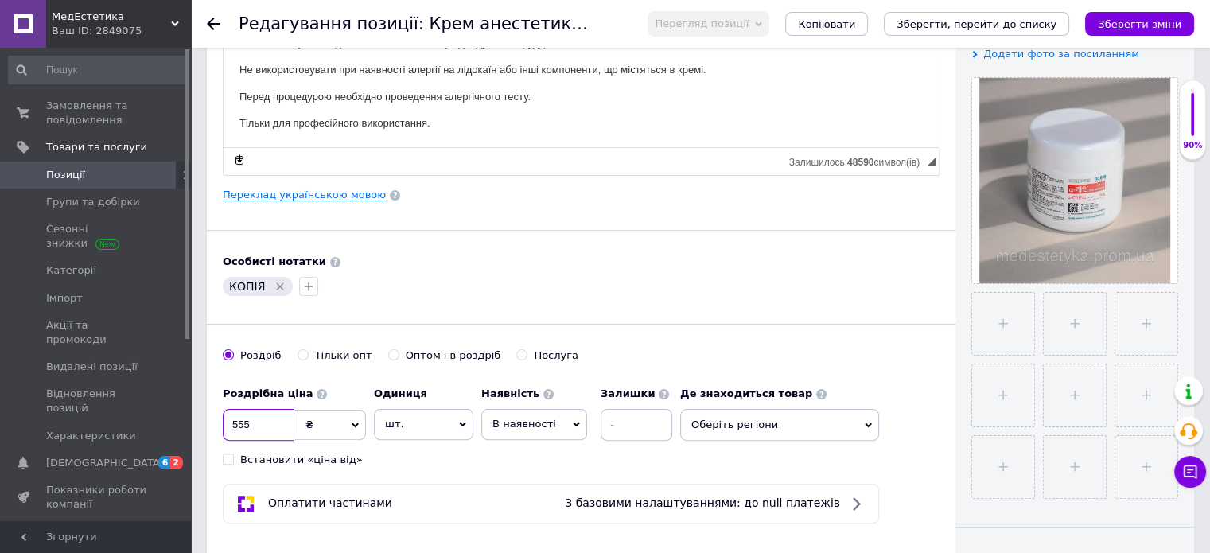
click at [250, 429] on input "555" at bounding box center [259, 425] width 72 height 32
type input "5"
type input "465"
click at [1129, 28] on icon "Зберегти зміни" at bounding box center [1140, 24] width 84 height 12
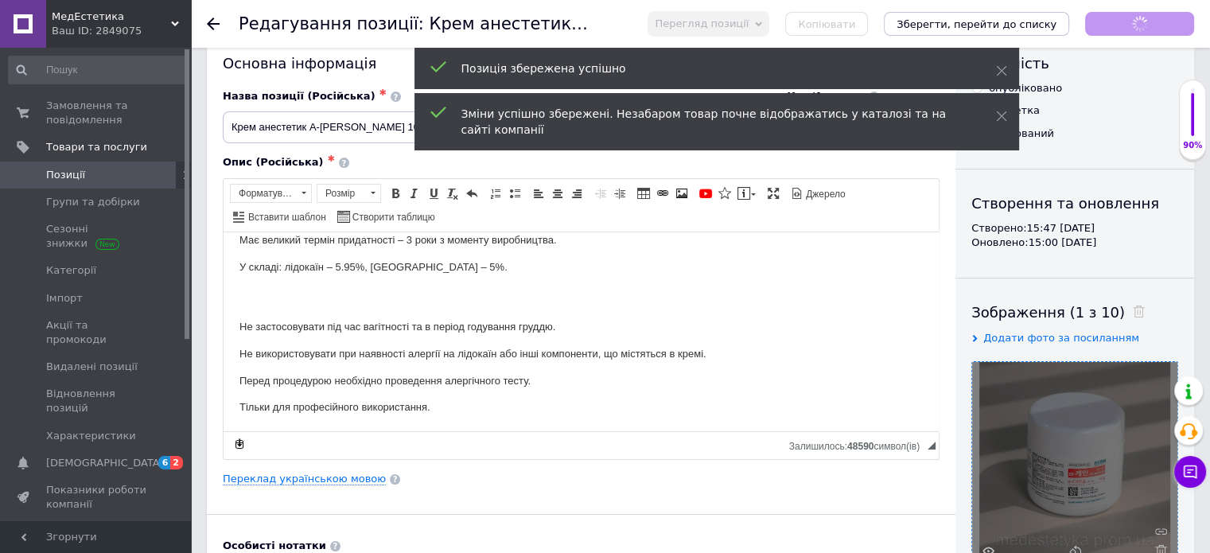
scroll to position [0, 0]
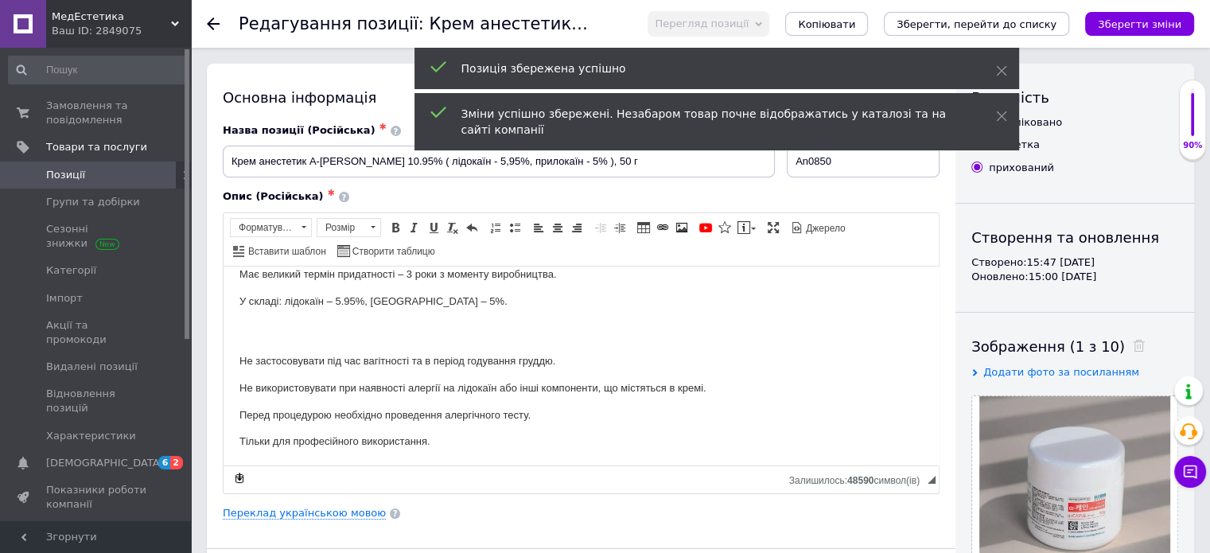
click at [1050, 121] on div "опубліковано" at bounding box center [1025, 122] width 73 height 14
click at [982, 121] on input "опубліковано" at bounding box center [977, 121] width 10 height 10
radio input "true"
click at [1132, 15] on button "Зберегти зміни" at bounding box center [1139, 24] width 109 height 24
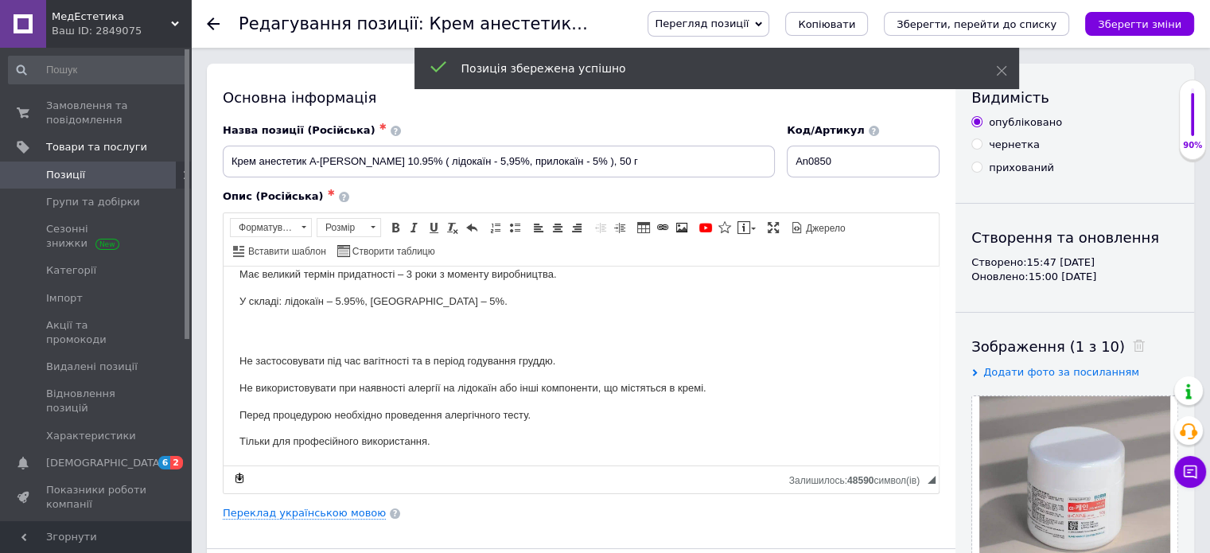
click at [213, 25] on icon at bounding box center [213, 24] width 13 height 13
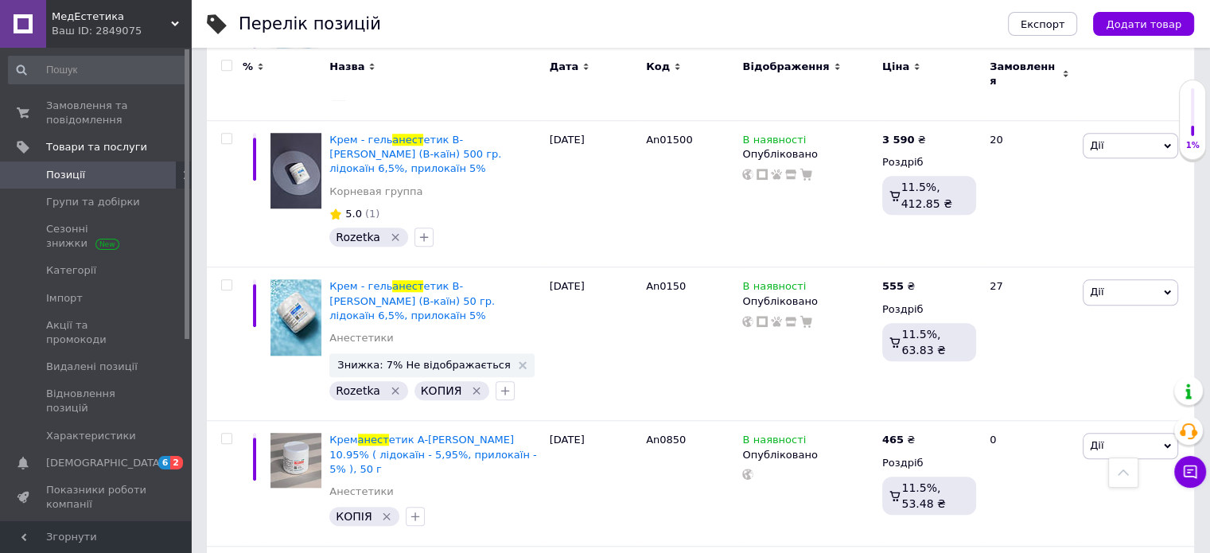
scroll to position [1435, 0]
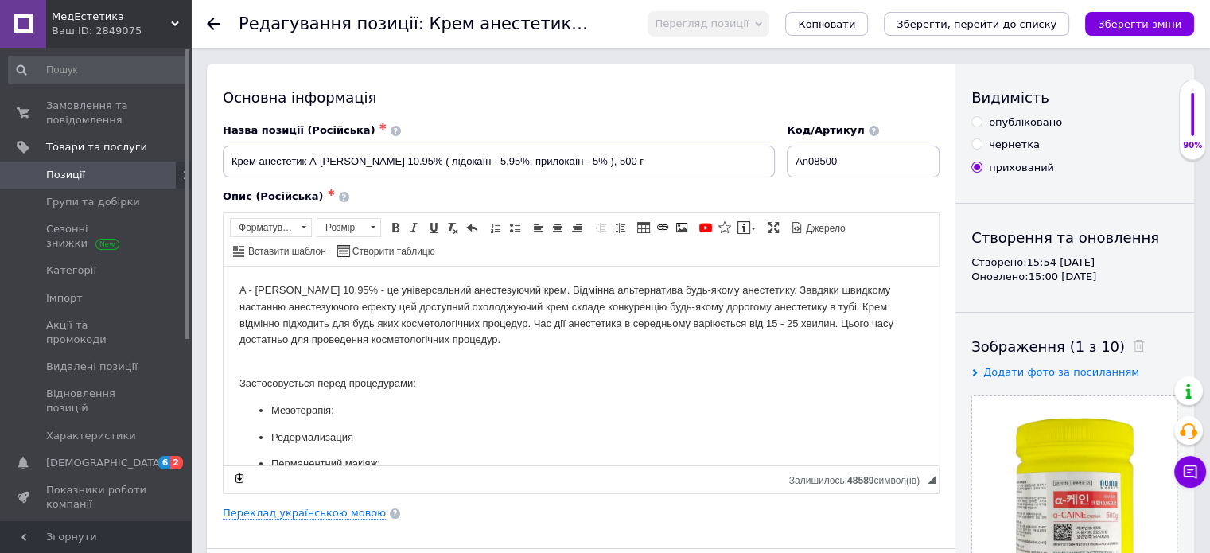
click at [981, 126] on input "опубліковано" at bounding box center [977, 121] width 10 height 10
radio input "true"
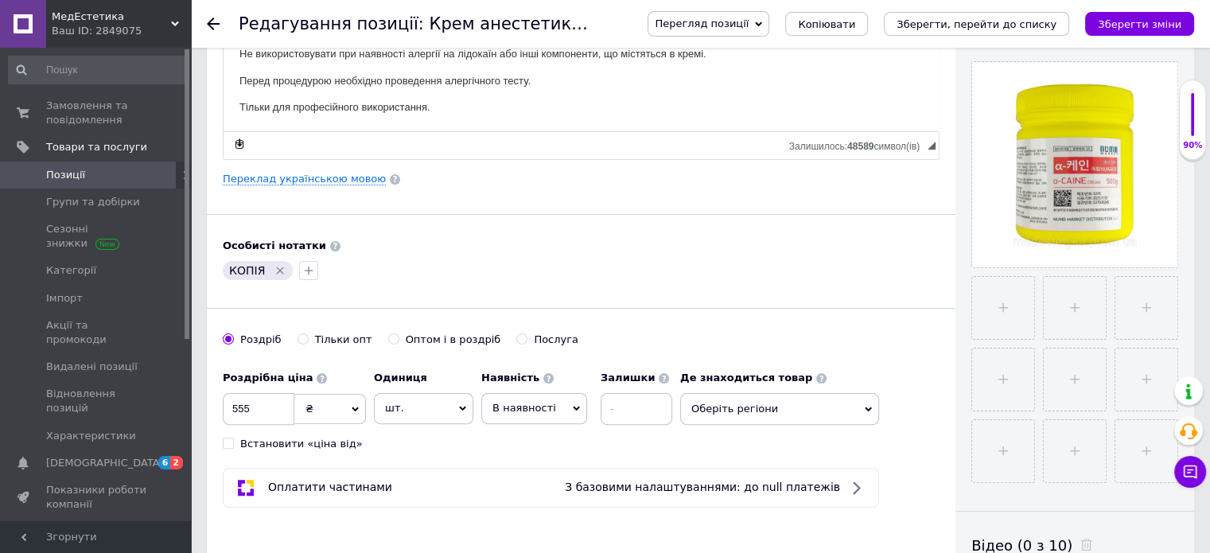
scroll to position [398, 0]
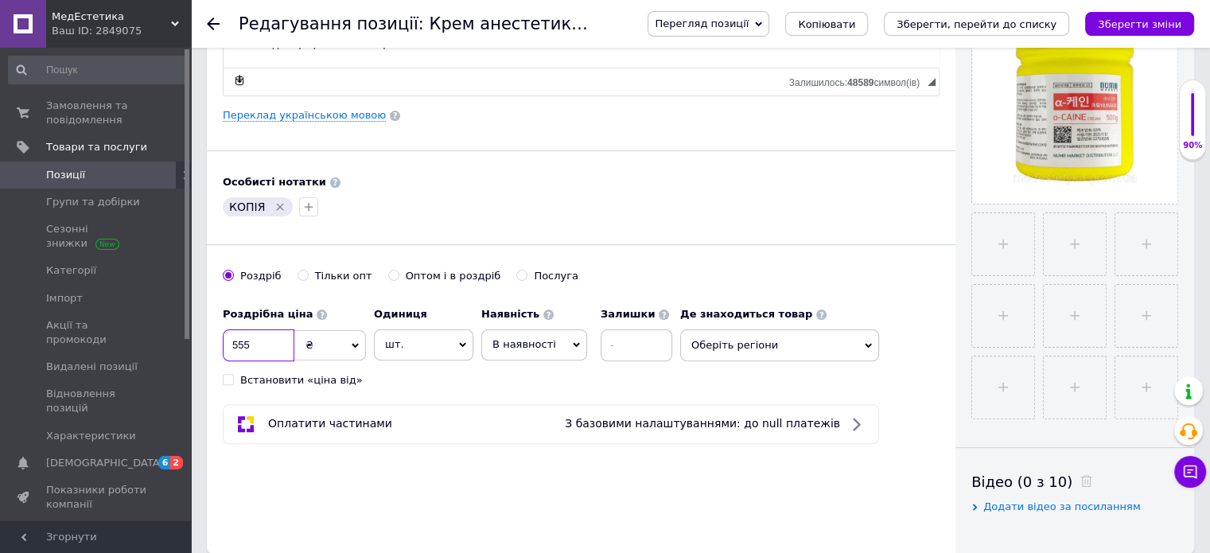
click at [259, 343] on input "555" at bounding box center [259, 345] width 72 height 32
type input "5"
type input "2795"
click at [1121, 28] on icon "Зберегти зміни" at bounding box center [1140, 24] width 84 height 12
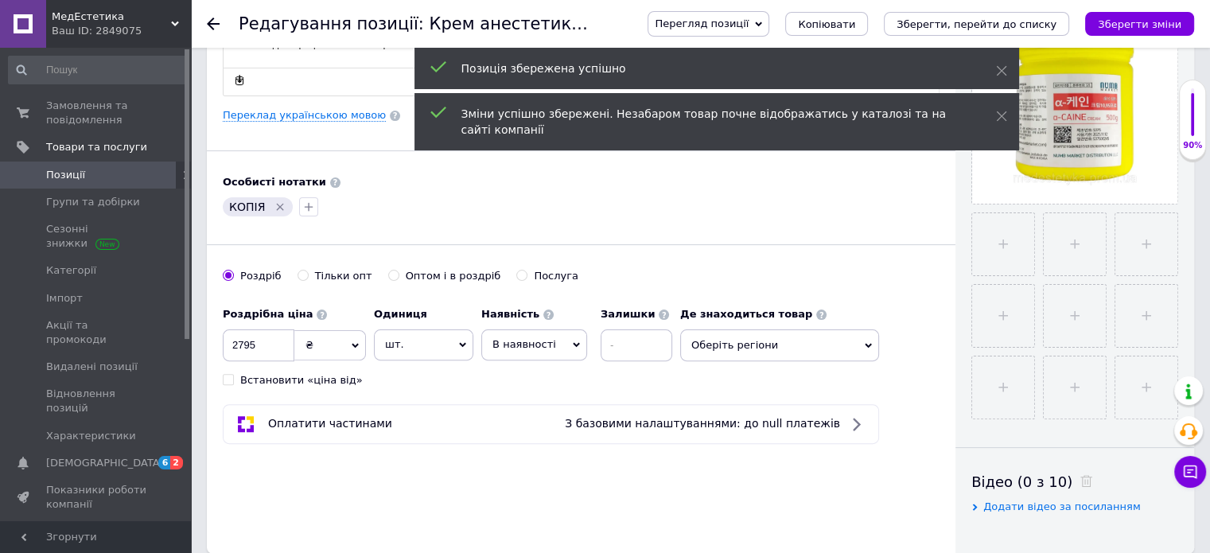
click at [214, 25] on icon at bounding box center [213, 24] width 13 height 13
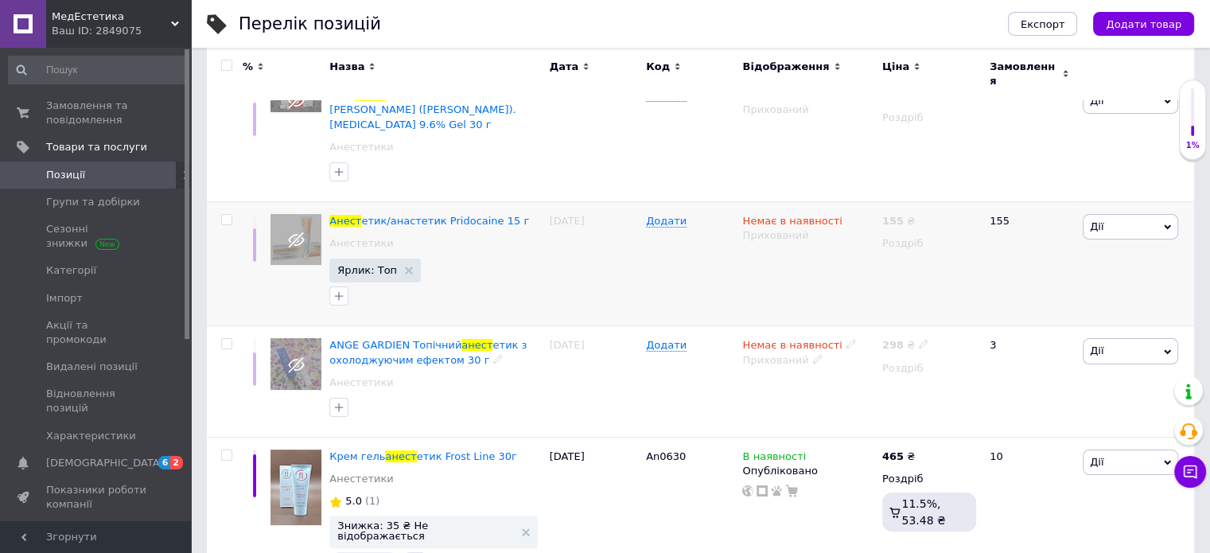
scroll to position [2, 0]
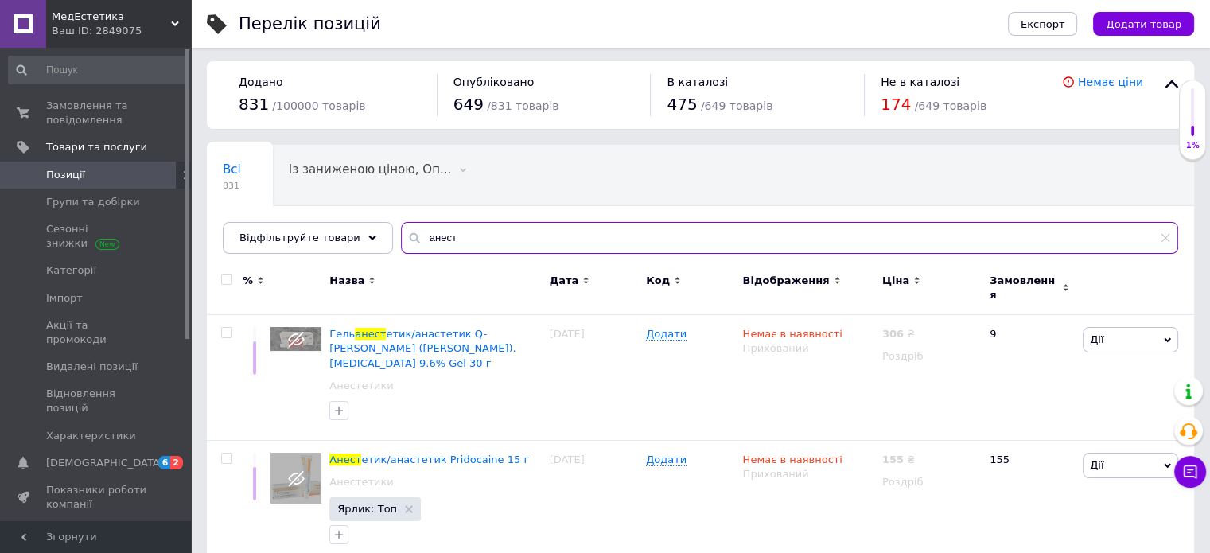
drag, startPoint x: 441, startPoint y: 234, endPoint x: 407, endPoint y: 241, distance: 34.2
click at [407, 241] on input "анест" at bounding box center [789, 238] width 777 height 32
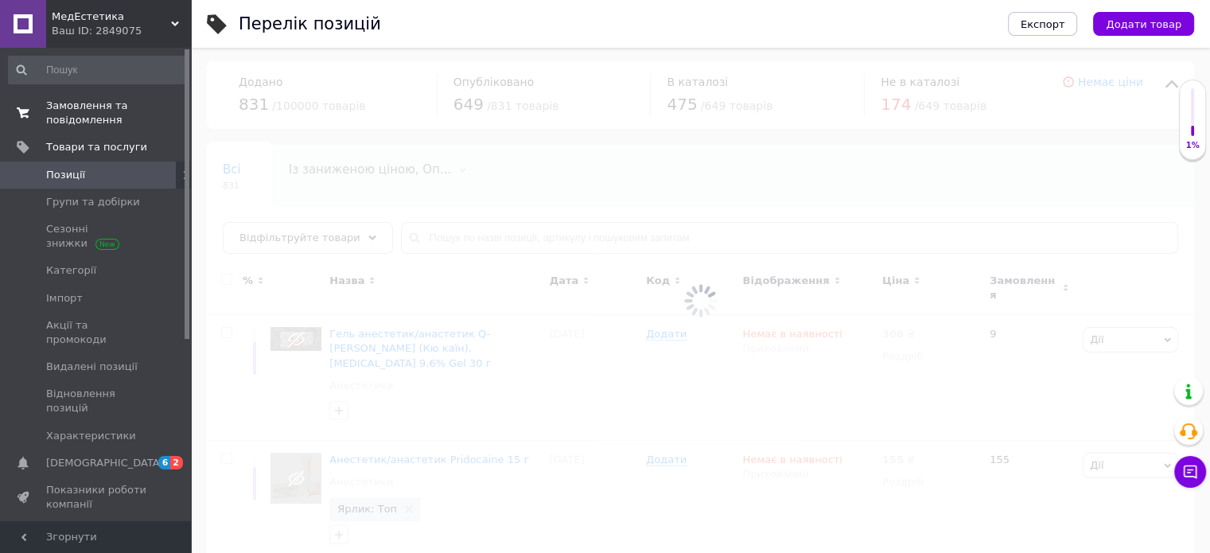
click at [76, 118] on span "Замовлення та повідомлення" at bounding box center [96, 113] width 101 height 29
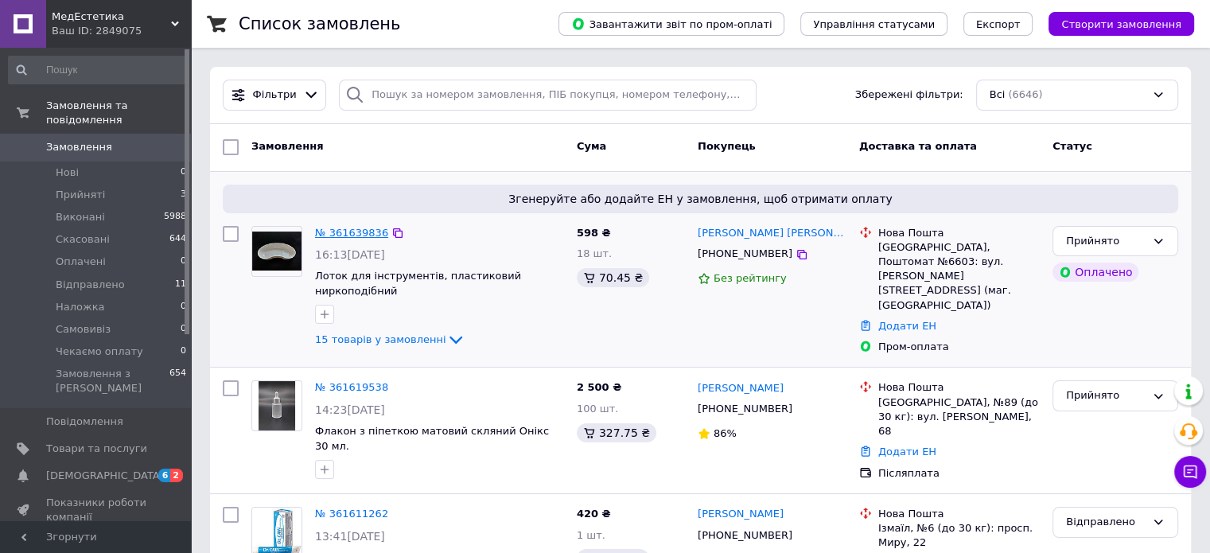
click at [360, 235] on link "№ 361639836" at bounding box center [351, 233] width 73 height 12
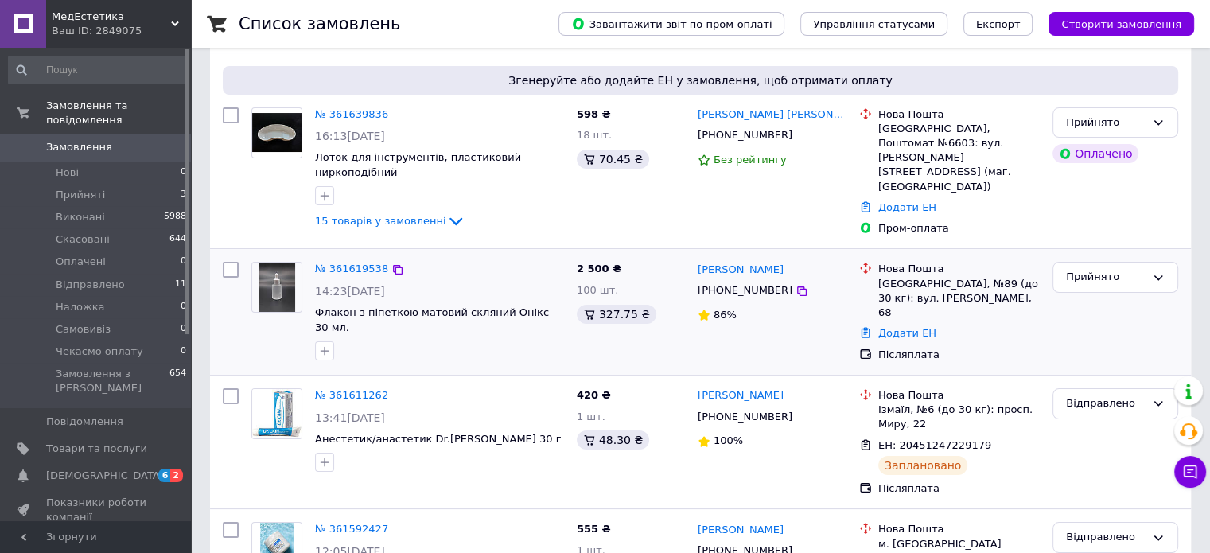
scroll to position [239, 0]
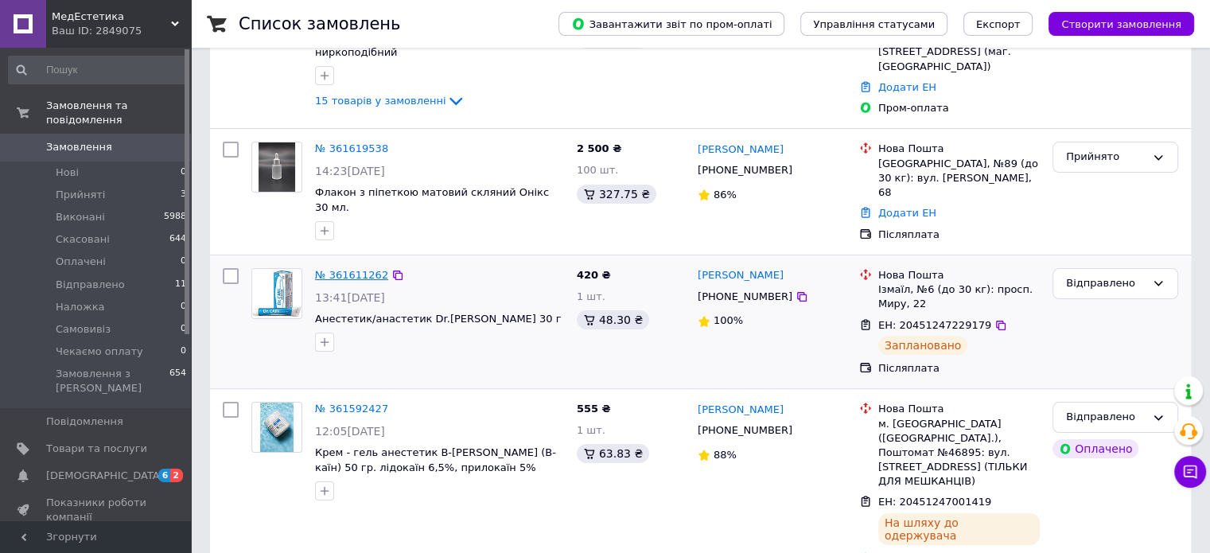
click at [331, 269] on link "№ 361611262" at bounding box center [351, 275] width 73 height 12
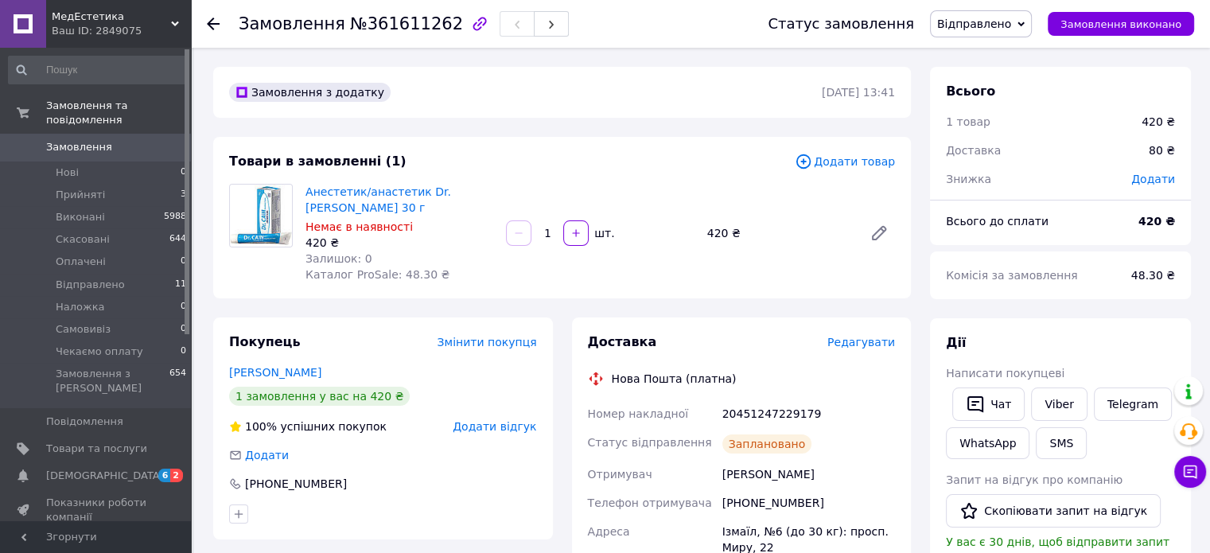
click at [212, 26] on icon at bounding box center [213, 24] width 13 height 13
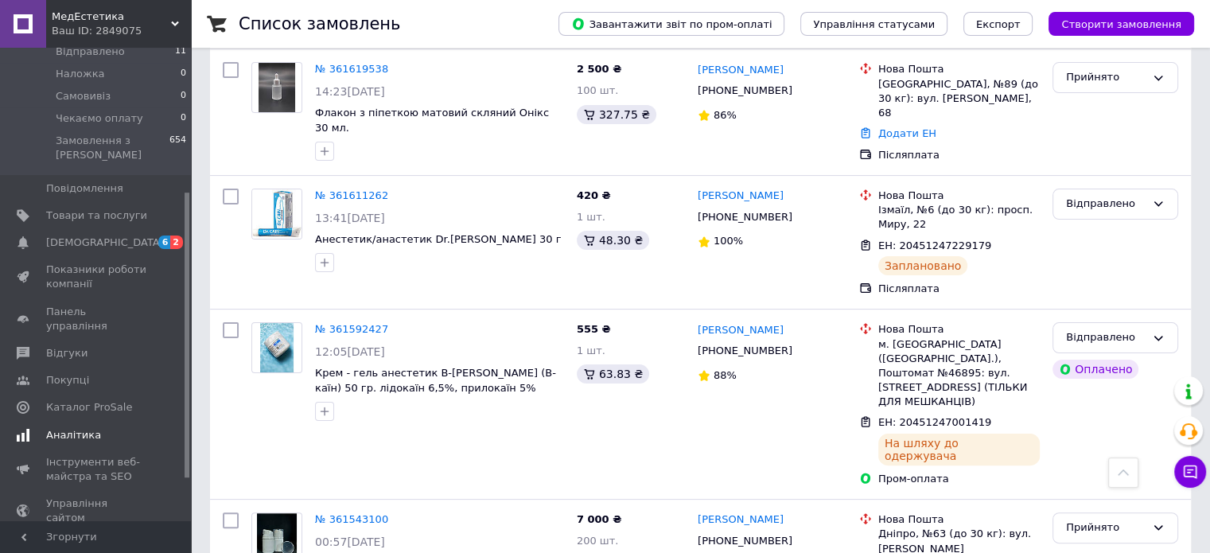
scroll to position [239, 0]
click at [80, 203] on span "Товари та послуги" at bounding box center [96, 210] width 101 height 14
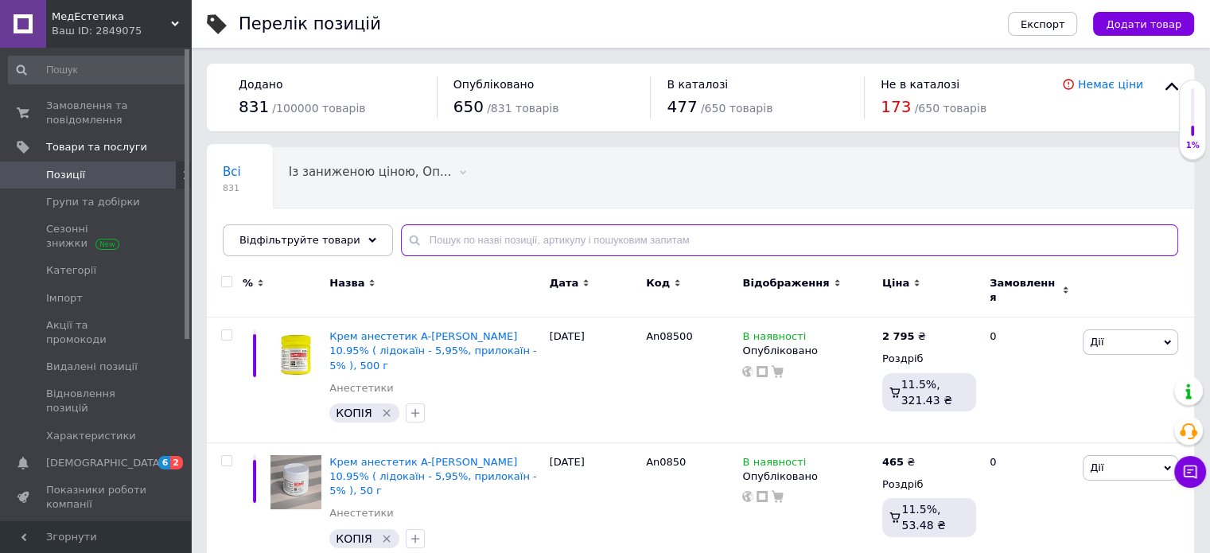
click at [446, 236] on input "text" at bounding box center [789, 240] width 777 height 32
type input "анест"
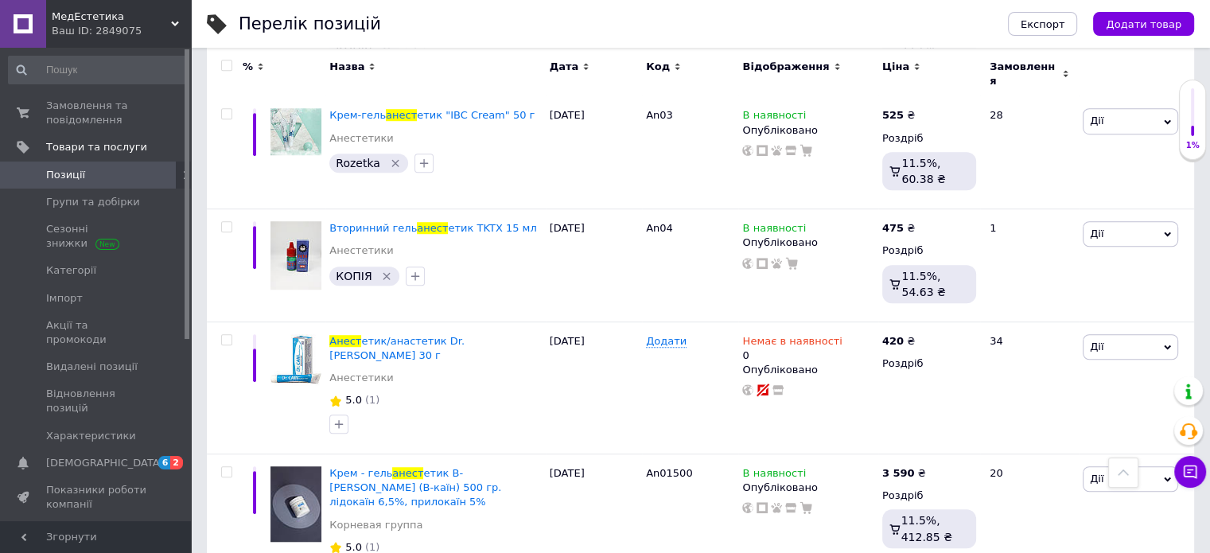
scroll to position [1114, 0]
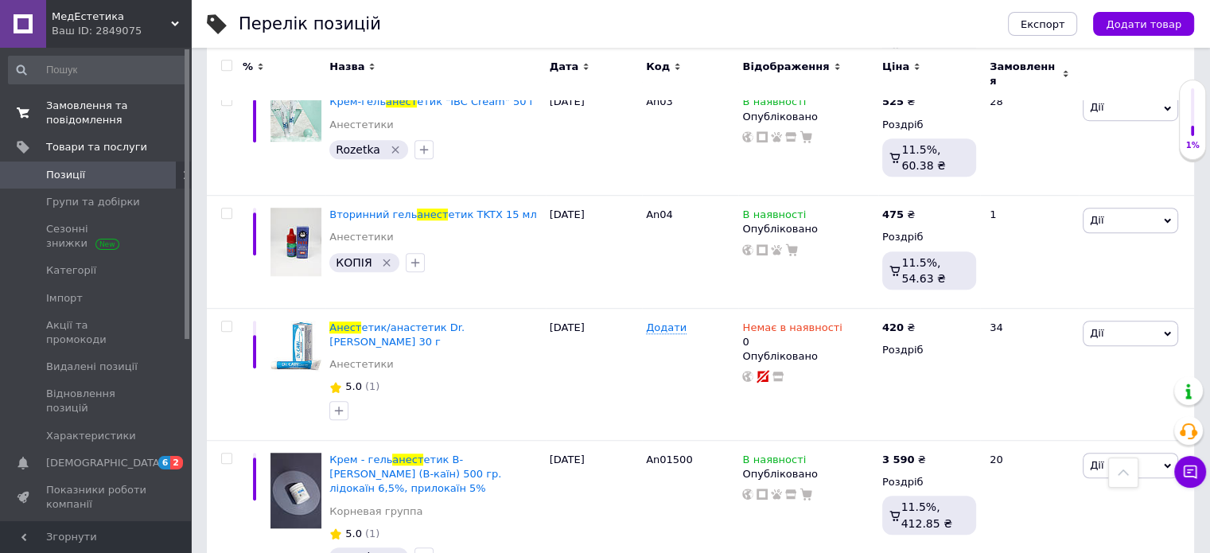
click at [80, 114] on span "Замовлення та повідомлення" at bounding box center [96, 113] width 101 height 29
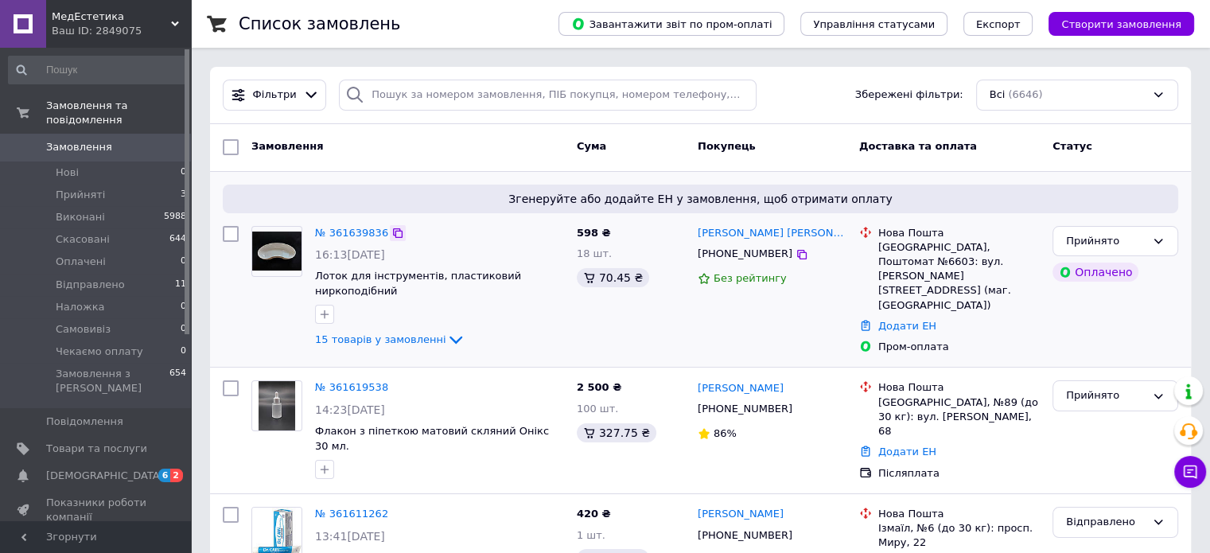
click at [393, 228] on icon at bounding box center [398, 233] width 10 height 10
click at [361, 227] on link "№ 361639836" at bounding box center [351, 233] width 73 height 12
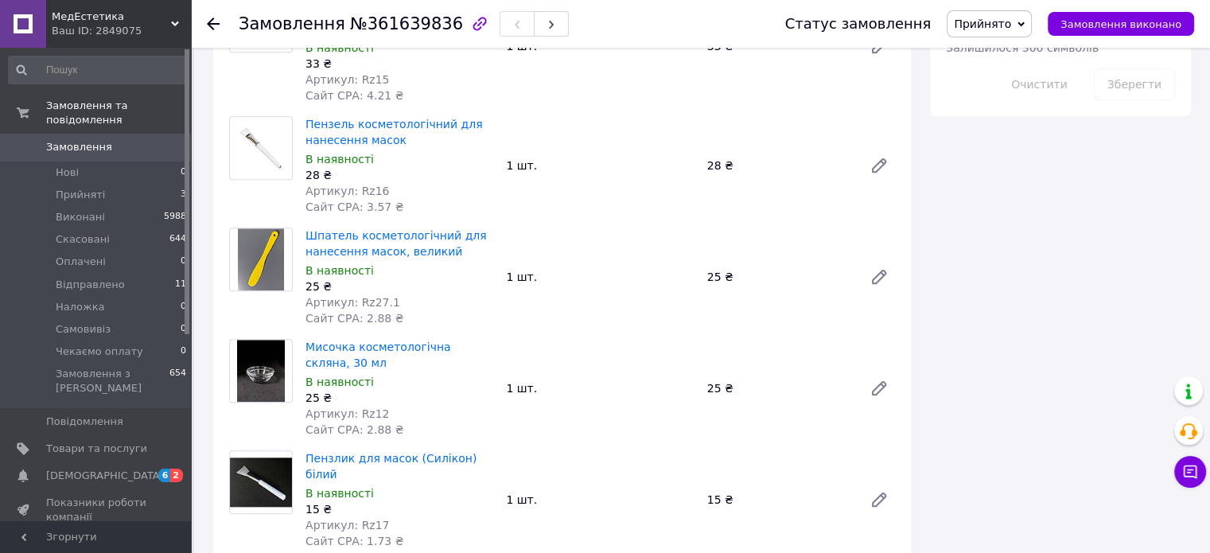
scroll to position [1512, 0]
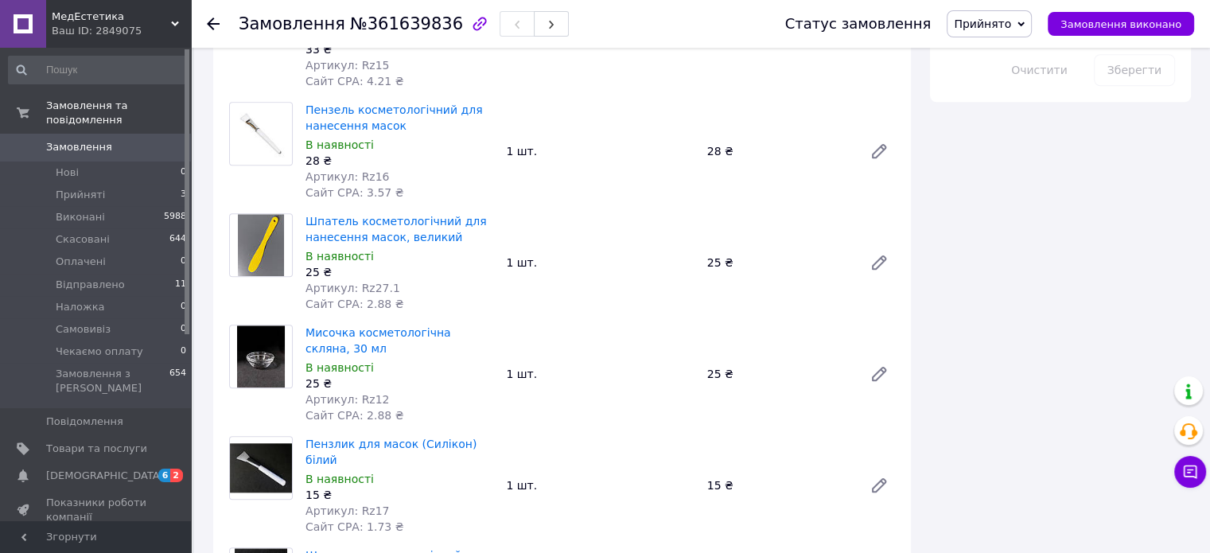
click at [212, 22] on use at bounding box center [213, 24] width 13 height 13
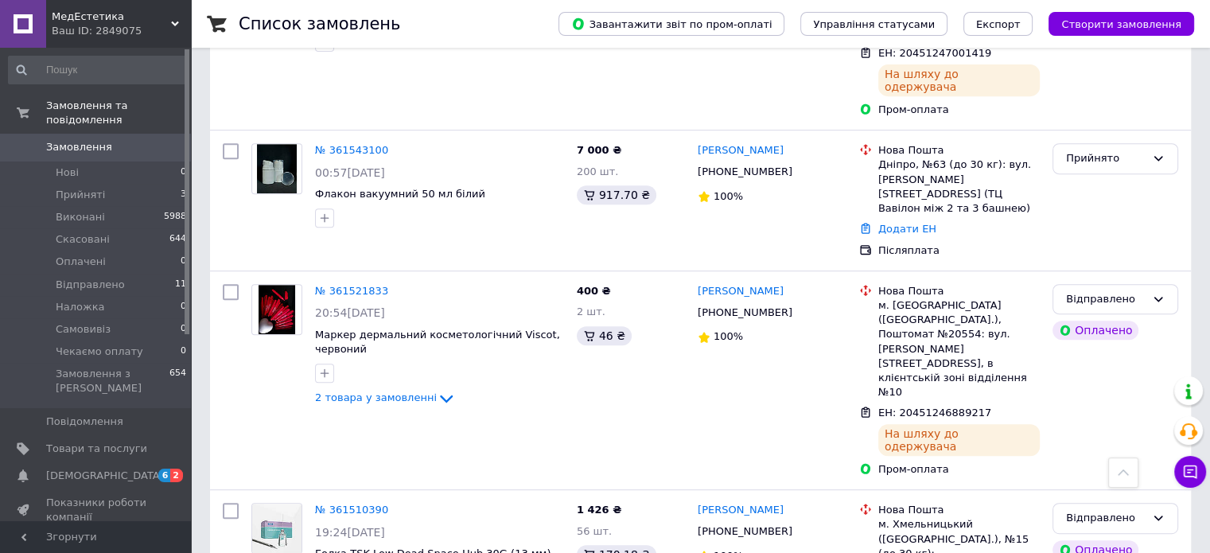
scroll to position [716, 0]
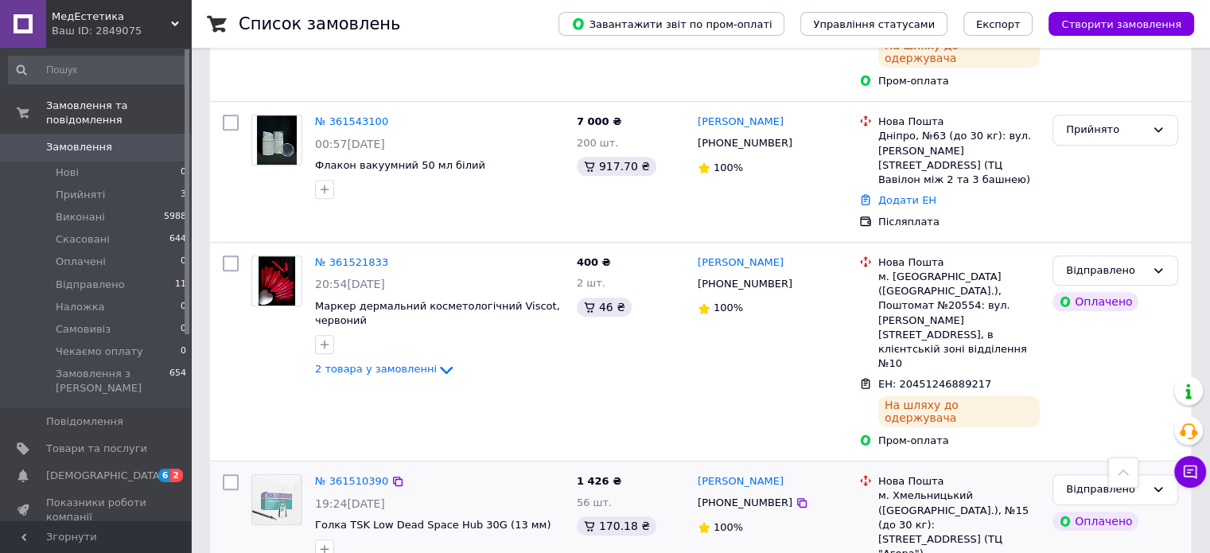
click at [996, 380] on icon at bounding box center [1001, 385] width 10 height 10
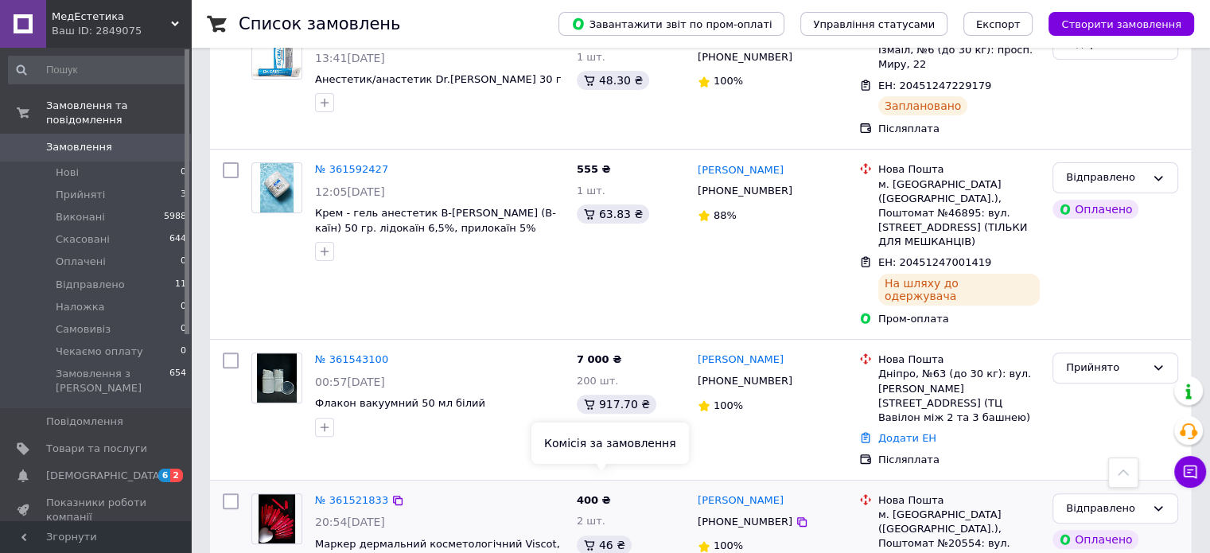
scroll to position [398, 0]
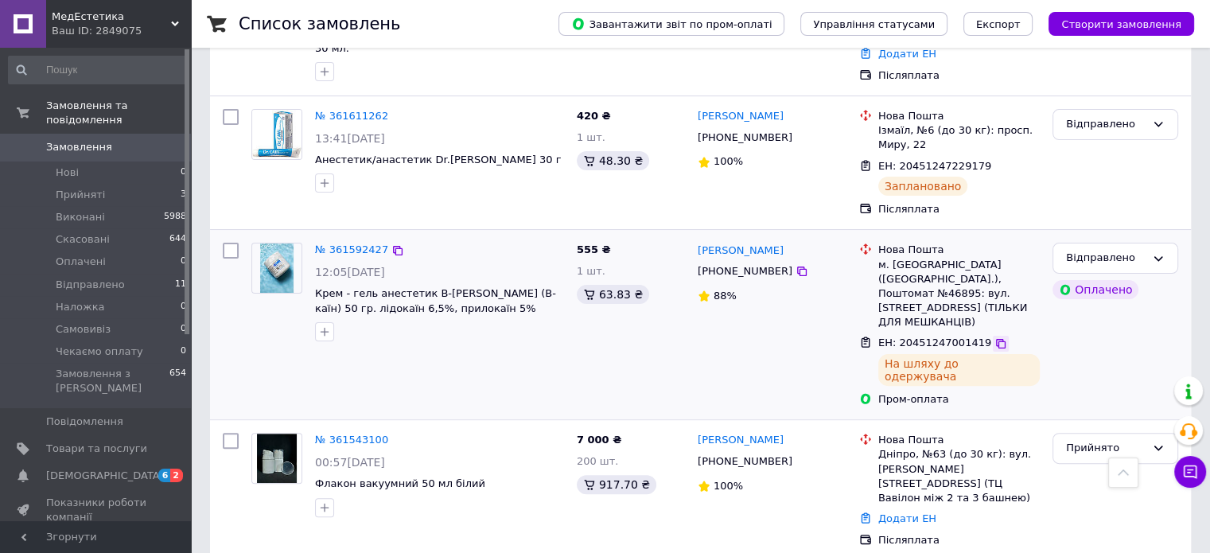
click at [995, 337] on icon at bounding box center [1001, 343] width 13 height 13
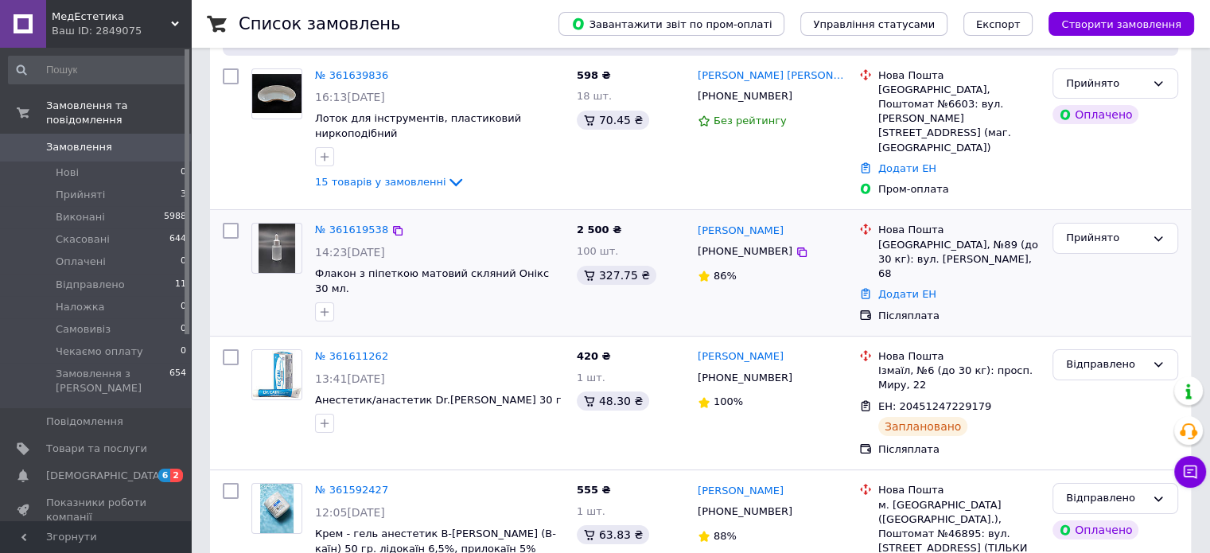
scroll to position [159, 0]
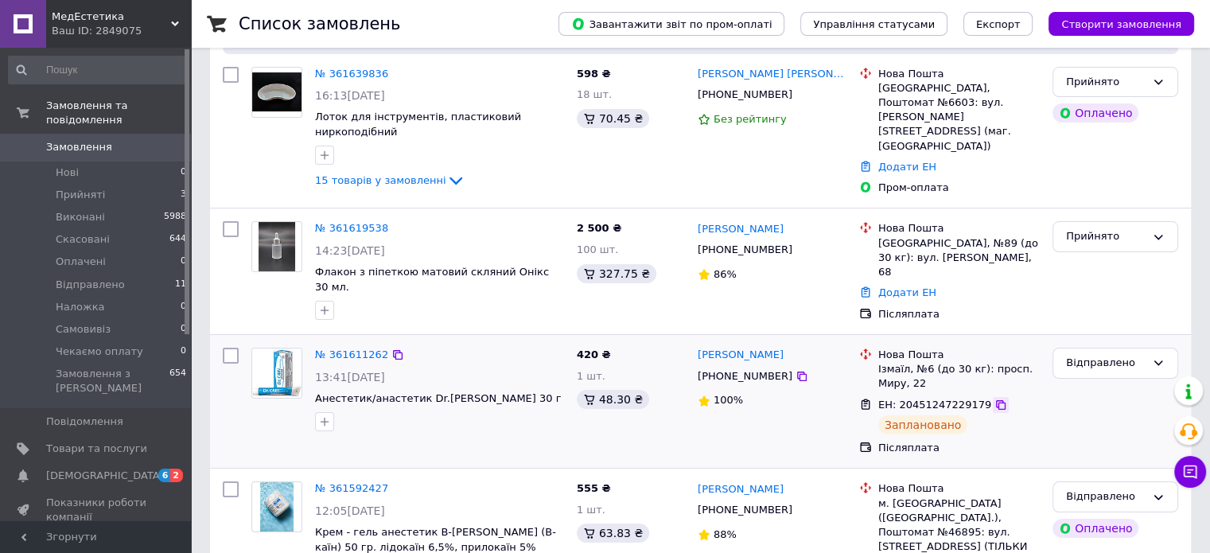
click at [996, 400] on icon at bounding box center [1001, 405] width 10 height 10
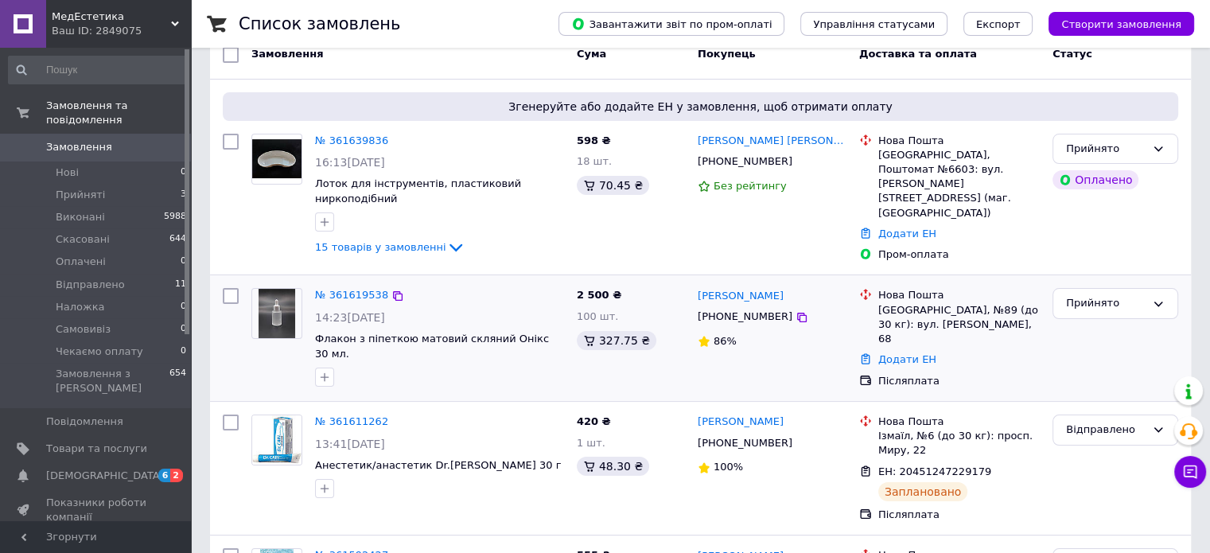
scroll to position [0, 0]
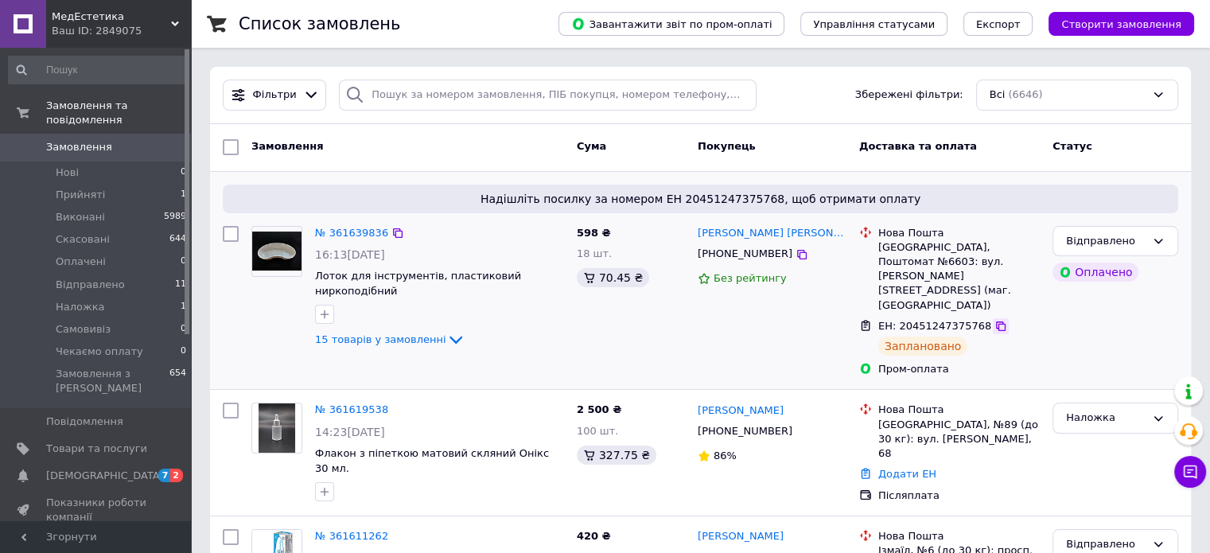
click at [995, 320] on icon at bounding box center [1001, 326] width 13 height 13
